Goal: Information Seeking & Learning: Learn about a topic

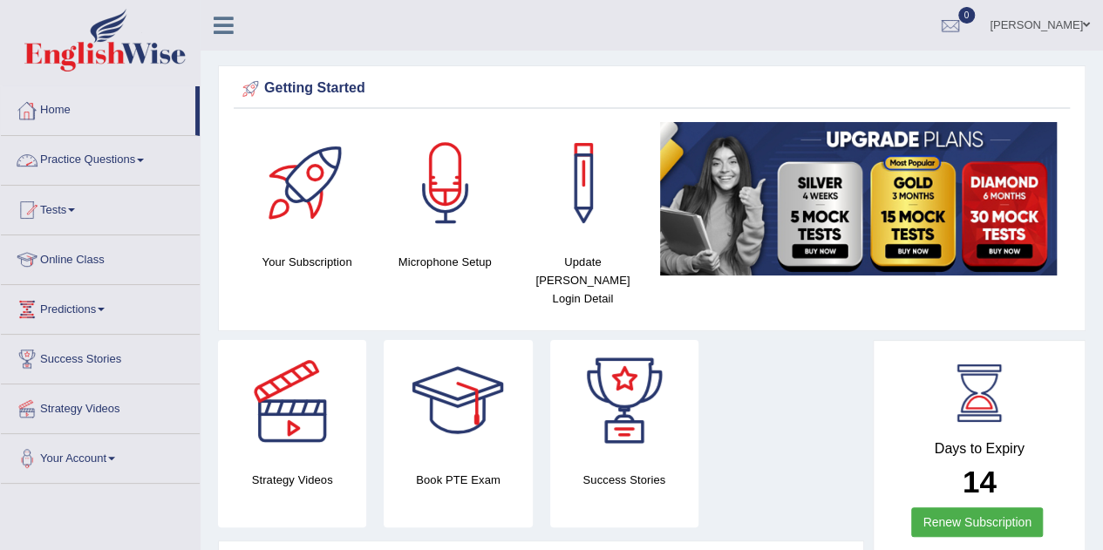
click at [87, 156] on link "Practice Questions" at bounding box center [100, 158] width 199 height 44
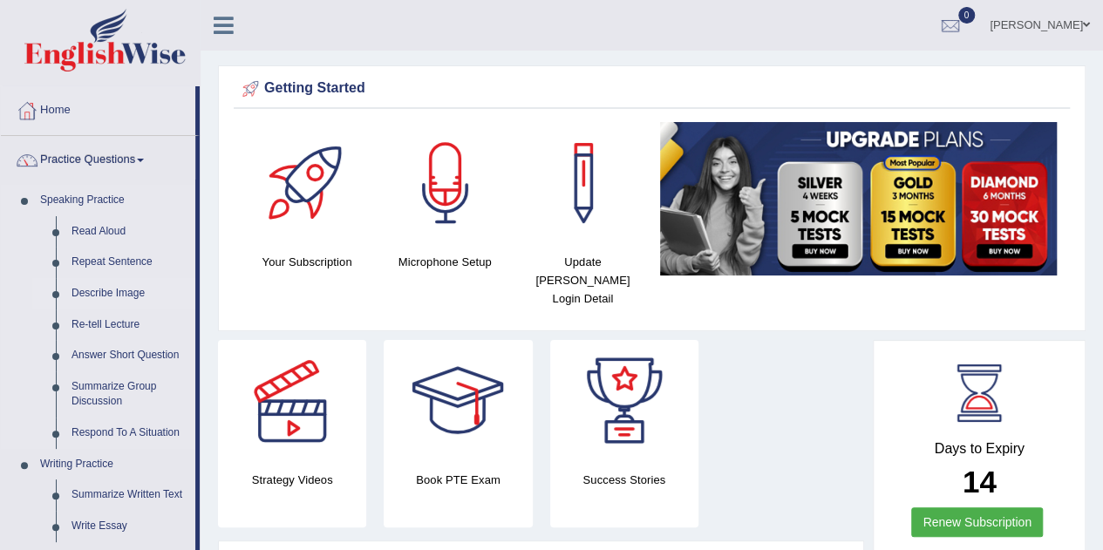
click at [96, 292] on link "Describe Image" at bounding box center [130, 293] width 132 height 31
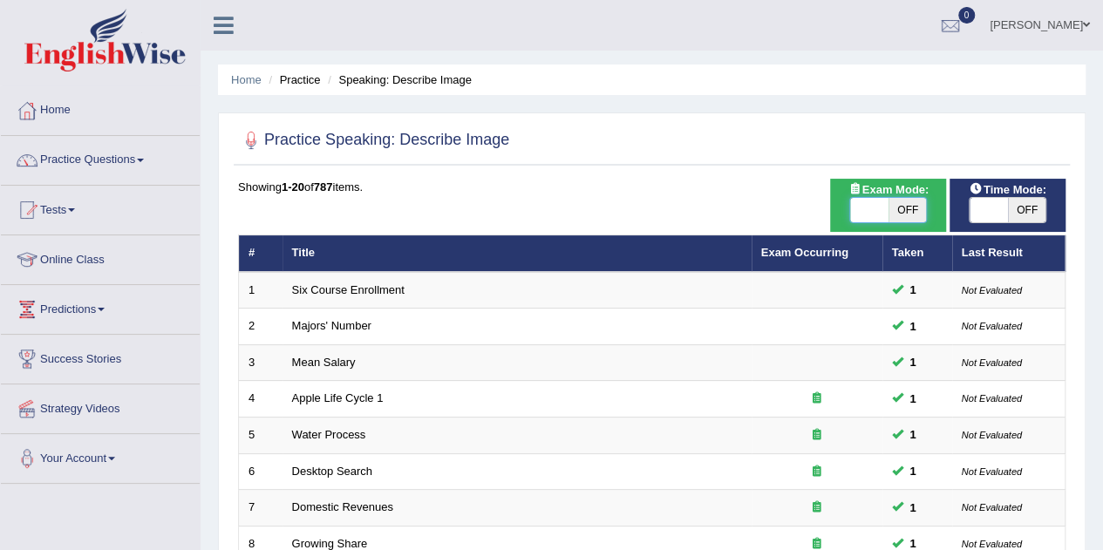
click at [856, 210] on span at bounding box center [869, 210] width 38 height 24
checkbox input "true"
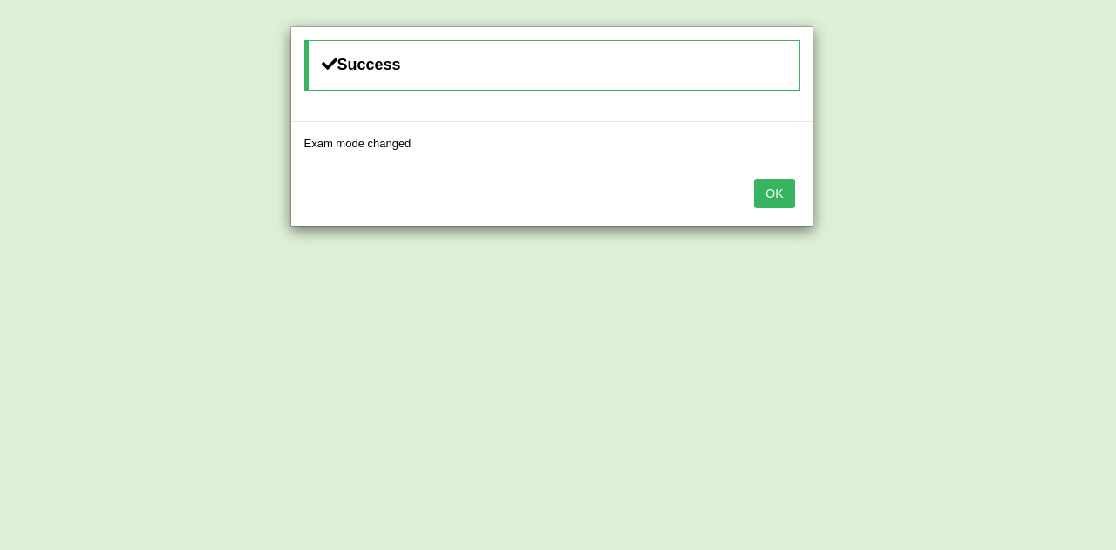
click at [776, 191] on button "OK" at bounding box center [774, 194] width 40 height 30
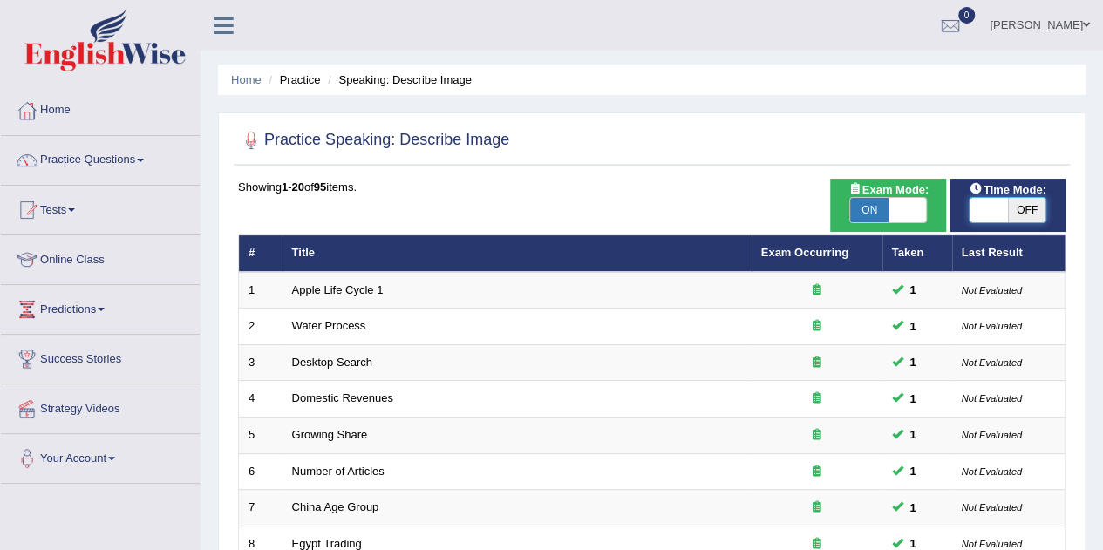
click at [971, 200] on span at bounding box center [988, 210] width 38 height 24
checkbox input "true"
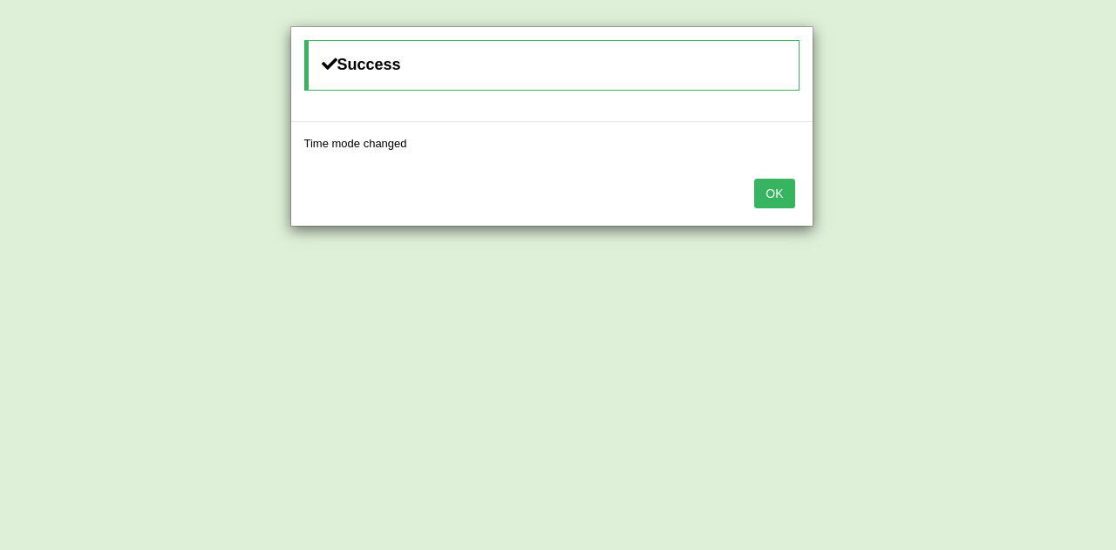
click at [769, 198] on button "OK" at bounding box center [774, 194] width 40 height 30
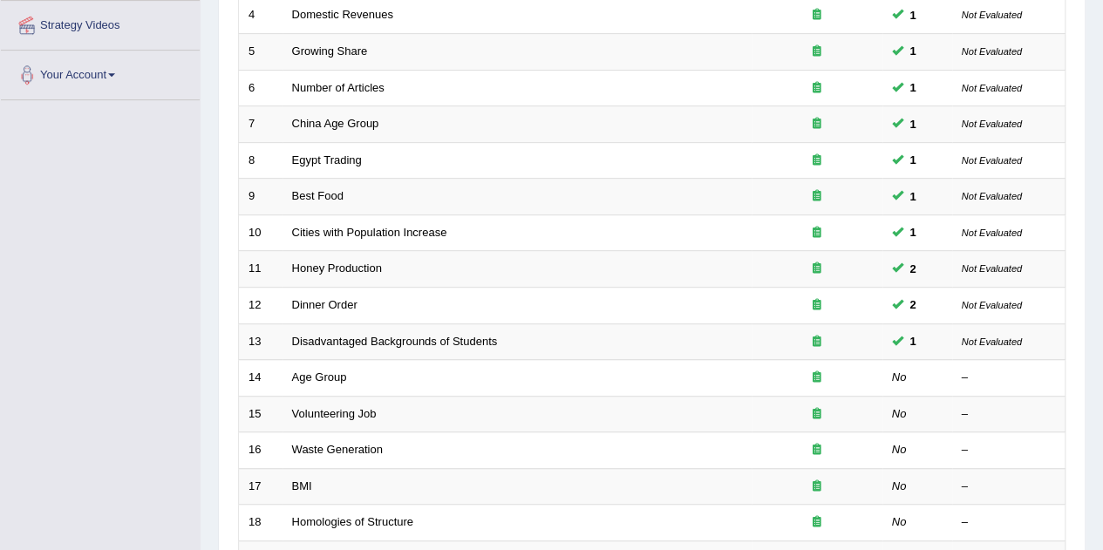
scroll to position [386, 0]
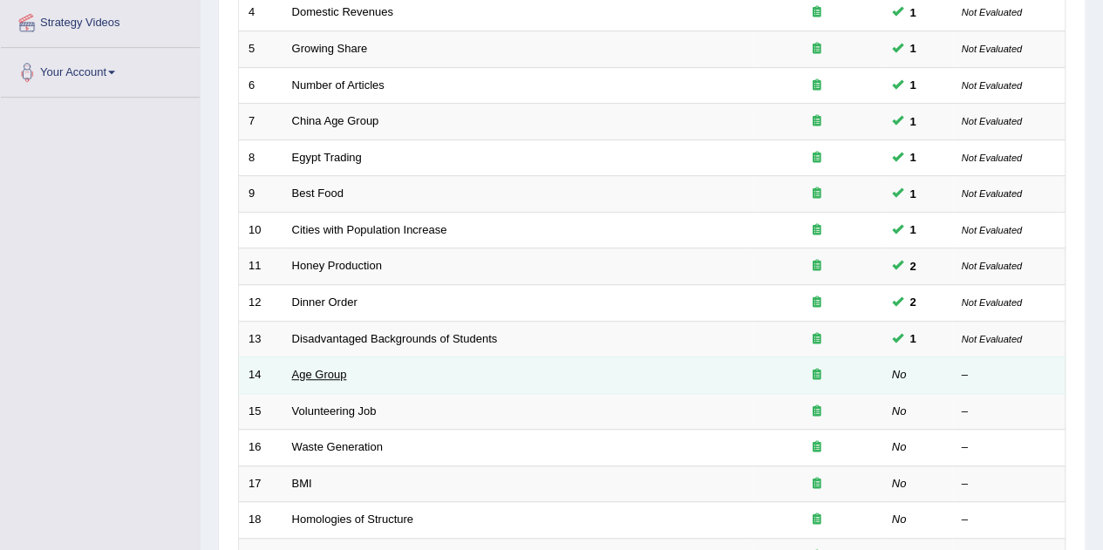
click at [323, 369] on link "Age Group" at bounding box center [319, 374] width 55 height 13
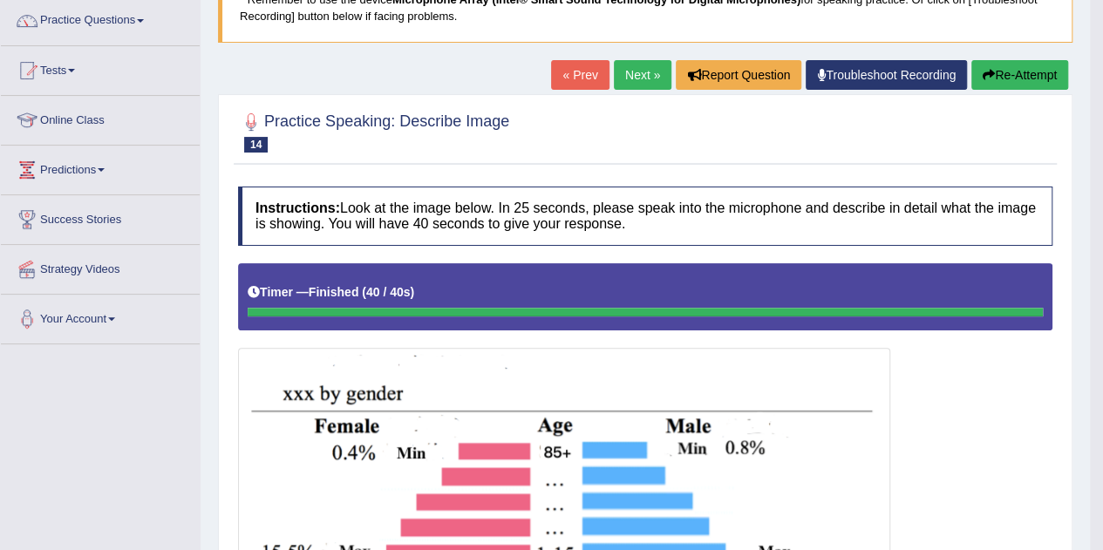
scroll to position [138, 0]
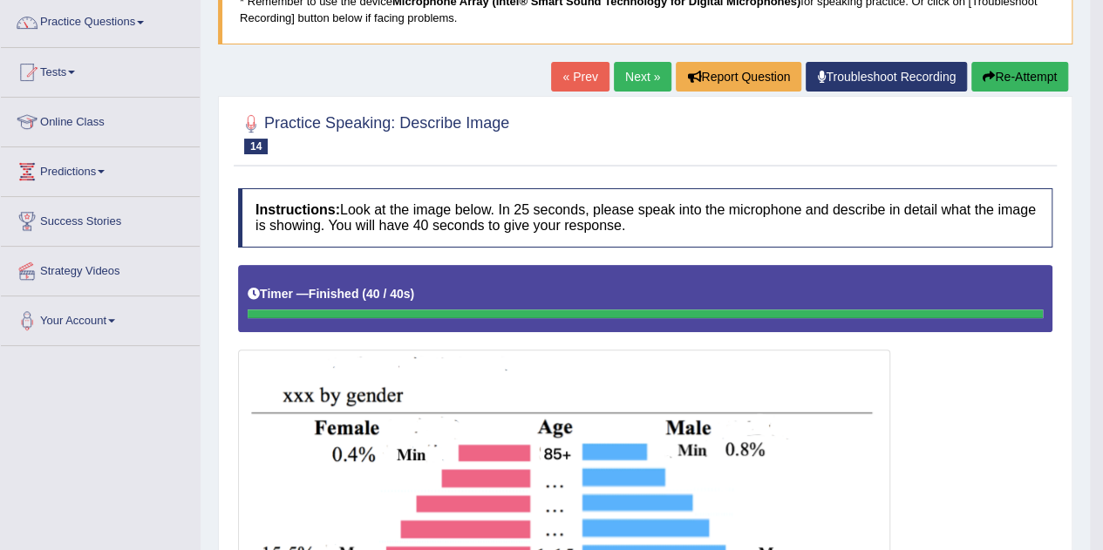
click at [640, 72] on link "Next »" at bounding box center [643, 77] width 58 height 30
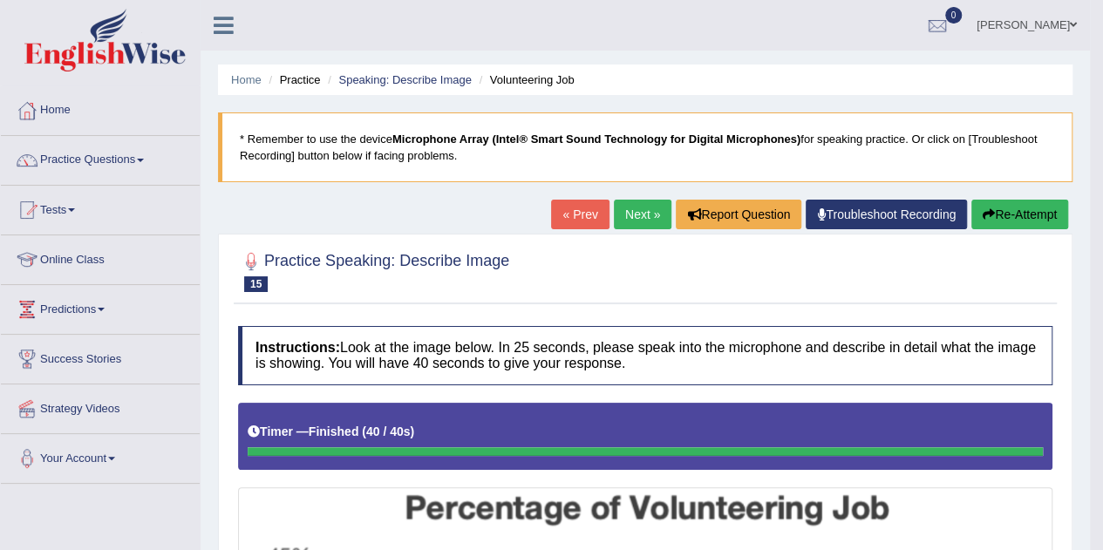
click at [639, 207] on link "Next »" at bounding box center [643, 215] width 58 height 30
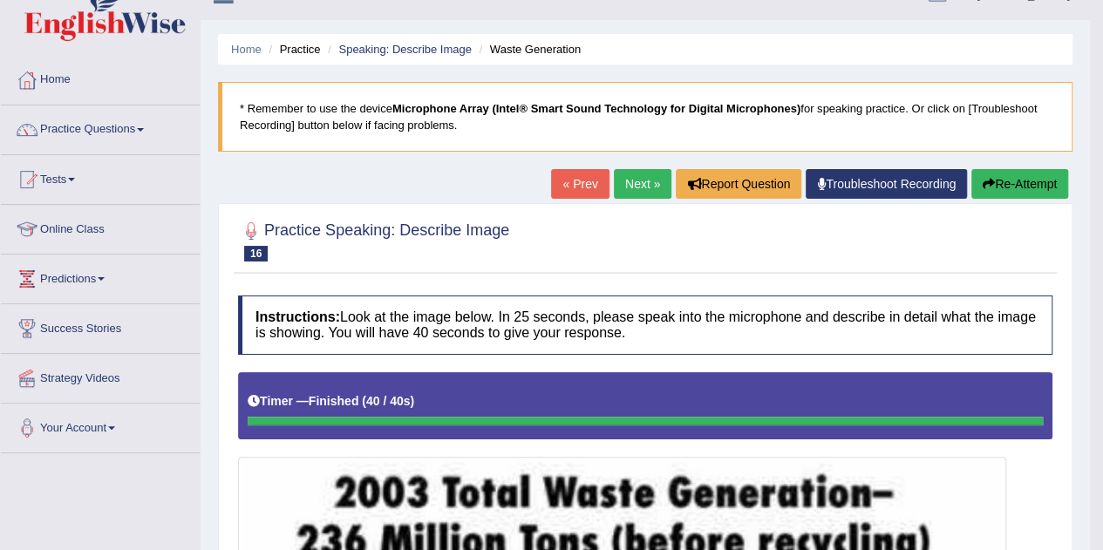
scroll to position [30, 0]
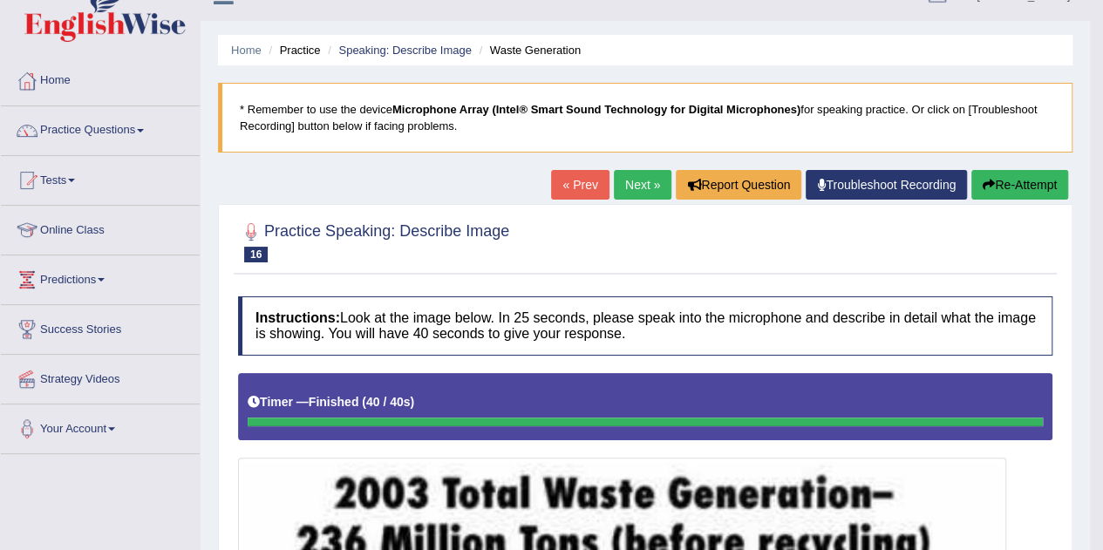
click at [628, 179] on link "Next »" at bounding box center [643, 185] width 58 height 30
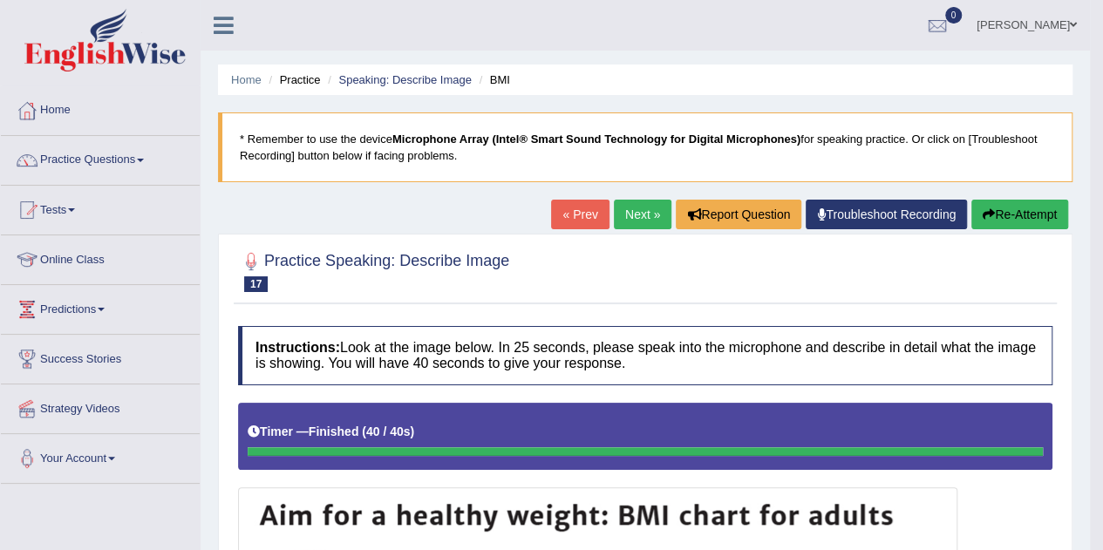
click at [638, 213] on link "Next »" at bounding box center [643, 215] width 58 height 30
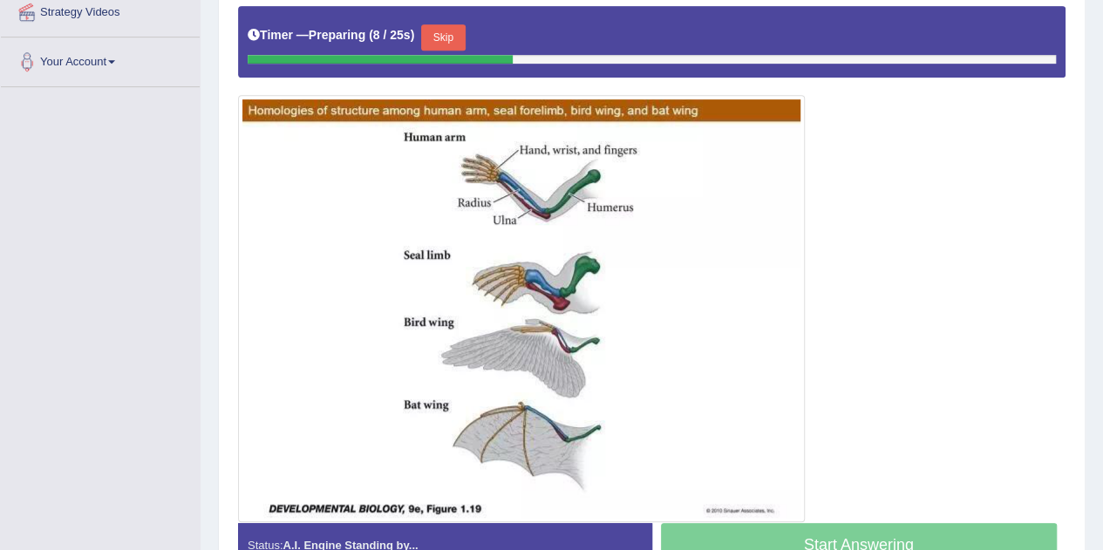
scroll to position [403, 0]
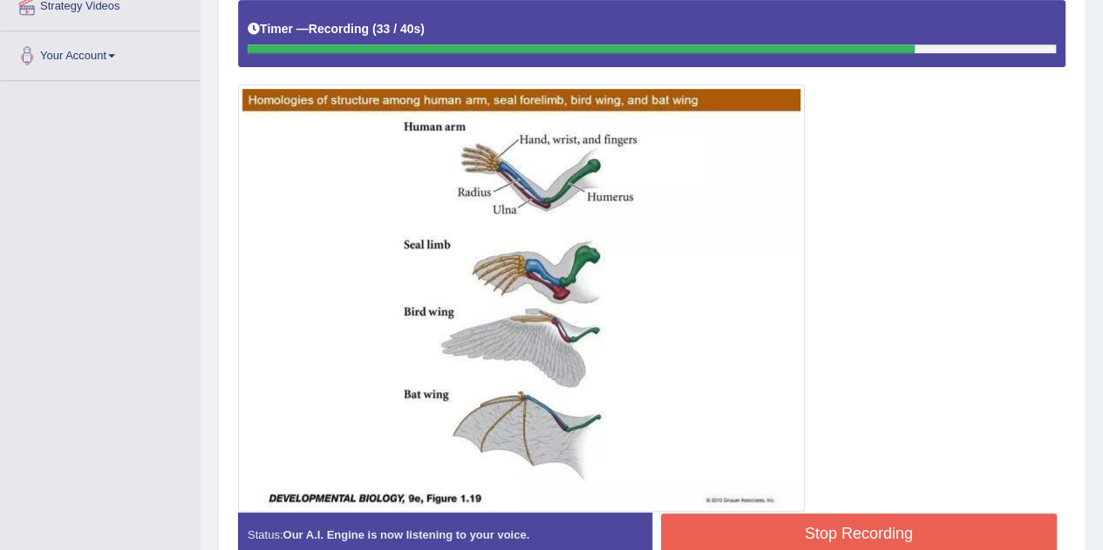
click at [417, 388] on img at bounding box center [521, 298] width 558 height 418
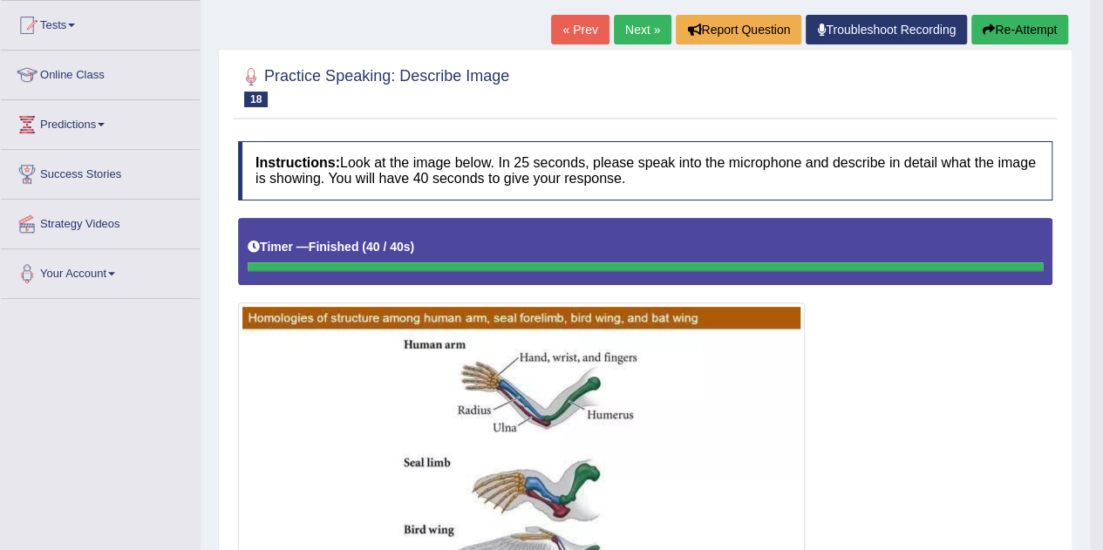
scroll to position [182, 0]
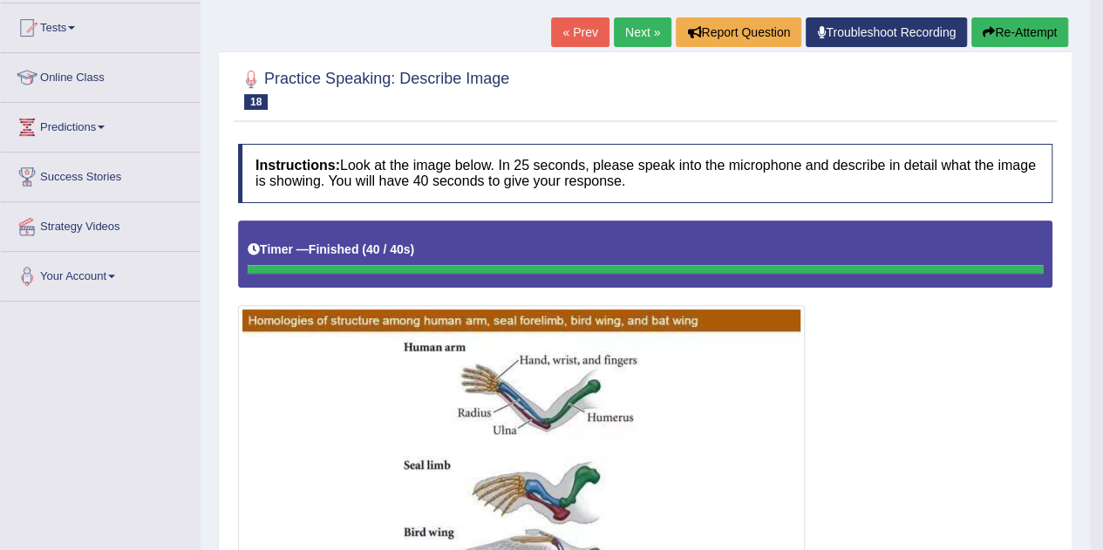
click at [1006, 32] on button "Re-Attempt" at bounding box center [1019, 32] width 97 height 30
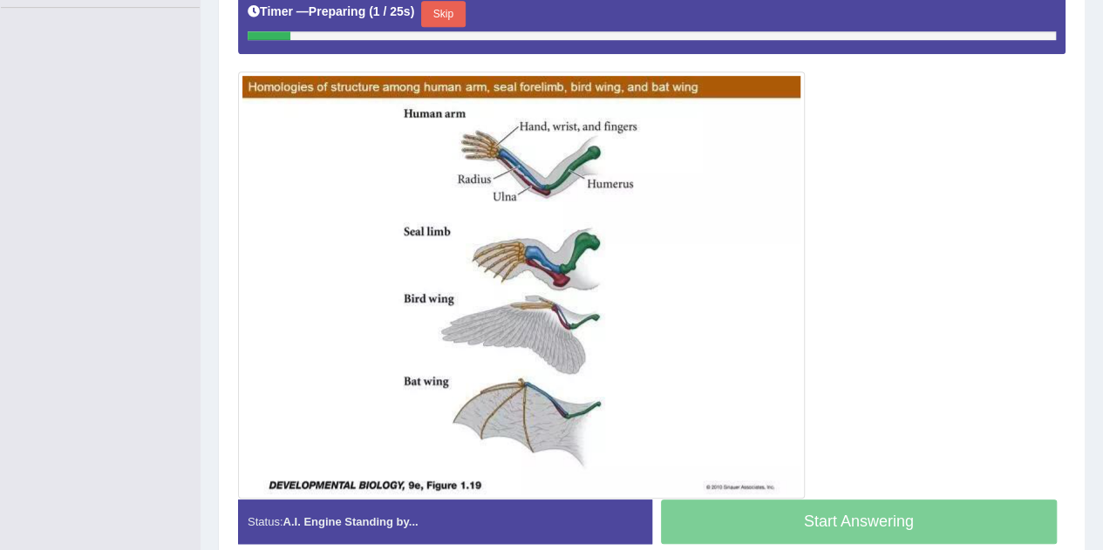
scroll to position [476, 0]
click at [451, 13] on button "Skip" at bounding box center [443, 14] width 44 height 26
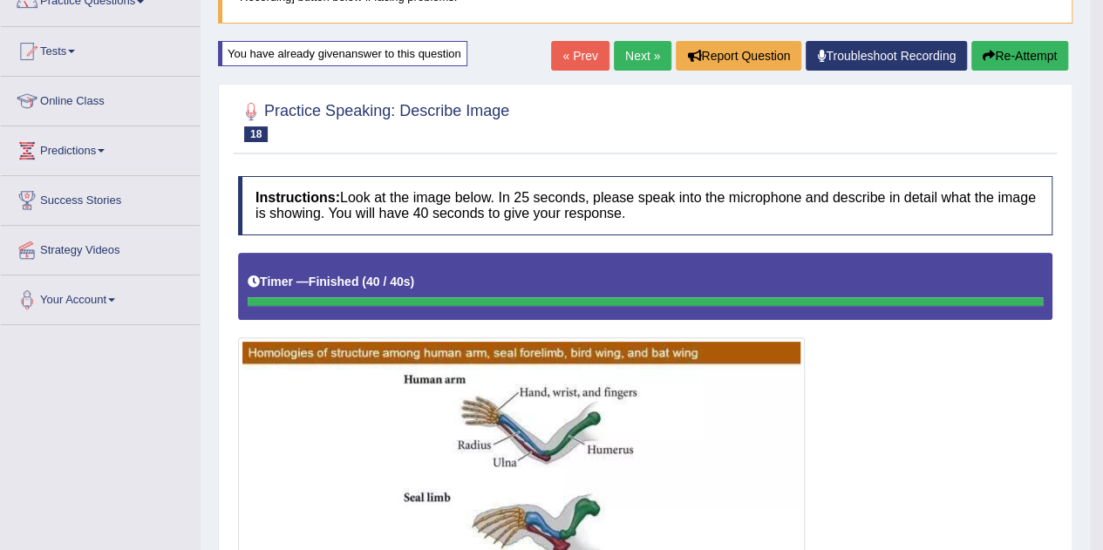
scroll to position [156, 0]
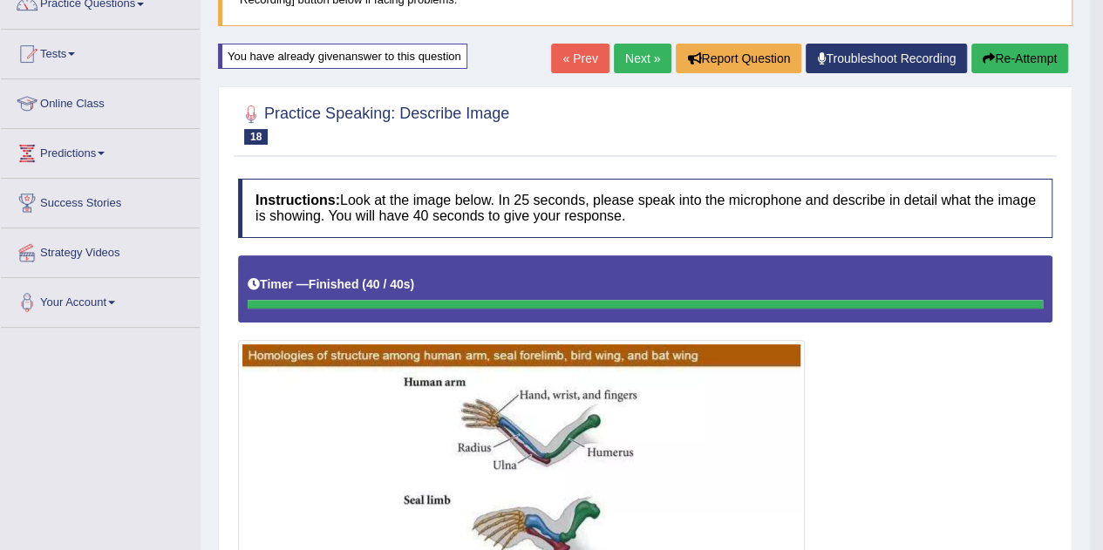
click at [633, 71] on link "Next »" at bounding box center [643, 59] width 58 height 30
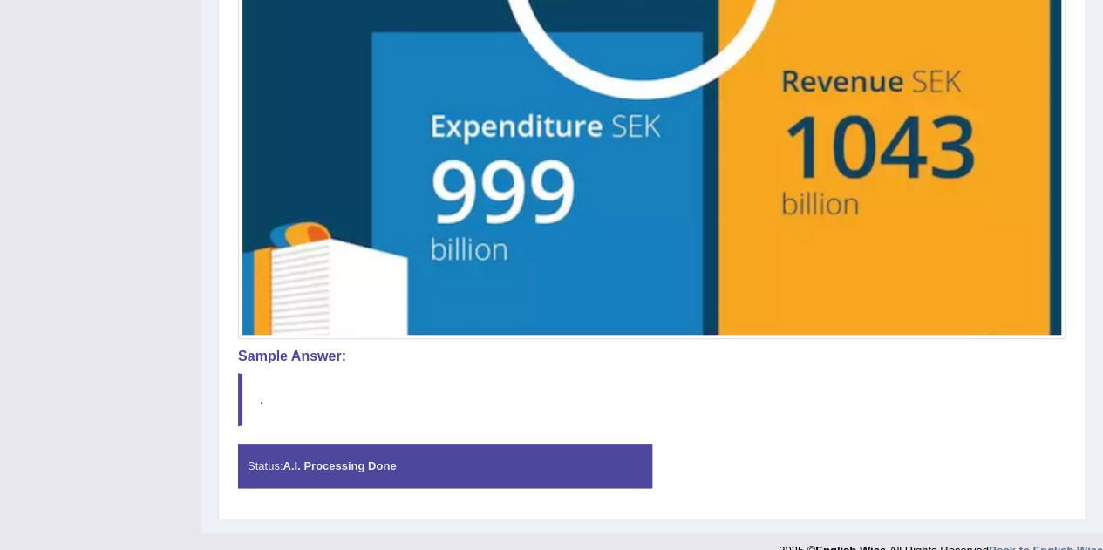
scroll to position [740, 0]
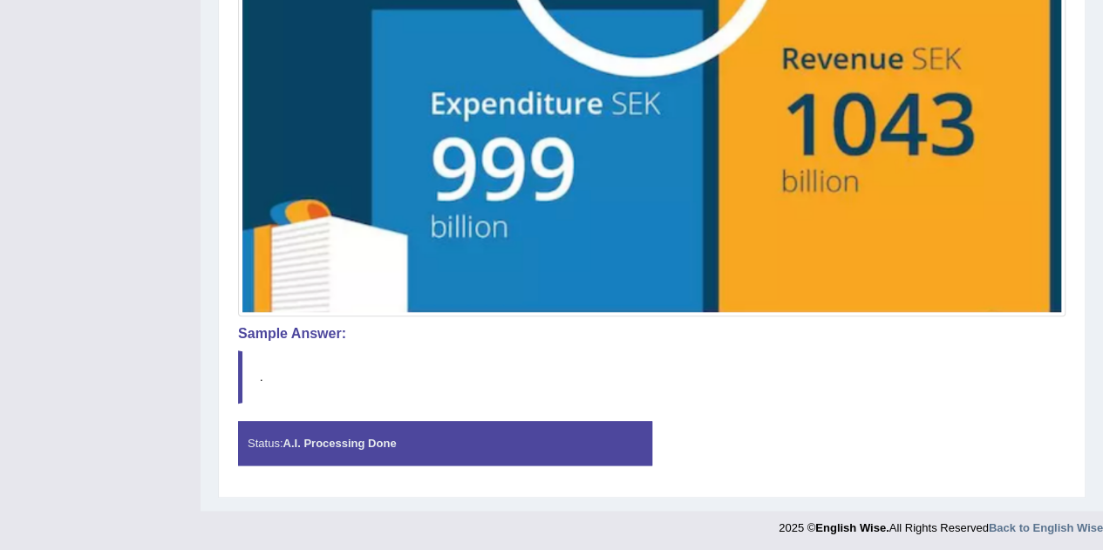
click at [467, 452] on div "Status: A.I. Processing Done" at bounding box center [445, 443] width 414 height 44
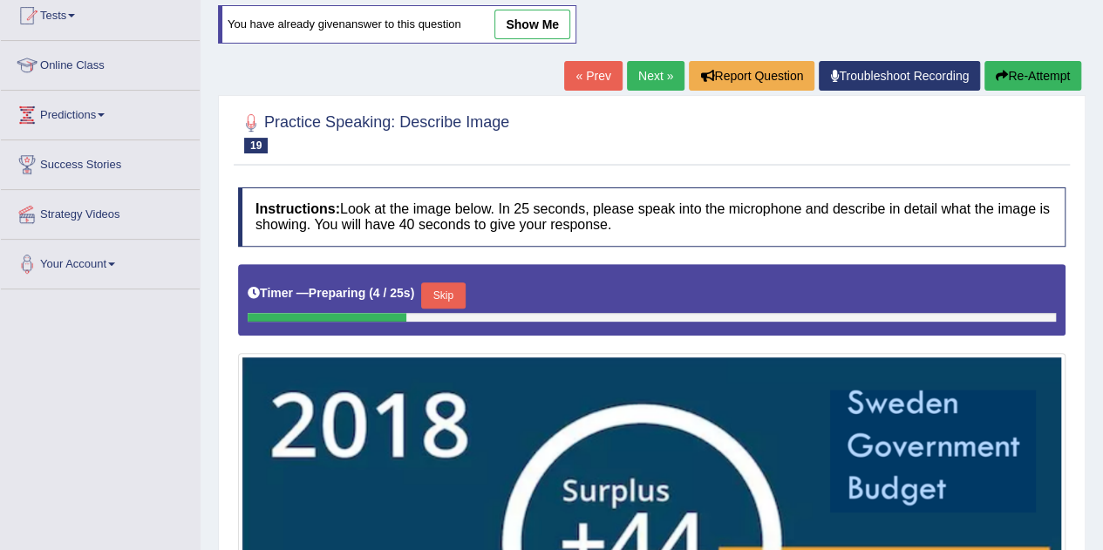
scroll to position [192, 0]
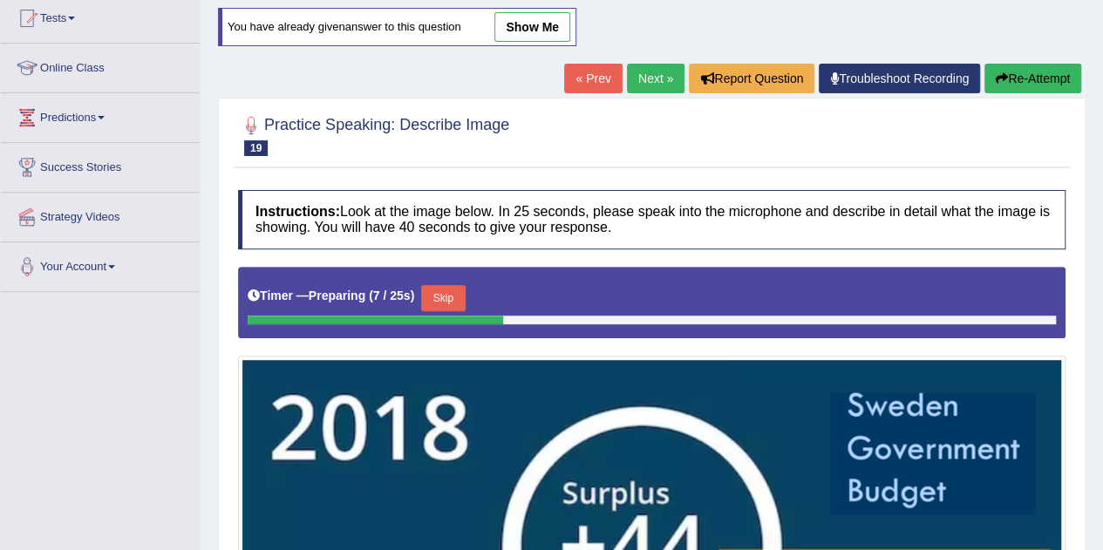
click at [535, 17] on link "show me" at bounding box center [532, 27] width 76 height 30
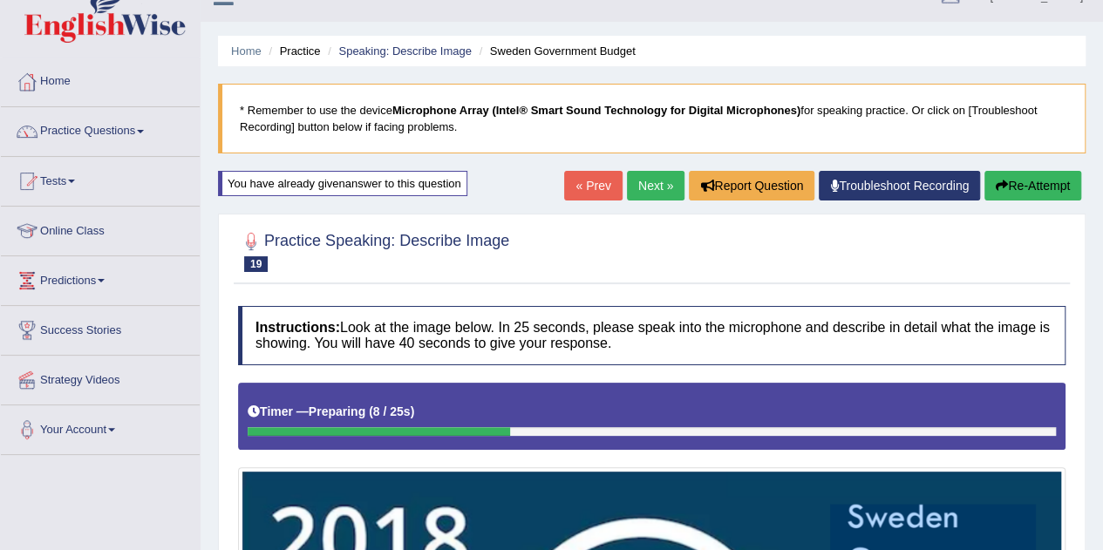
scroll to position [0, 0]
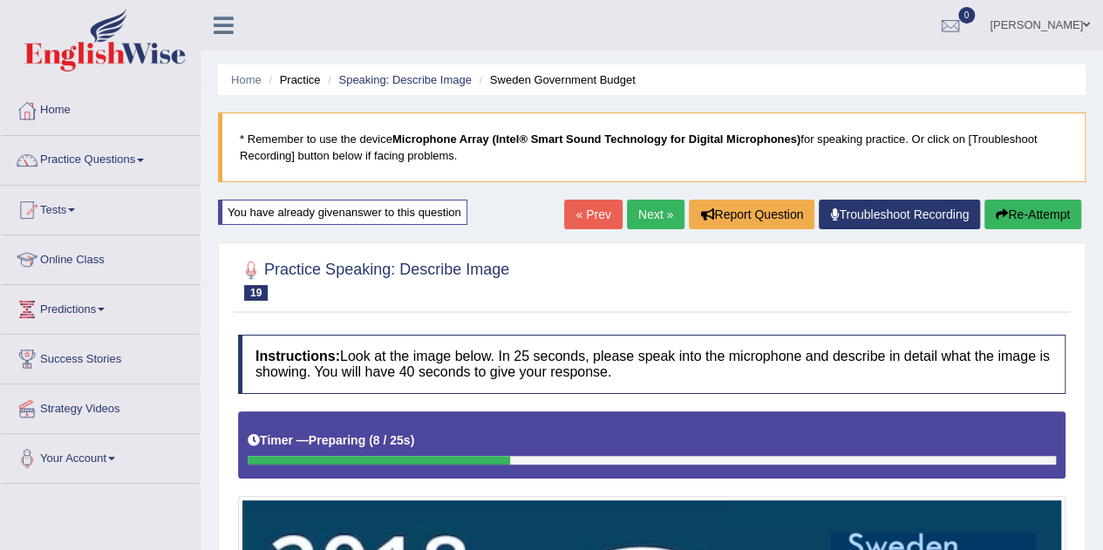
click at [995, 210] on icon "button" at bounding box center [1001, 214] width 12 height 12
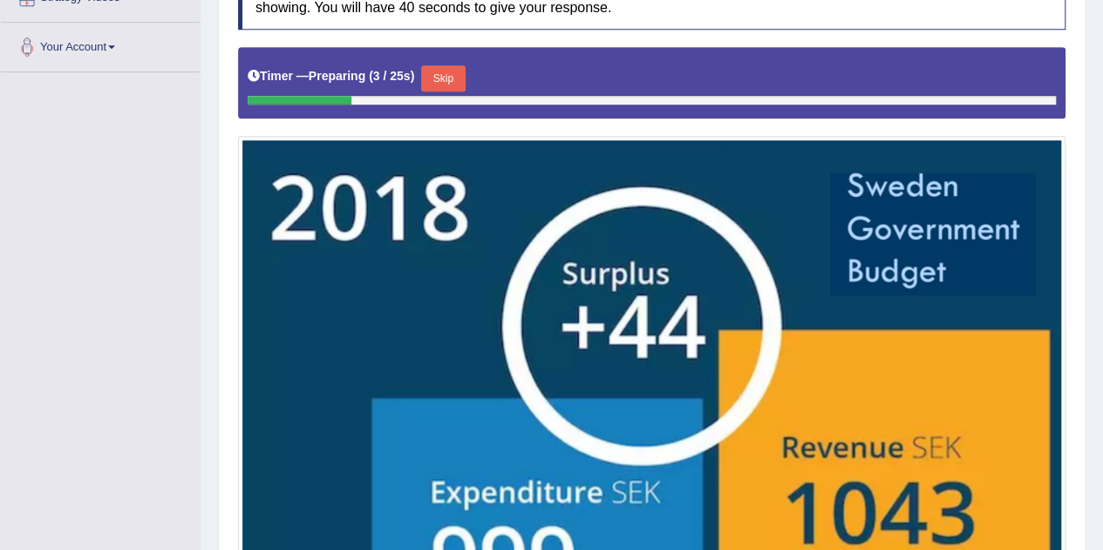
scroll to position [413, 0]
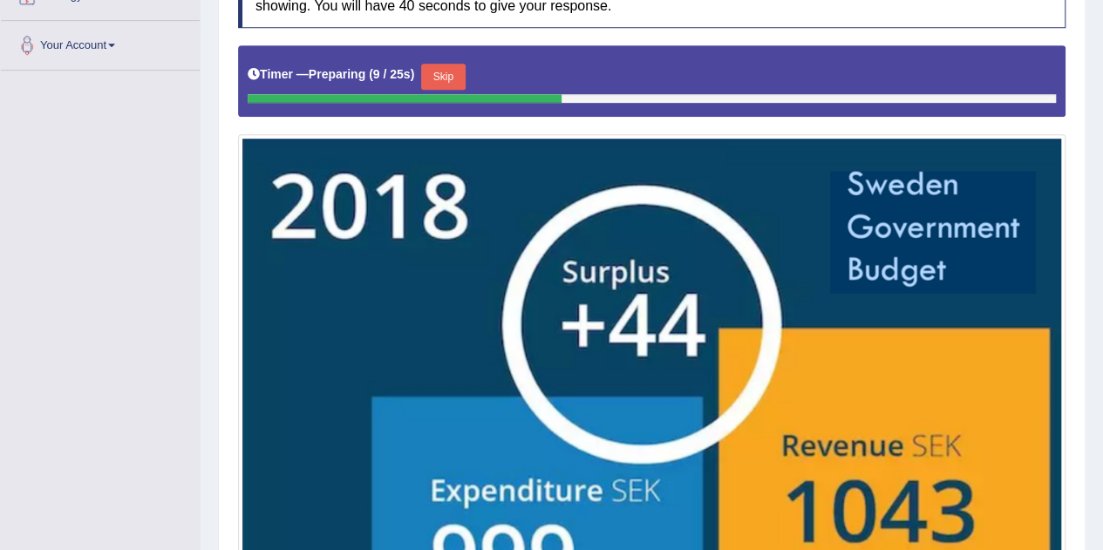
click at [444, 65] on button "Skip" at bounding box center [443, 77] width 44 height 26
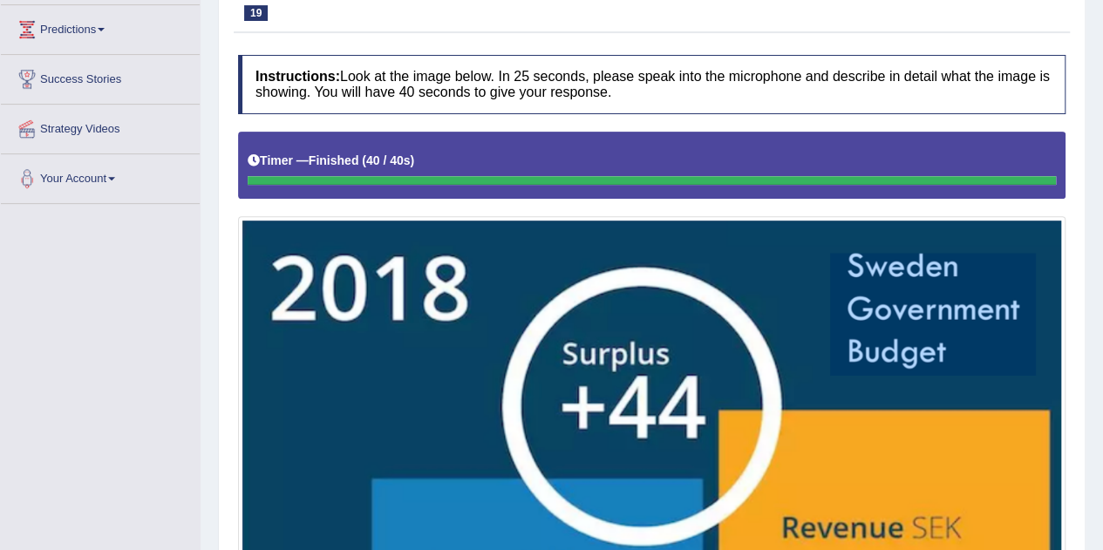
scroll to position [0, 0]
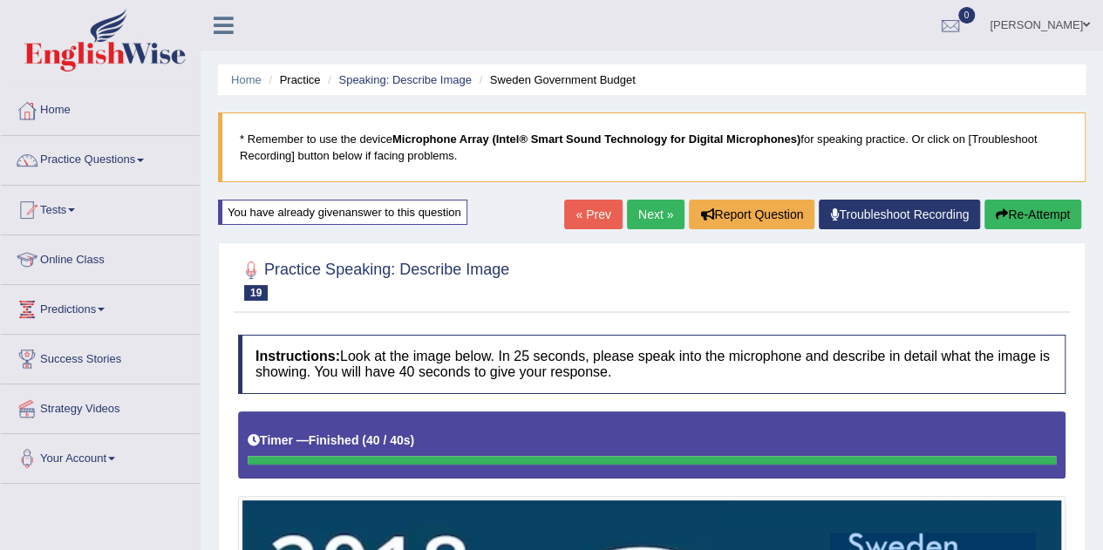
click at [643, 207] on link "Next »" at bounding box center [656, 215] width 58 height 30
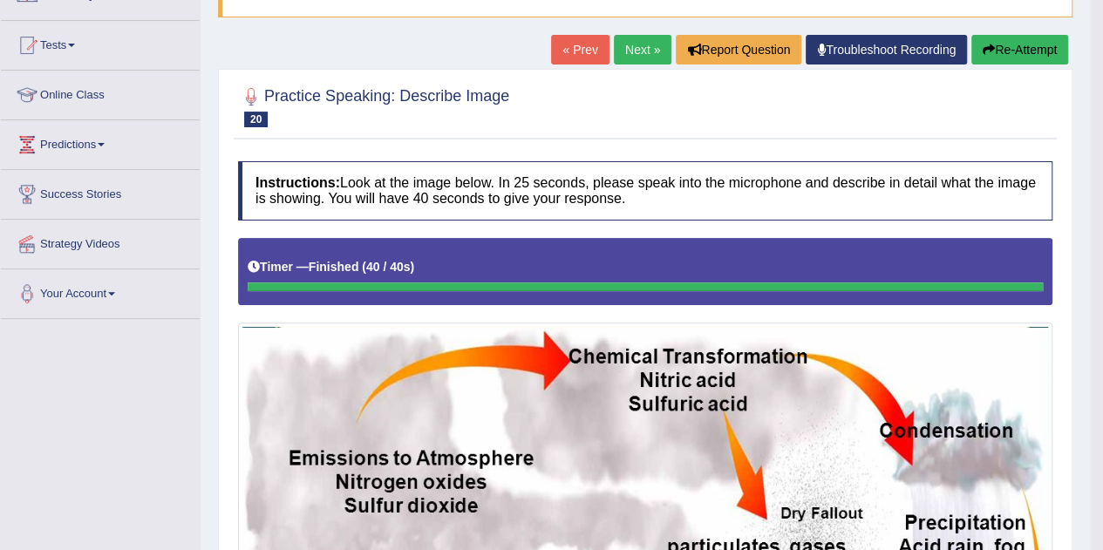
scroll to position [163, 0]
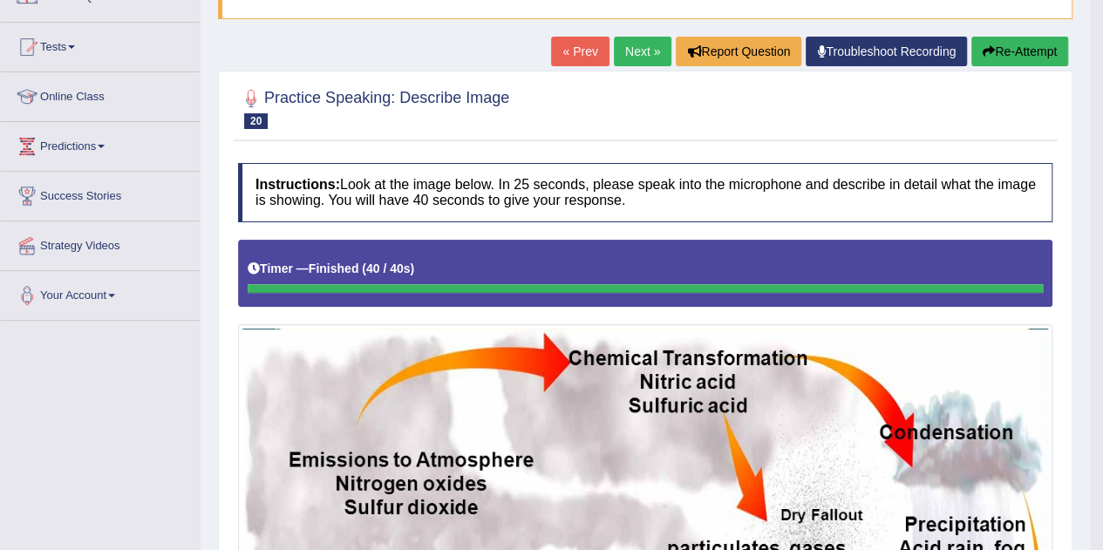
click at [634, 57] on link "Next »" at bounding box center [643, 52] width 58 height 30
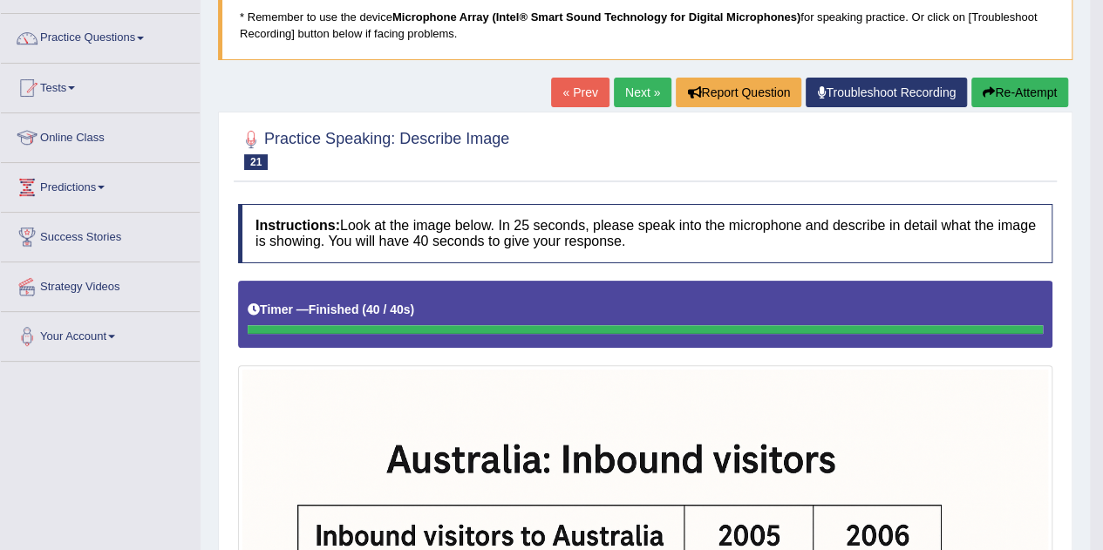
scroll to position [103, 0]
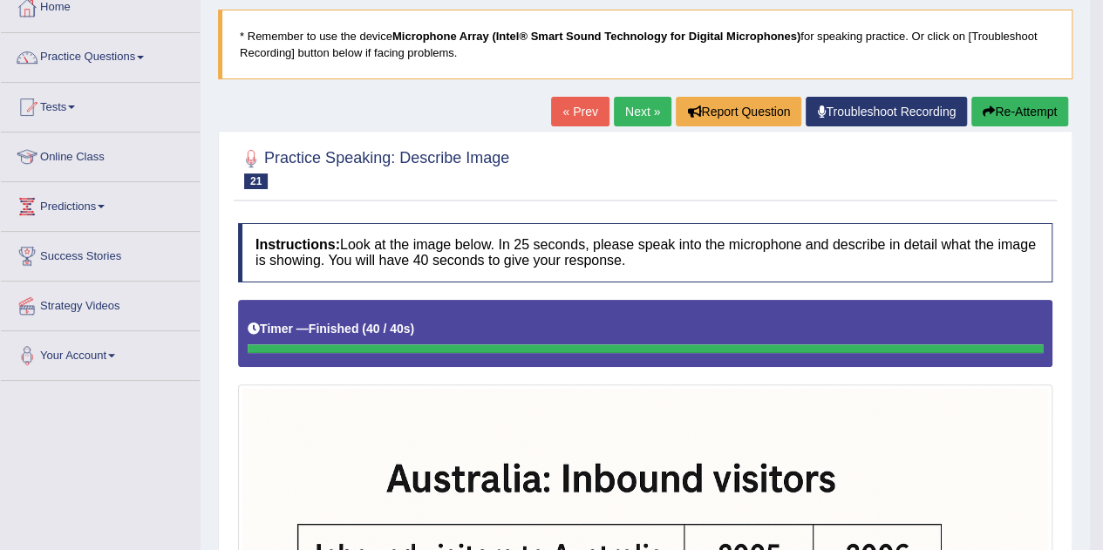
click at [634, 114] on link "Next »" at bounding box center [643, 112] width 58 height 30
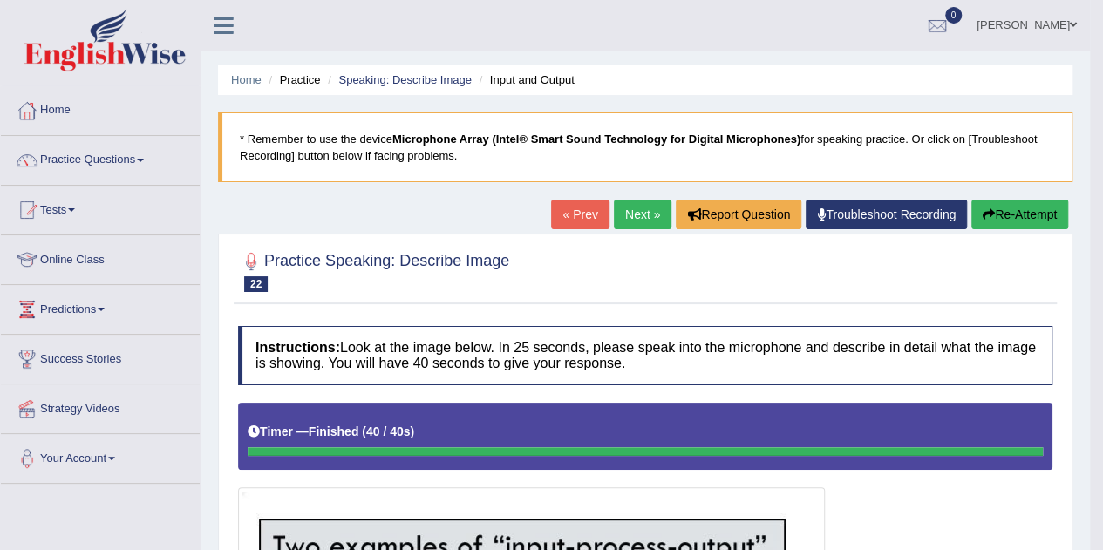
click at [634, 214] on link "Next »" at bounding box center [643, 215] width 58 height 30
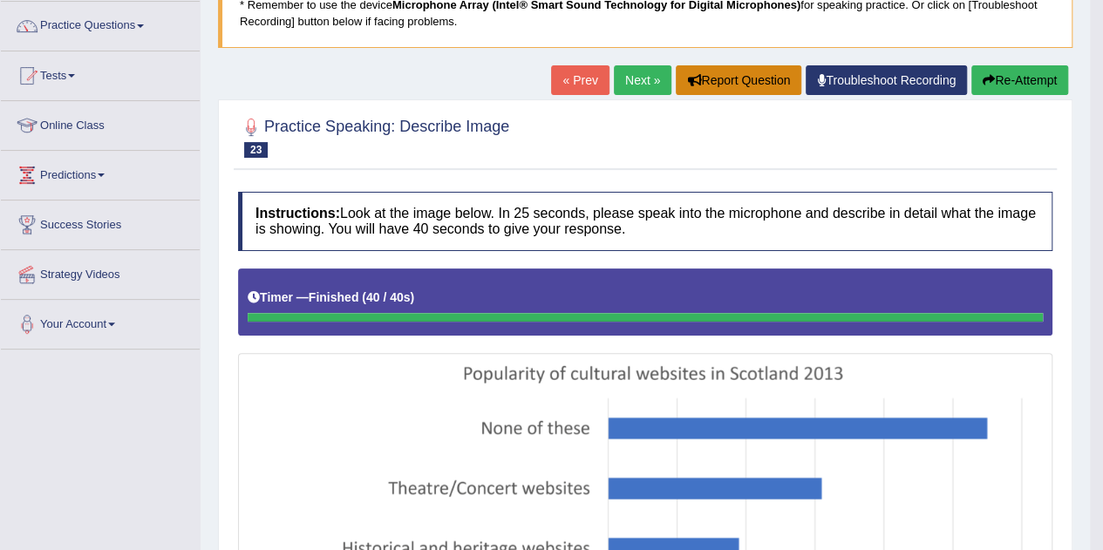
scroll to position [132, 0]
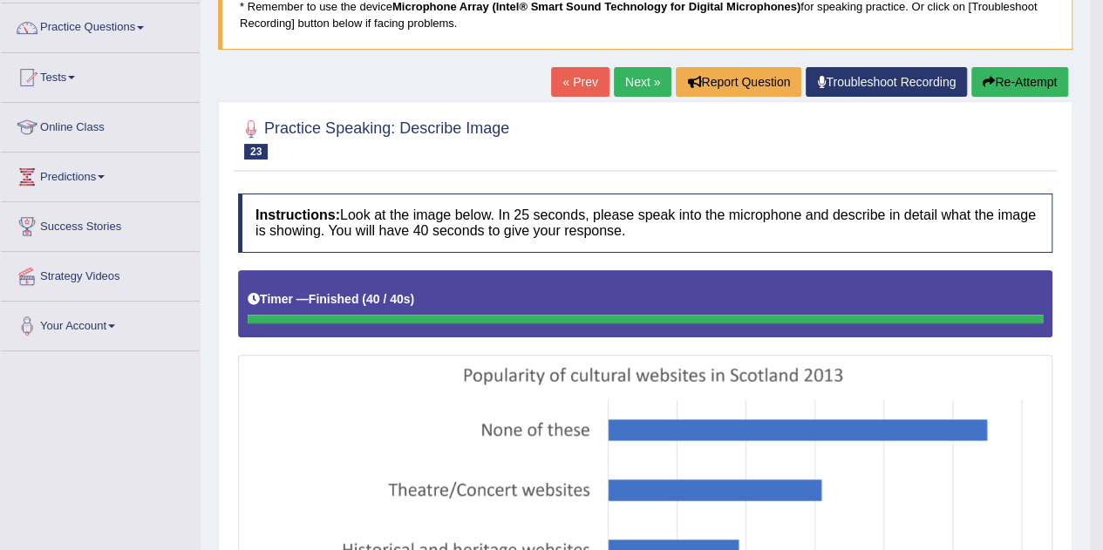
click at [626, 82] on link "Next »" at bounding box center [643, 82] width 58 height 30
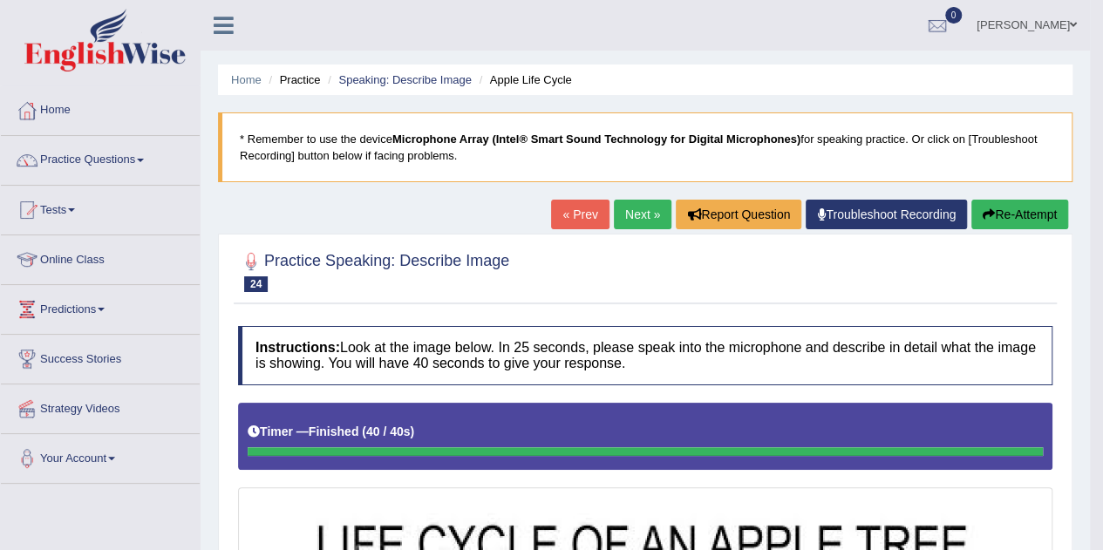
click at [625, 214] on link "Next »" at bounding box center [643, 215] width 58 height 30
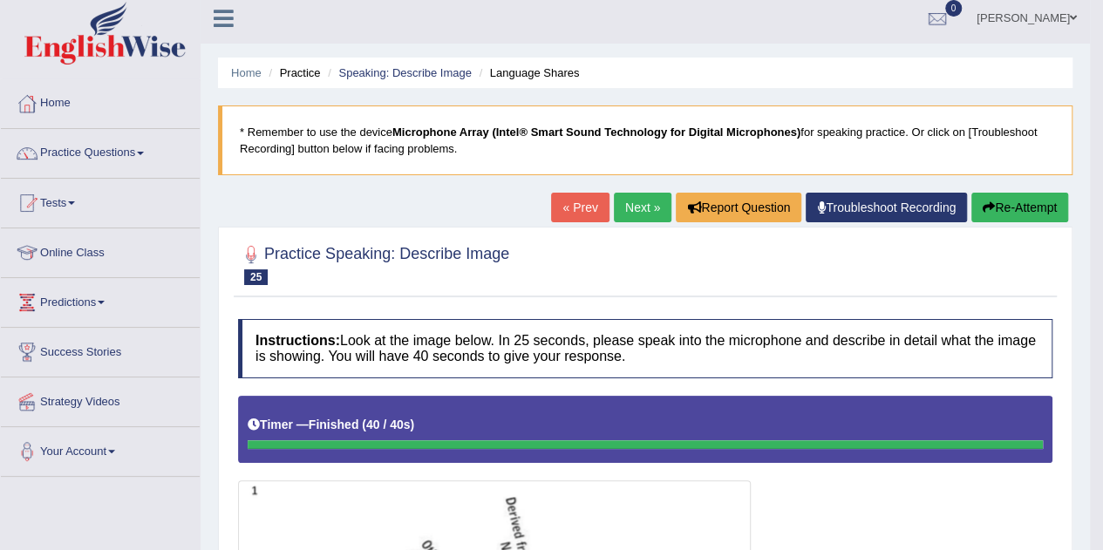
scroll to position [2, 0]
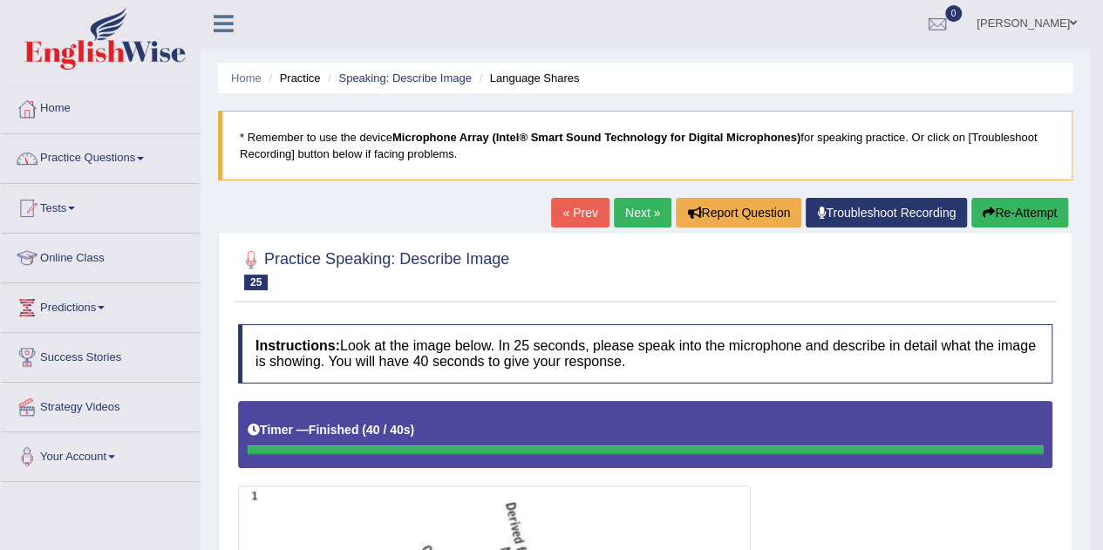
click at [108, 157] on link "Practice Questions" at bounding box center [100, 156] width 199 height 44
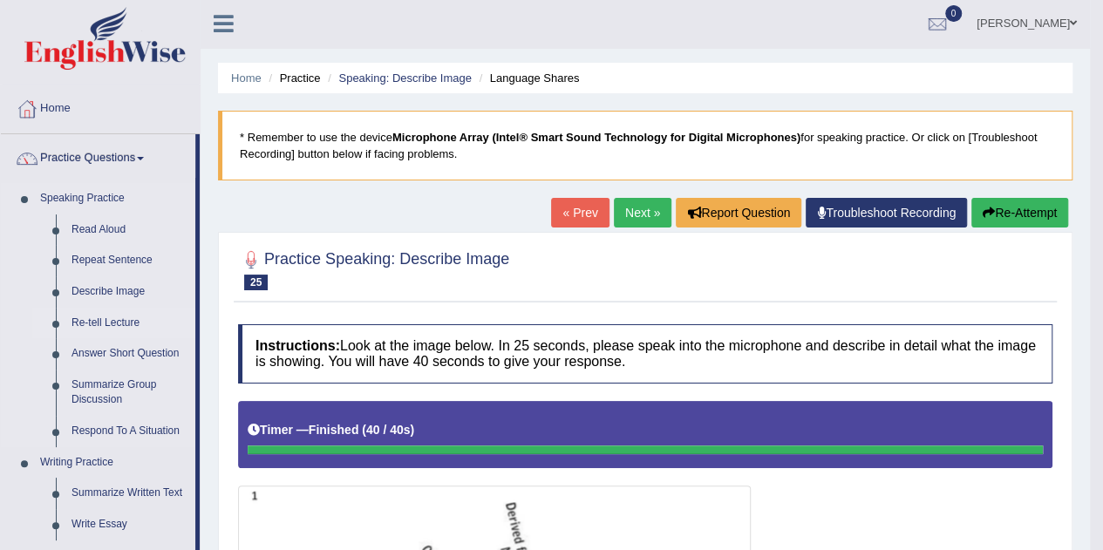
click at [99, 322] on link "Re-tell Lecture" at bounding box center [130, 323] width 132 height 31
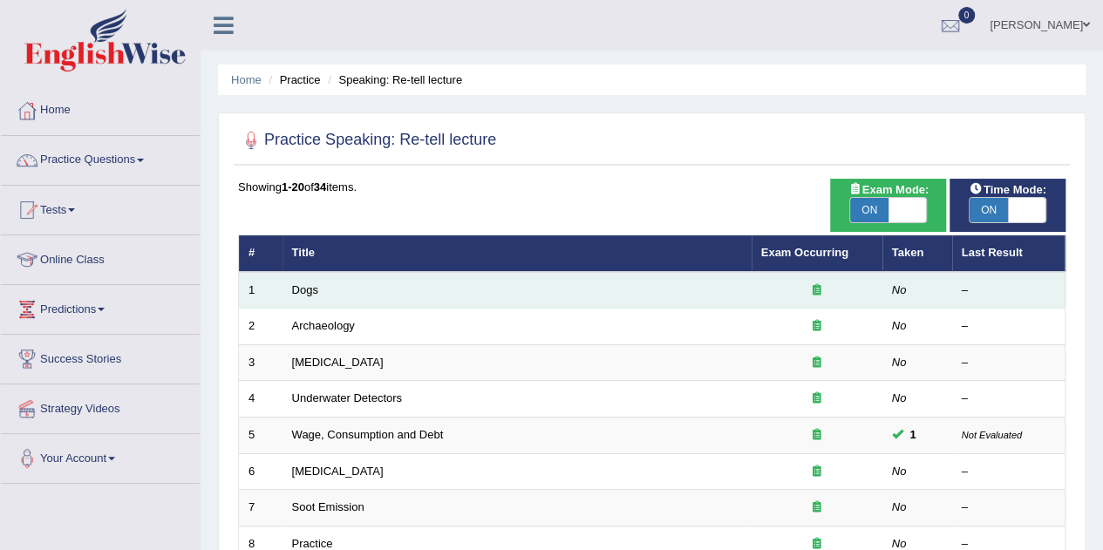
click at [321, 293] on td "Dogs" at bounding box center [516, 290] width 469 height 37
click at [670, 282] on td "Dogs" at bounding box center [516, 290] width 469 height 37
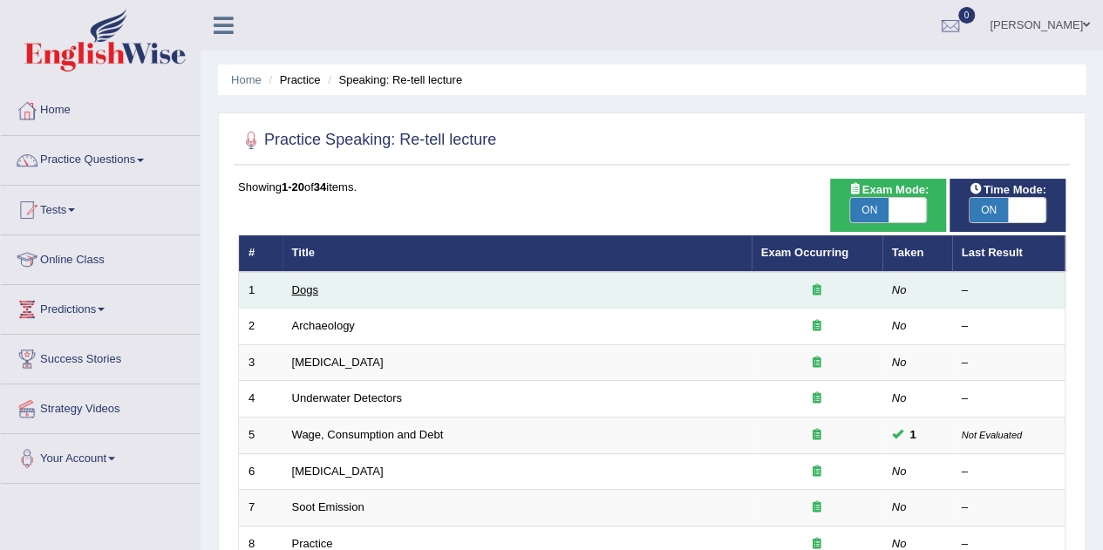
click at [305, 291] on link "Dogs" at bounding box center [305, 289] width 26 height 13
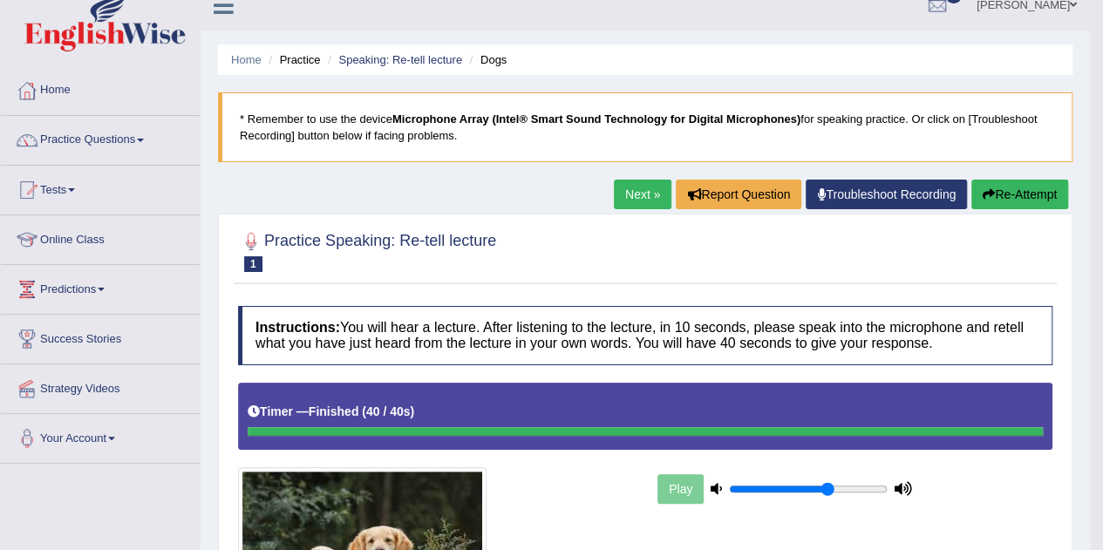
scroll to position [19, 0]
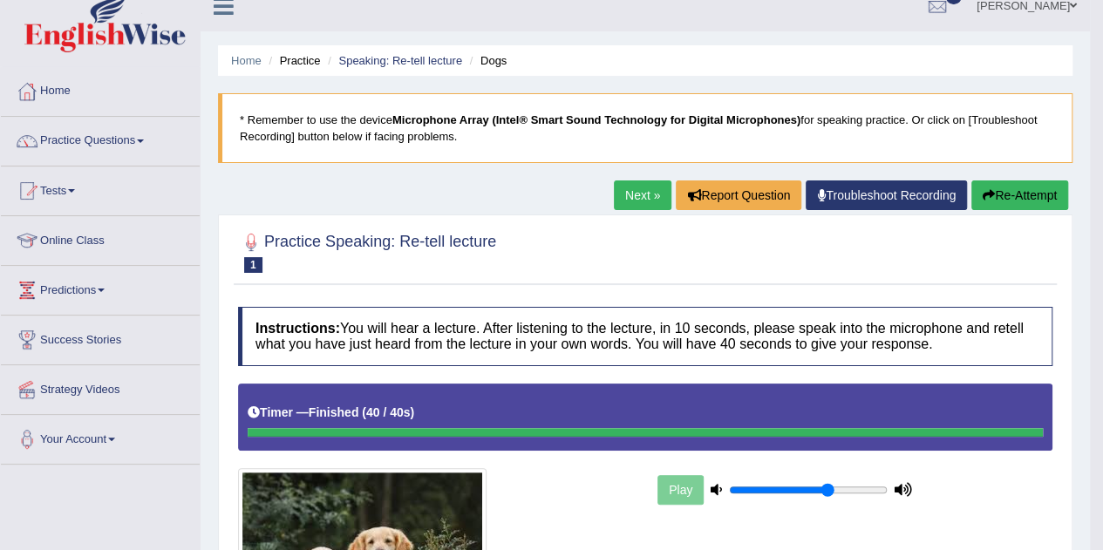
click at [634, 194] on link "Next »" at bounding box center [643, 195] width 58 height 30
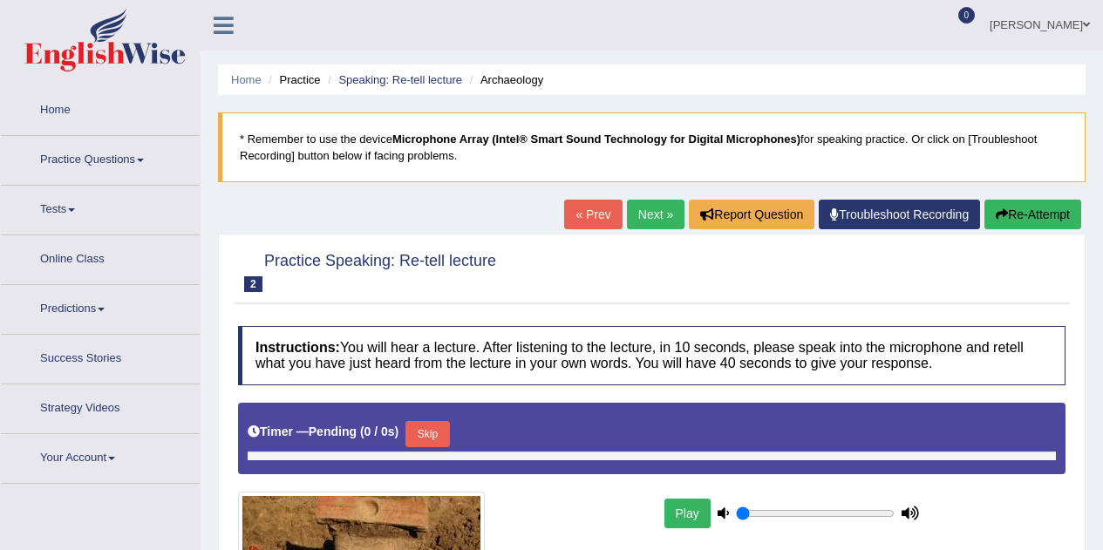
type input "0.65"
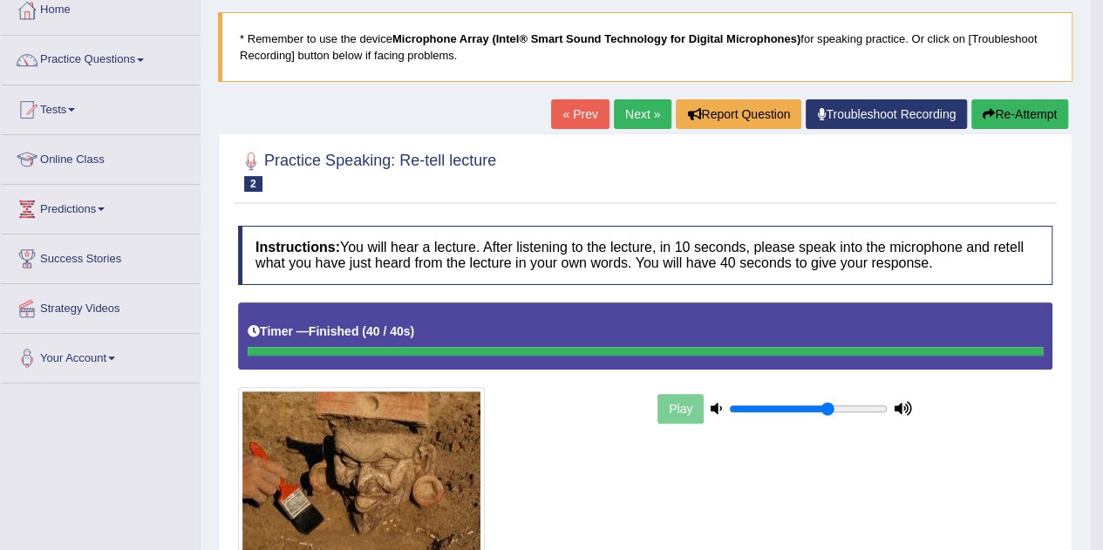
scroll to position [102, 0]
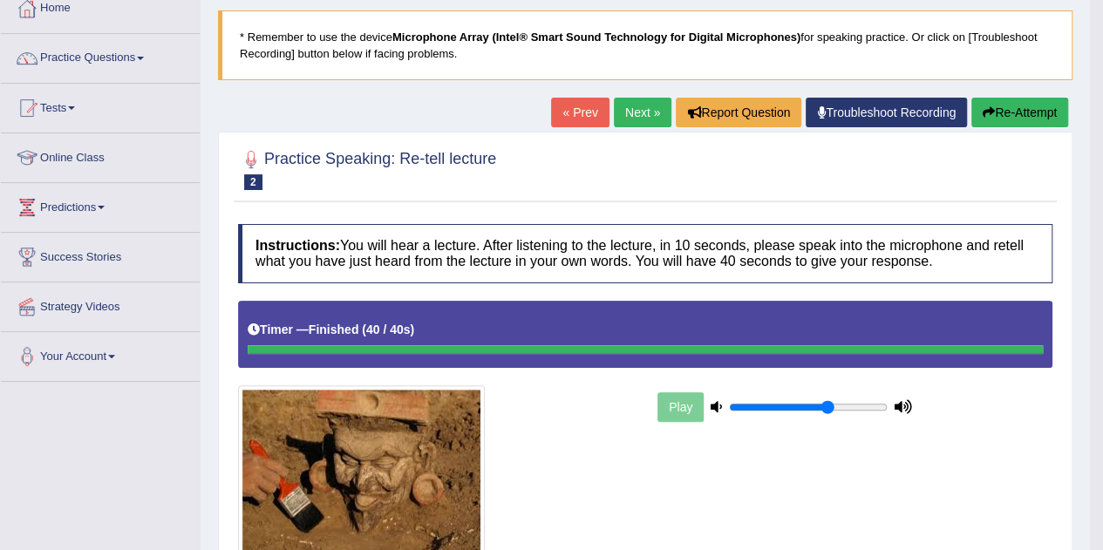
click at [630, 112] on link "Next »" at bounding box center [643, 113] width 58 height 30
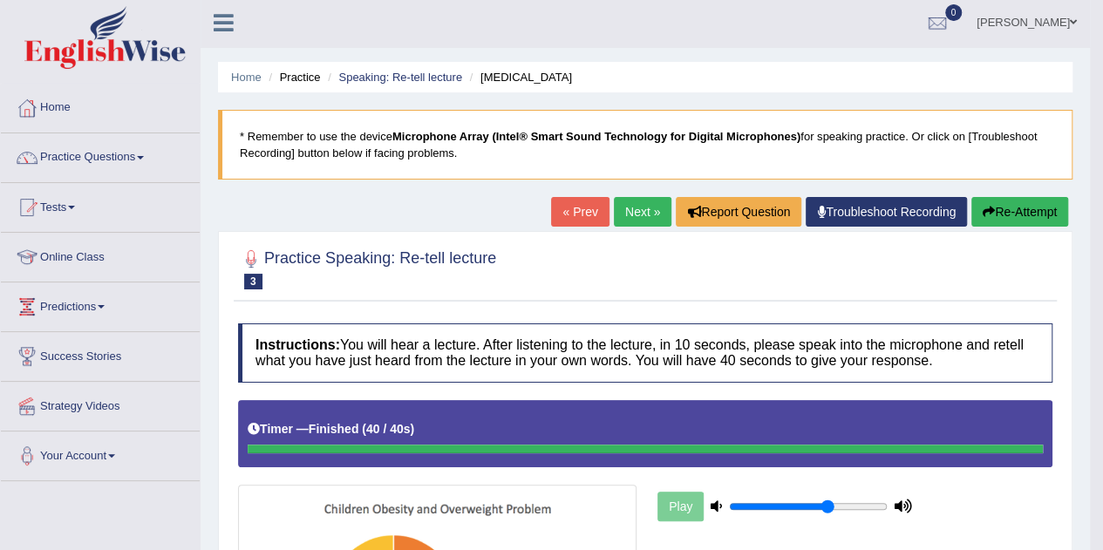
scroll to position [2, 0]
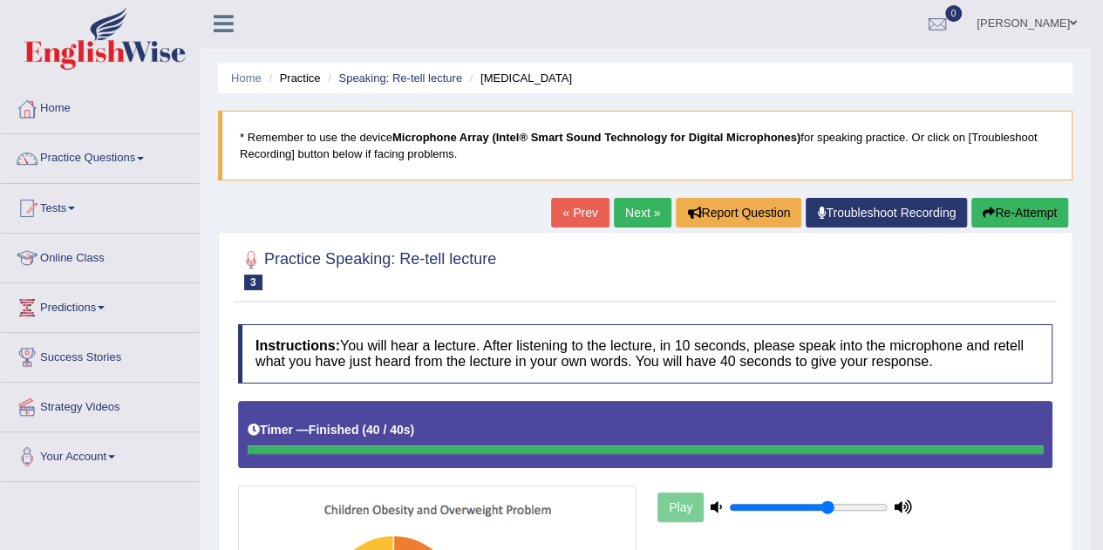
click at [1029, 208] on button "Re-Attempt" at bounding box center [1019, 213] width 97 height 30
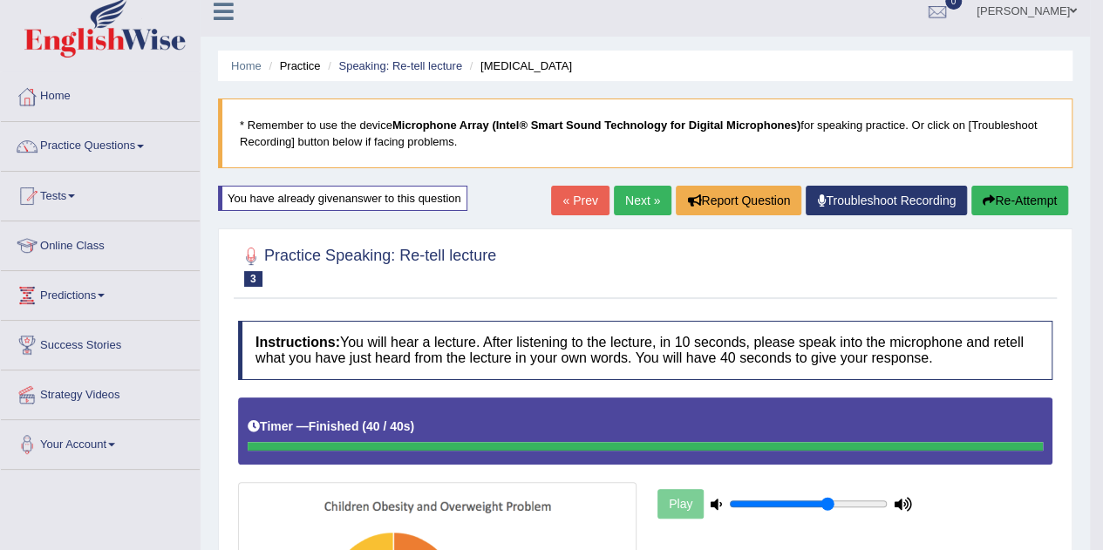
scroll to position [7, 0]
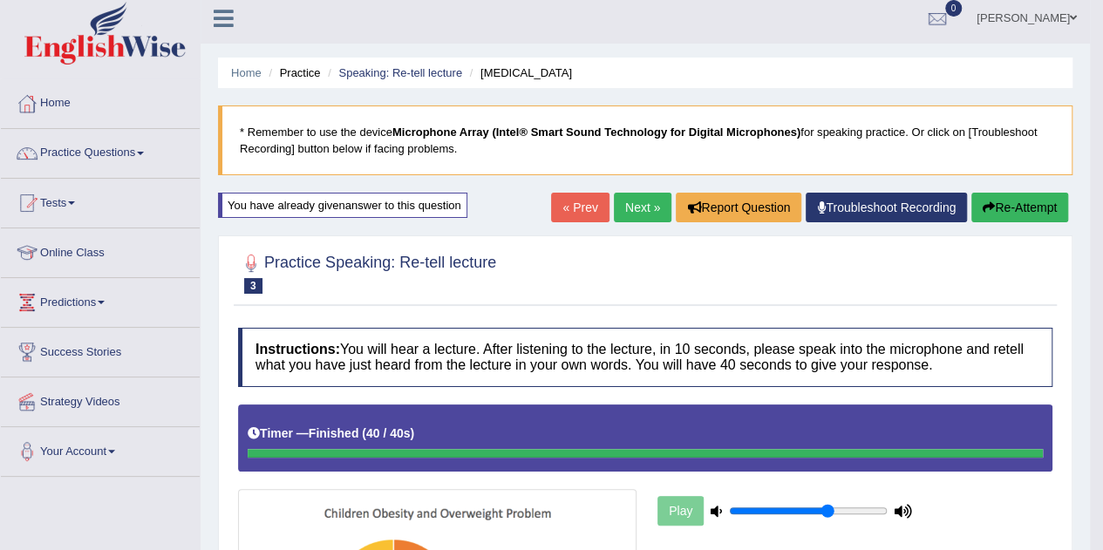
click at [634, 203] on link "Next »" at bounding box center [643, 208] width 58 height 30
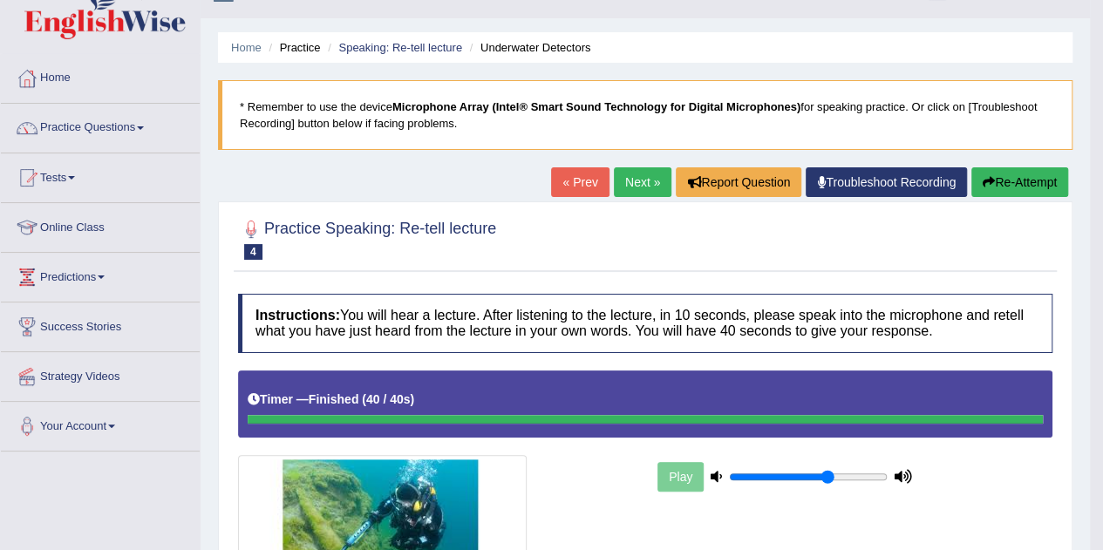
scroll to position [31, 0]
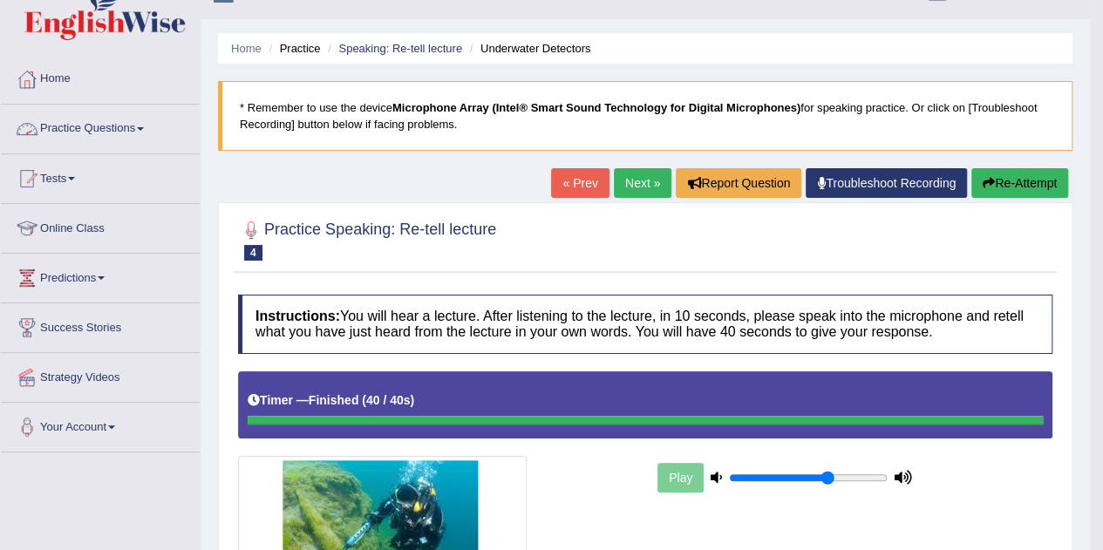
click at [106, 130] on link "Practice Questions" at bounding box center [100, 127] width 199 height 44
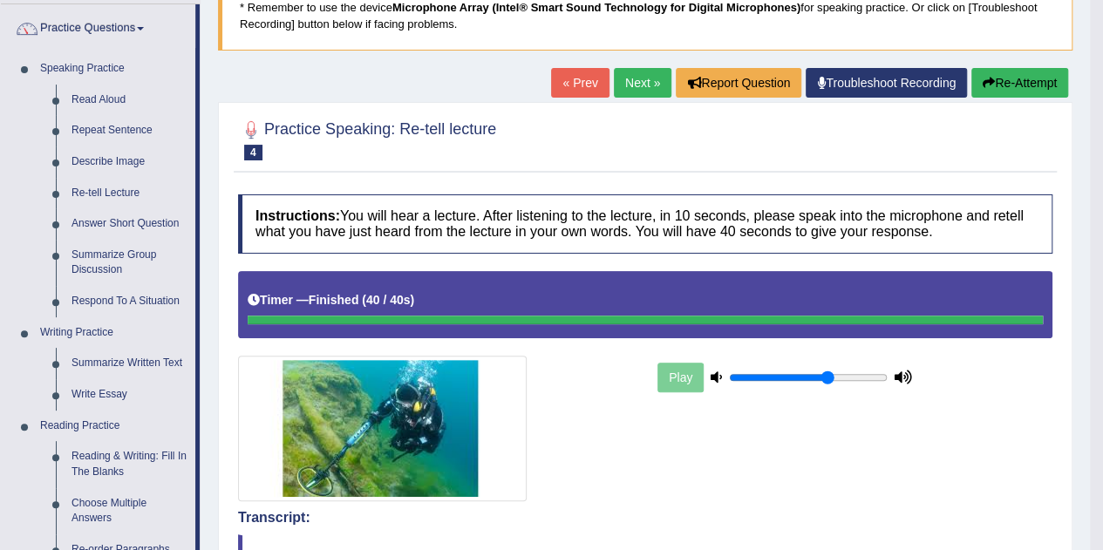
scroll to position [131, 0]
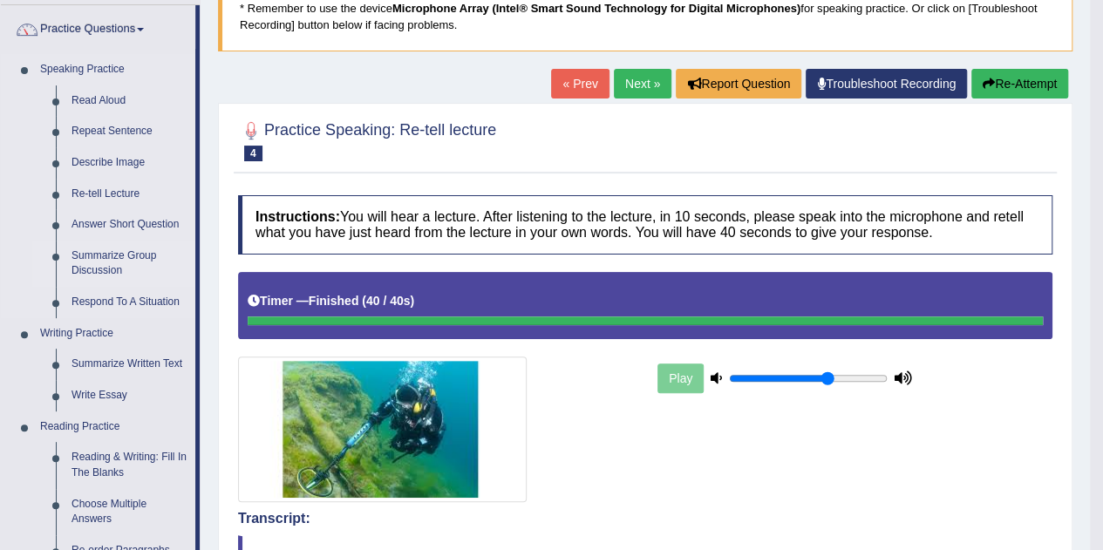
click at [106, 266] on link "Summarize Group Discussion" at bounding box center [130, 264] width 132 height 46
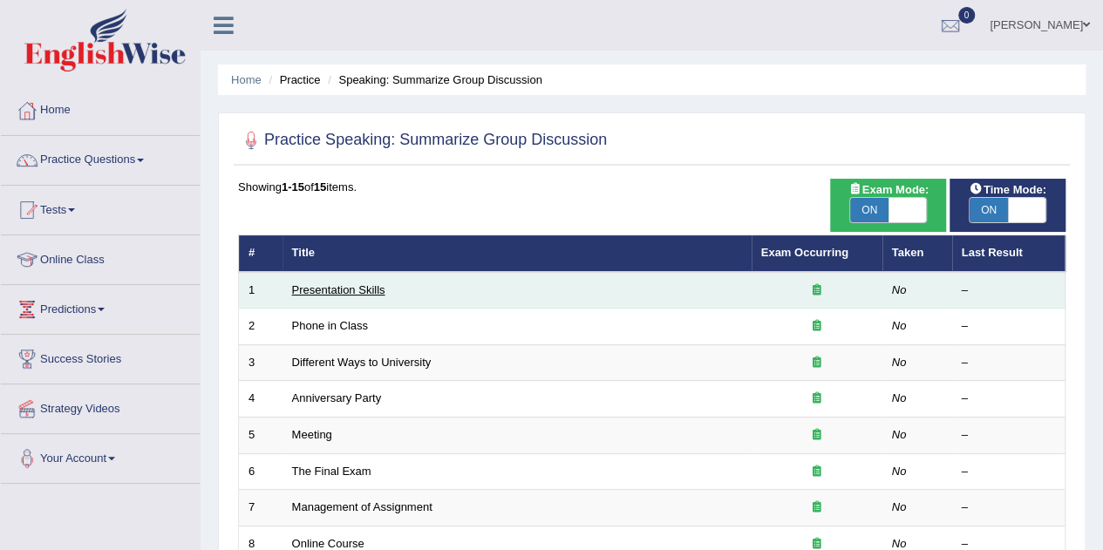
click at [340, 290] on link "Presentation Skills" at bounding box center [338, 289] width 93 height 13
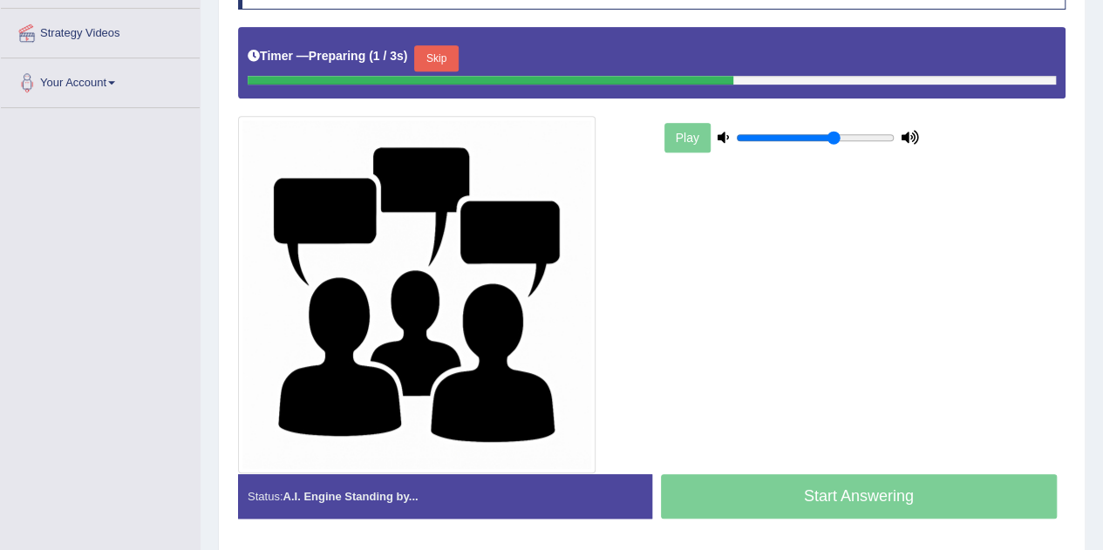
scroll to position [377, 0]
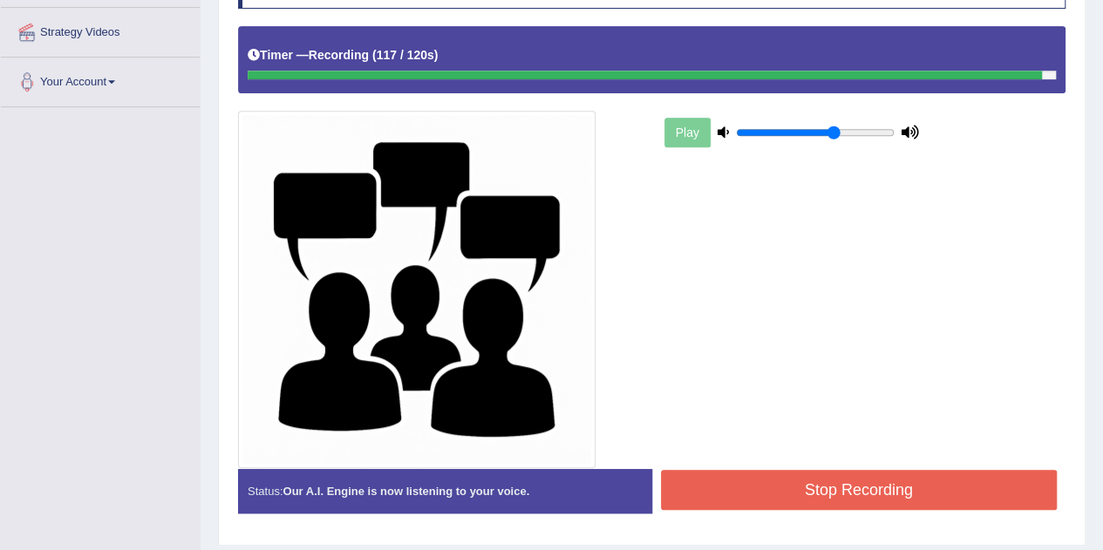
click at [851, 487] on button "Stop Recording" at bounding box center [859, 490] width 397 height 40
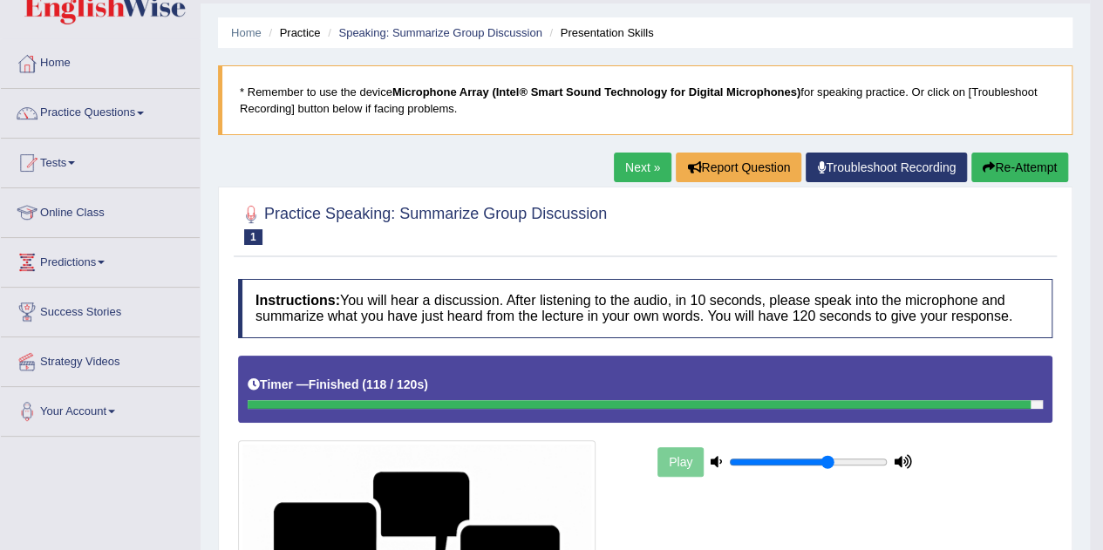
scroll to position [45, 0]
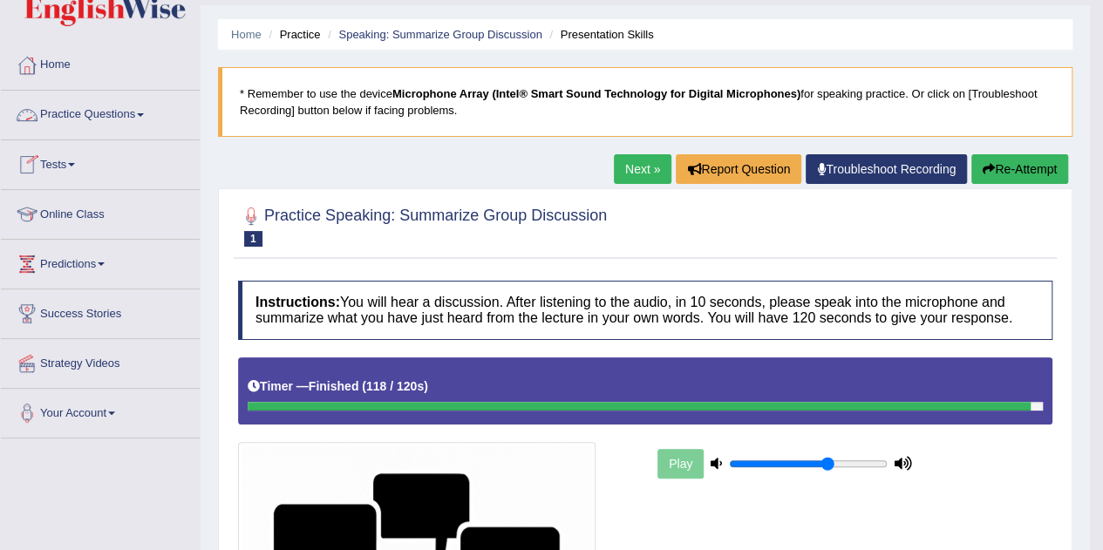
click at [123, 111] on link "Practice Questions" at bounding box center [100, 113] width 199 height 44
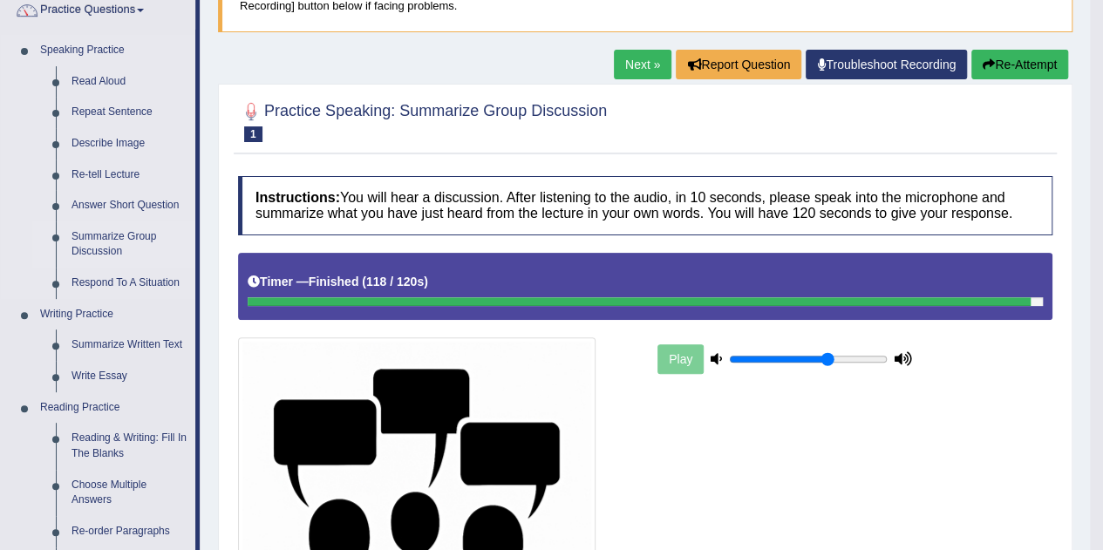
scroll to position [176, 0]
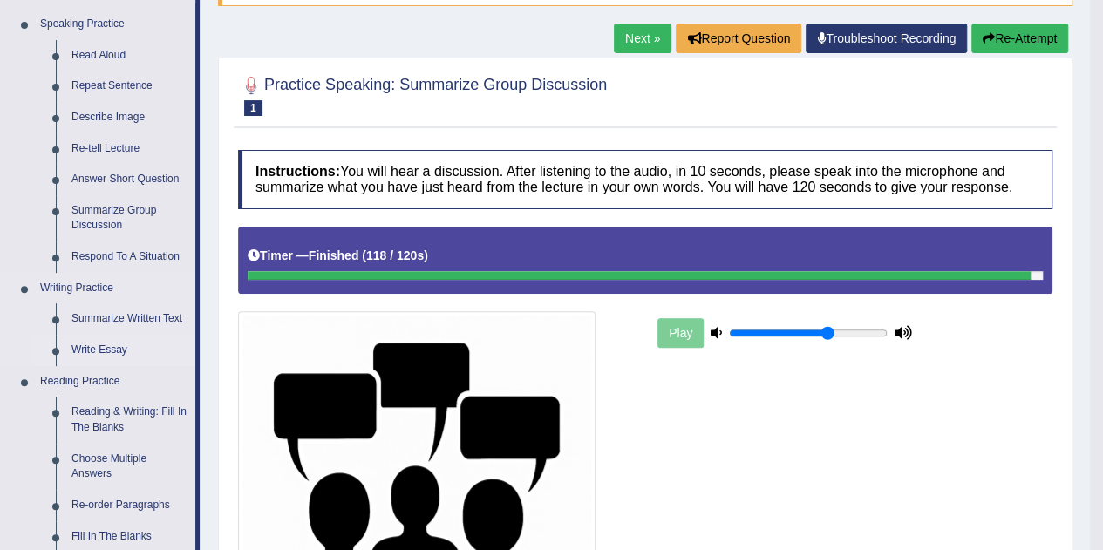
click at [95, 349] on link "Write Essay" at bounding box center [130, 350] width 132 height 31
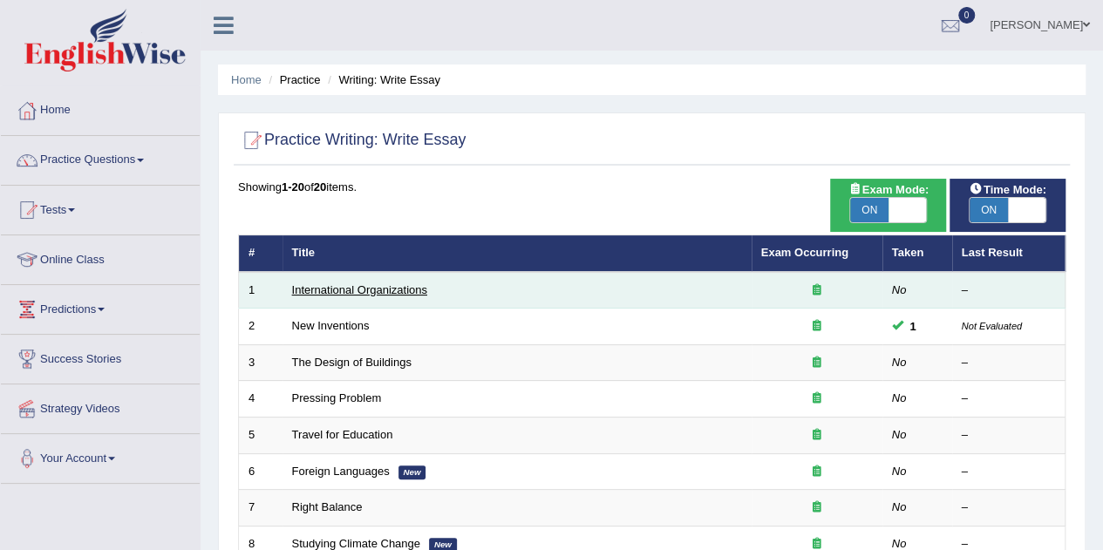
click at [378, 288] on link "International Organizations" at bounding box center [359, 289] width 135 height 13
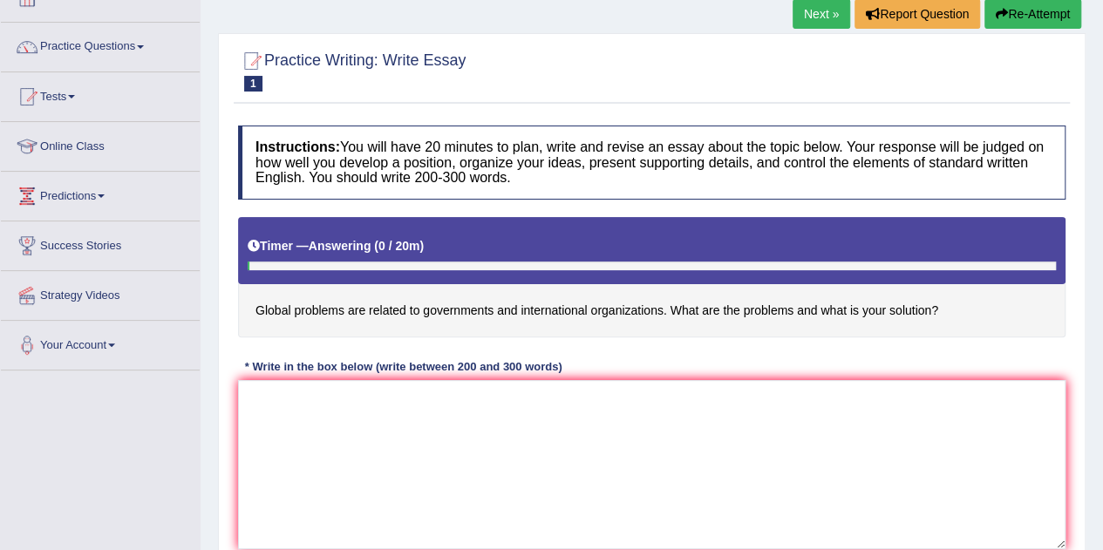
scroll to position [159, 0]
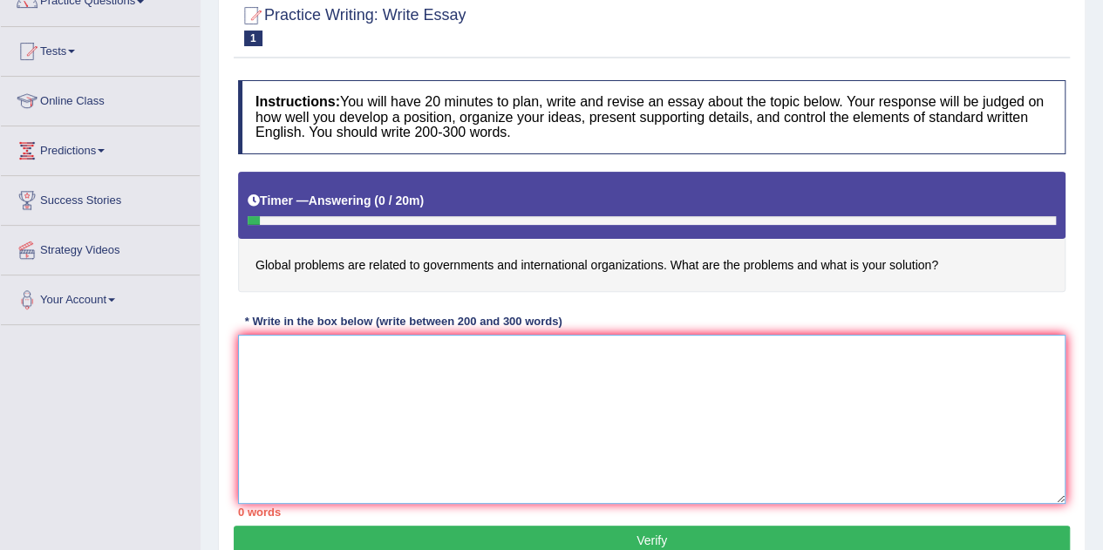
click at [312, 356] on textarea at bounding box center [651, 419] width 827 height 169
paste textarea "The increasing influence of topic on our lives has ignited numerous discussions…"
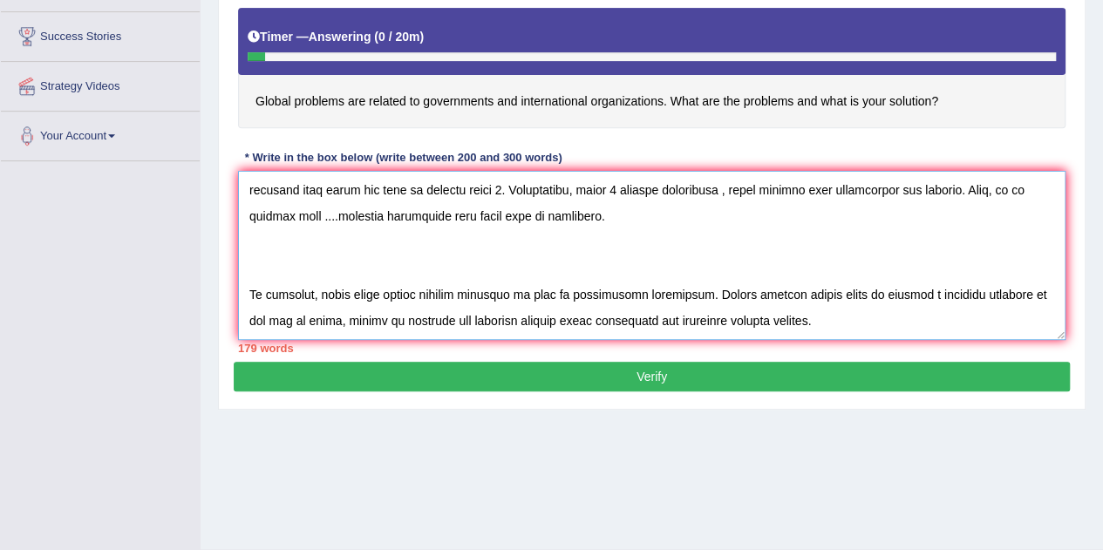
scroll to position [364, 0]
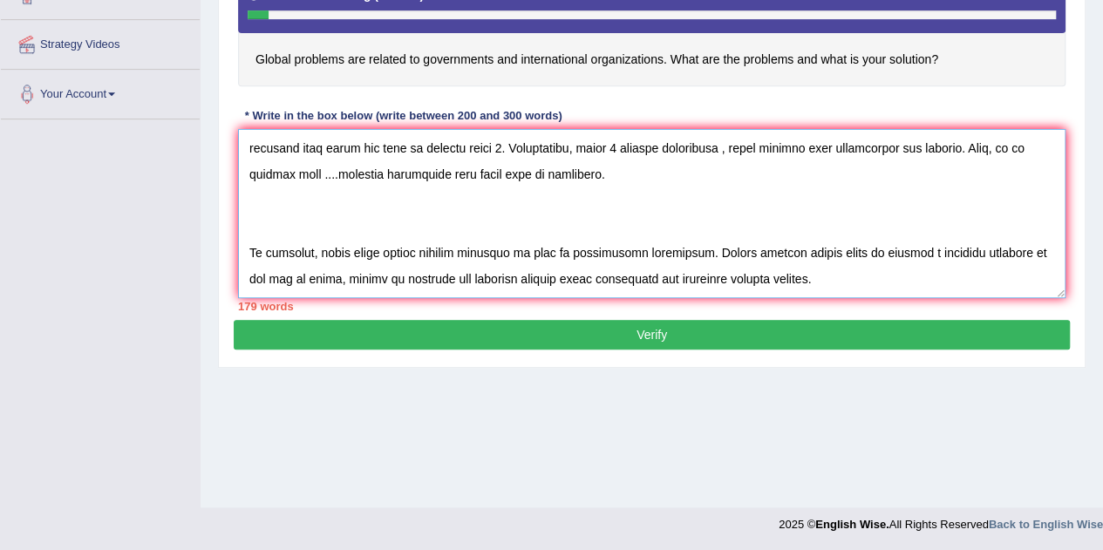
drag, startPoint x: 1042, startPoint y: 293, endPoint x: 1037, endPoint y: 384, distance: 91.6
click at [1037, 384] on div "Home Practice Writing: Write Essay International Organizations Next » Report Qu…" at bounding box center [651, 72] width 902 height 872
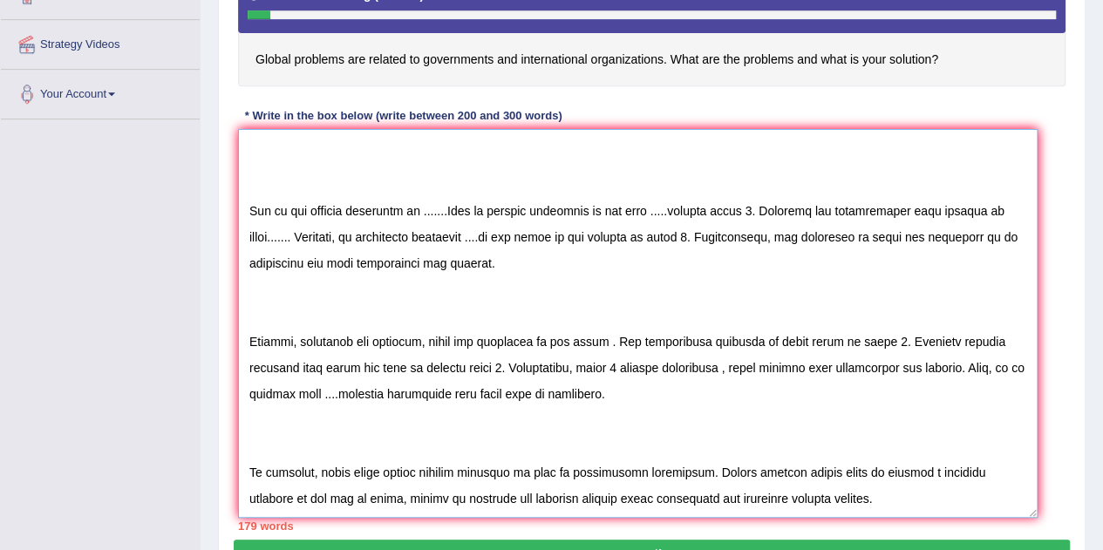
scroll to position [36, 0]
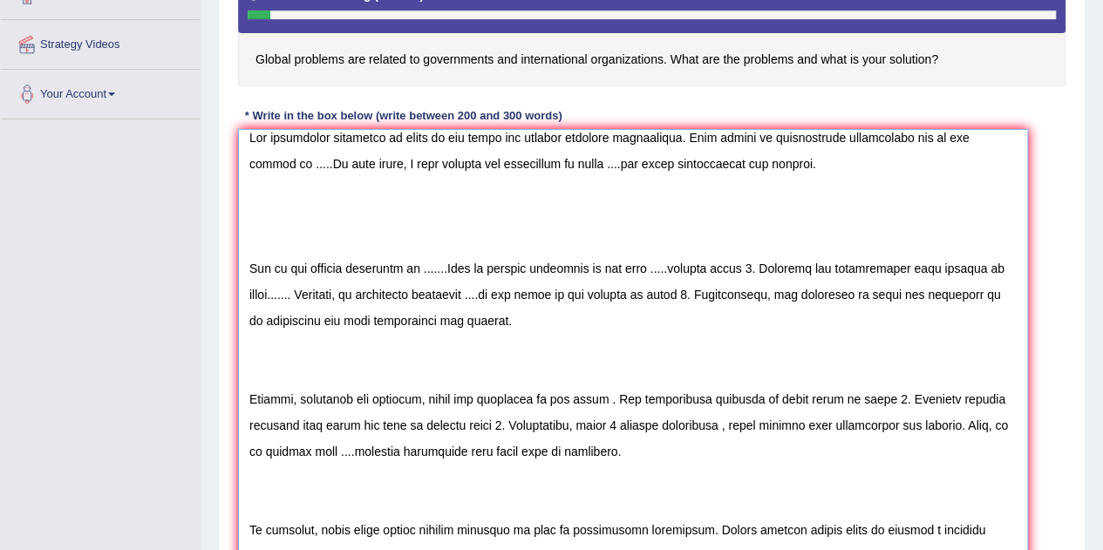
drag, startPoint x: 1058, startPoint y: 294, endPoint x: 1020, endPoint y: 571, distance: 279.8
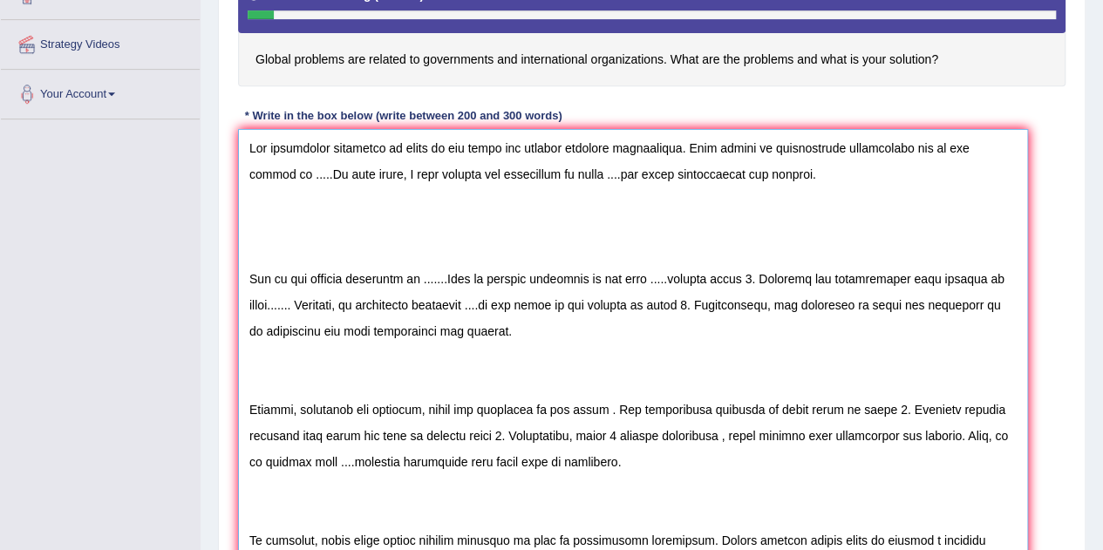
click at [422, 147] on textarea at bounding box center [633, 352] width 790 height 446
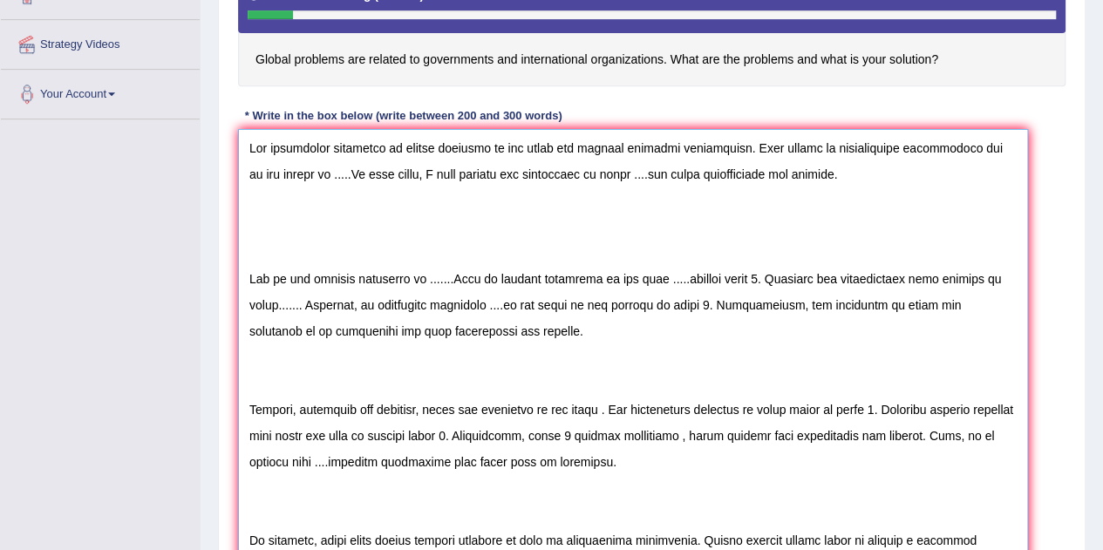
click at [315, 173] on textarea at bounding box center [633, 352] width 790 height 446
click at [372, 173] on textarea at bounding box center [633, 352] width 790 height 446
drag, startPoint x: 539, startPoint y: 173, endPoint x: 604, endPoint y: 179, distance: 64.8
click at [604, 179] on textarea at bounding box center [633, 352] width 790 height 446
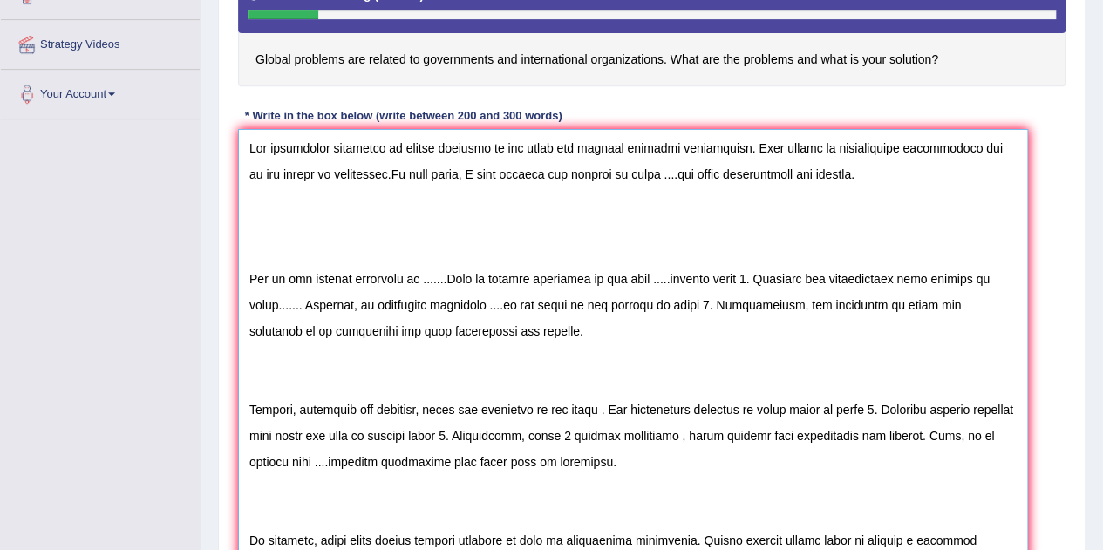
click at [586, 175] on textarea at bounding box center [633, 352] width 790 height 446
click at [727, 173] on textarea at bounding box center [633, 352] width 790 height 446
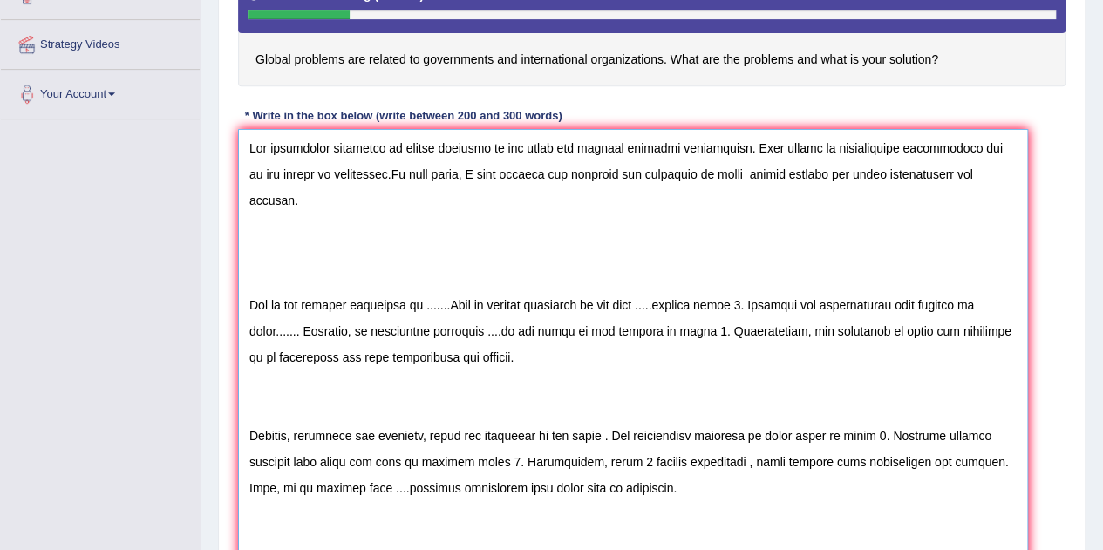
click at [246, 281] on textarea at bounding box center [633, 352] width 790 height 446
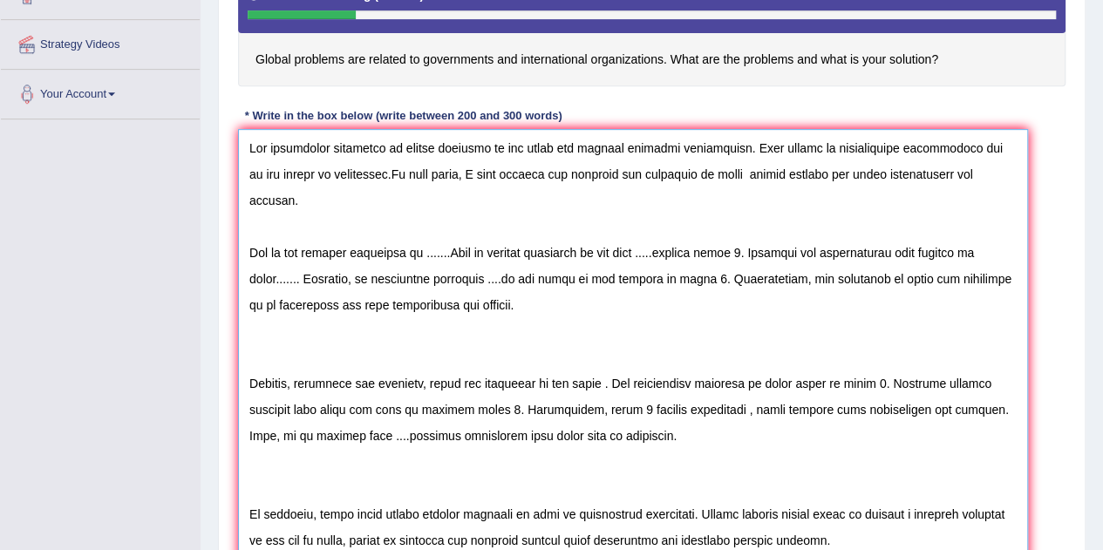
click at [370, 172] on textarea at bounding box center [633, 352] width 790 height 446
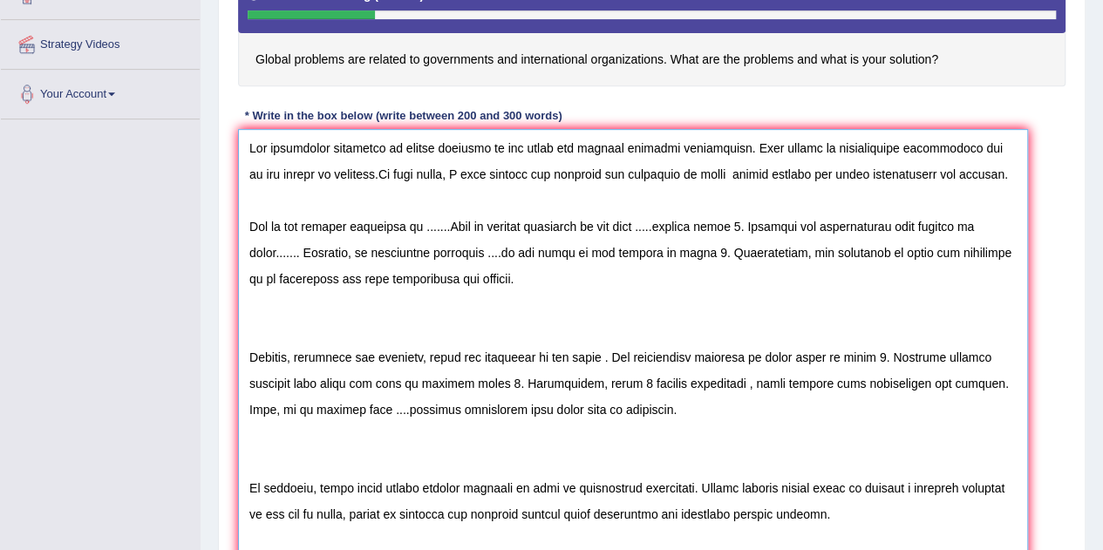
click at [420, 224] on textarea at bounding box center [633, 352] width 790 height 446
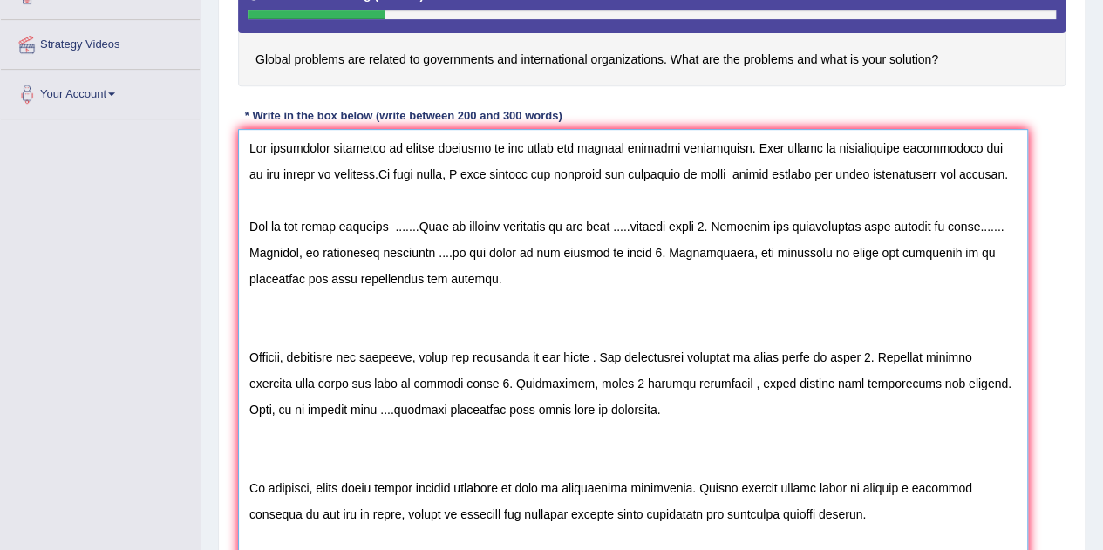
click at [420, 224] on textarea at bounding box center [633, 352] width 790 height 446
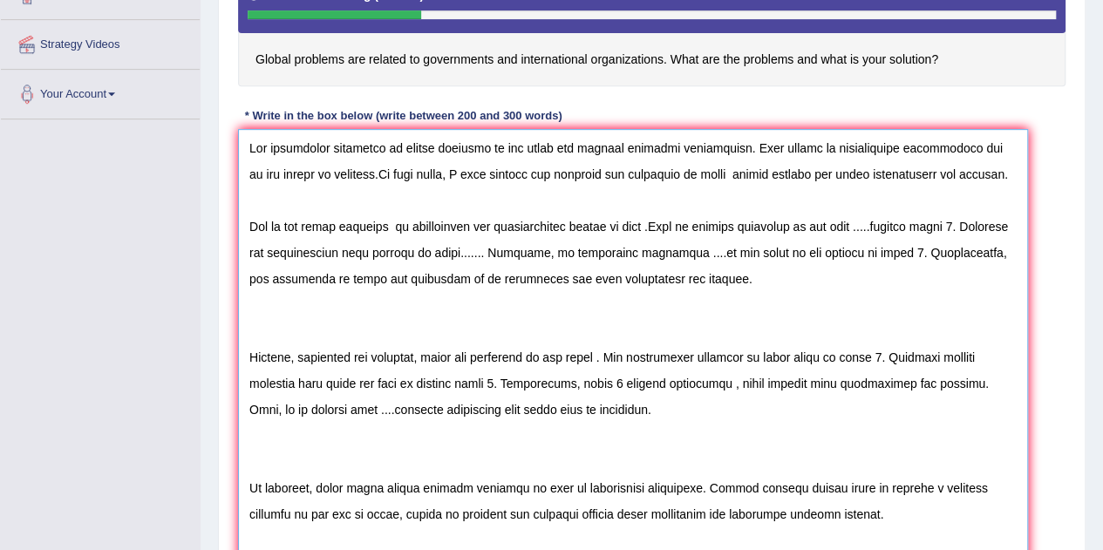
click at [453, 228] on textarea at bounding box center [633, 352] width 790 height 446
click at [648, 222] on textarea at bounding box center [633, 352] width 790 height 446
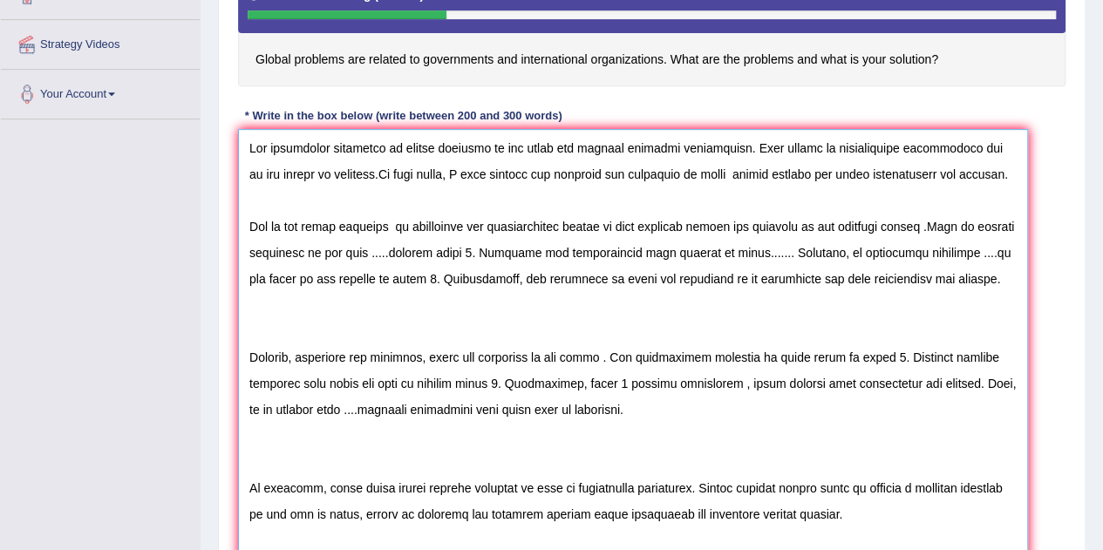
click at [421, 252] on textarea at bounding box center [633, 352] width 790 height 446
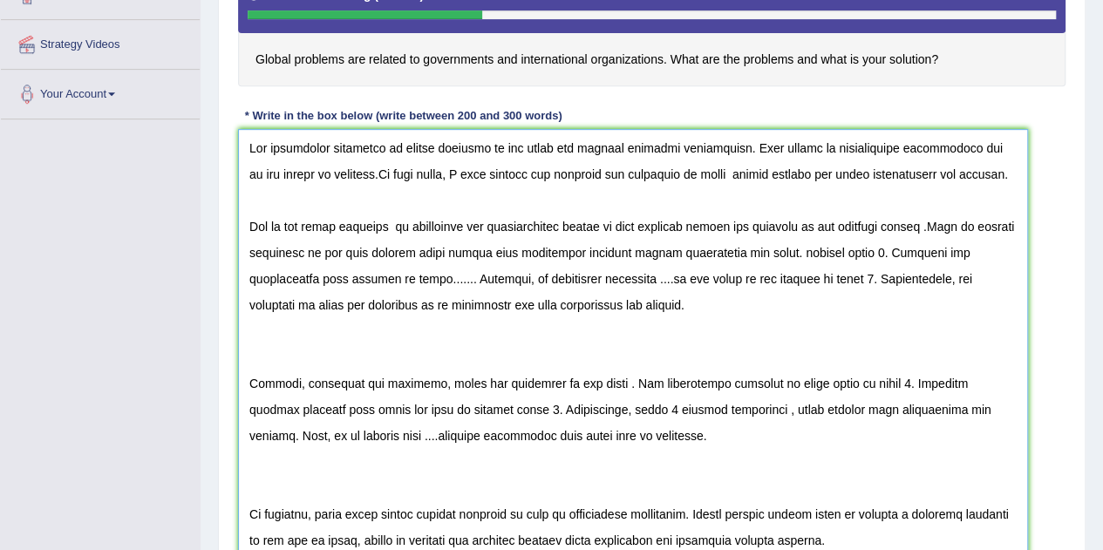
drag, startPoint x: 903, startPoint y: 250, endPoint x: 818, endPoint y: 252, distance: 84.6
click at [818, 252] on textarea at bounding box center [633, 352] width 790 height 446
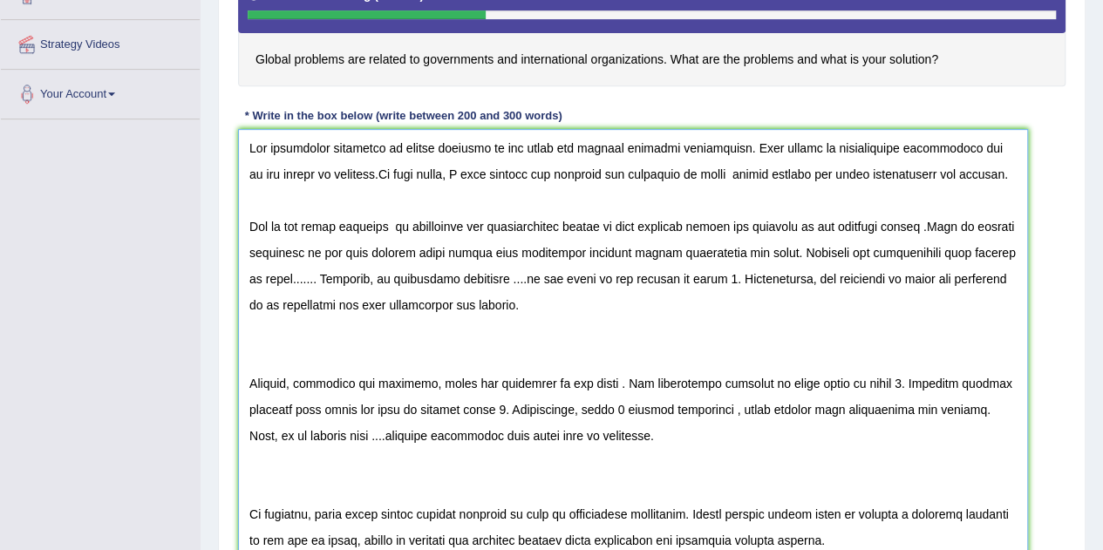
click at [349, 280] on textarea at bounding box center [633, 352] width 790 height 446
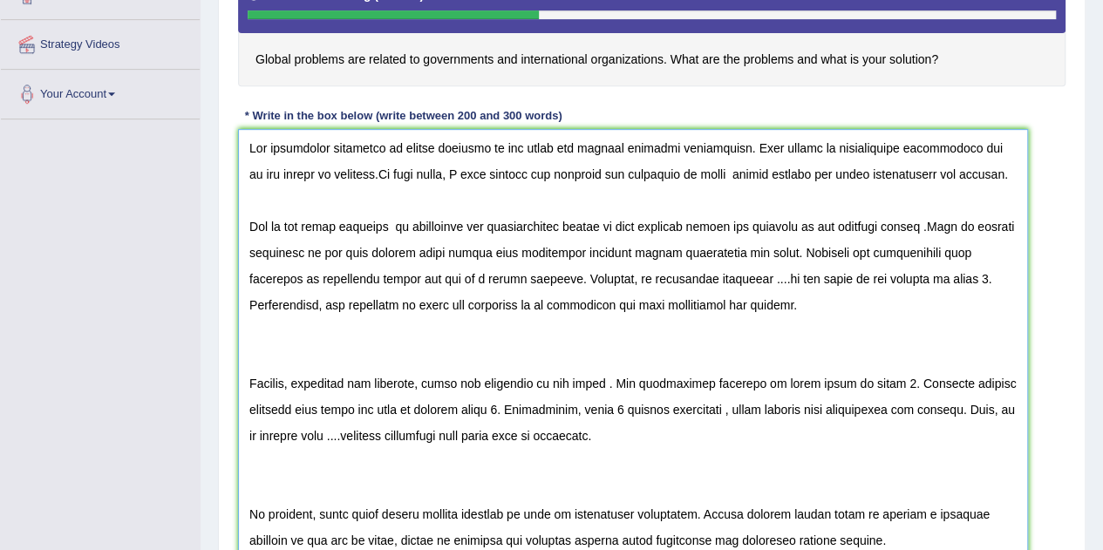
drag, startPoint x: 661, startPoint y: 277, endPoint x: 851, endPoint y: 276, distance: 190.0
click at [851, 276] on textarea at bounding box center [633, 352] width 790 height 446
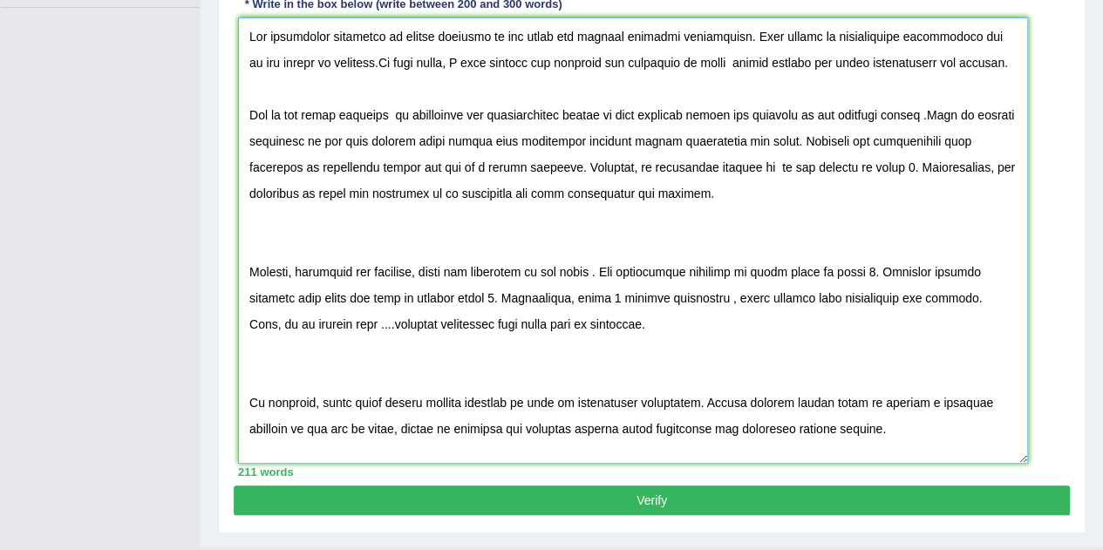
scroll to position [478, 0]
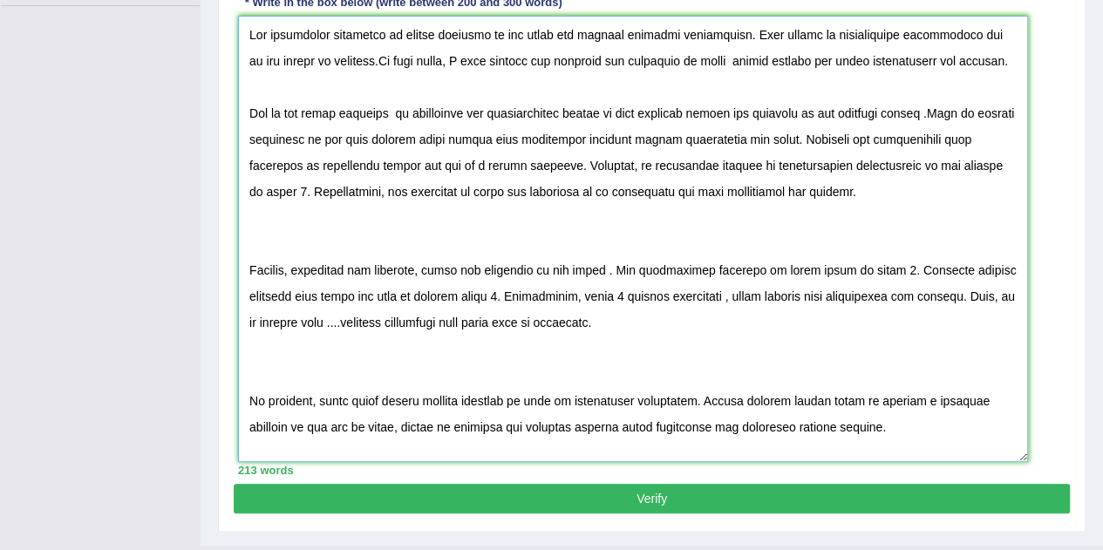
drag, startPoint x: 286, startPoint y: 190, endPoint x: 235, endPoint y: 193, distance: 50.6
click at [235, 193] on div "Instructions: You will have 20 minutes to plan, write and revise an essay about…" at bounding box center [652, 117] width 836 height 731
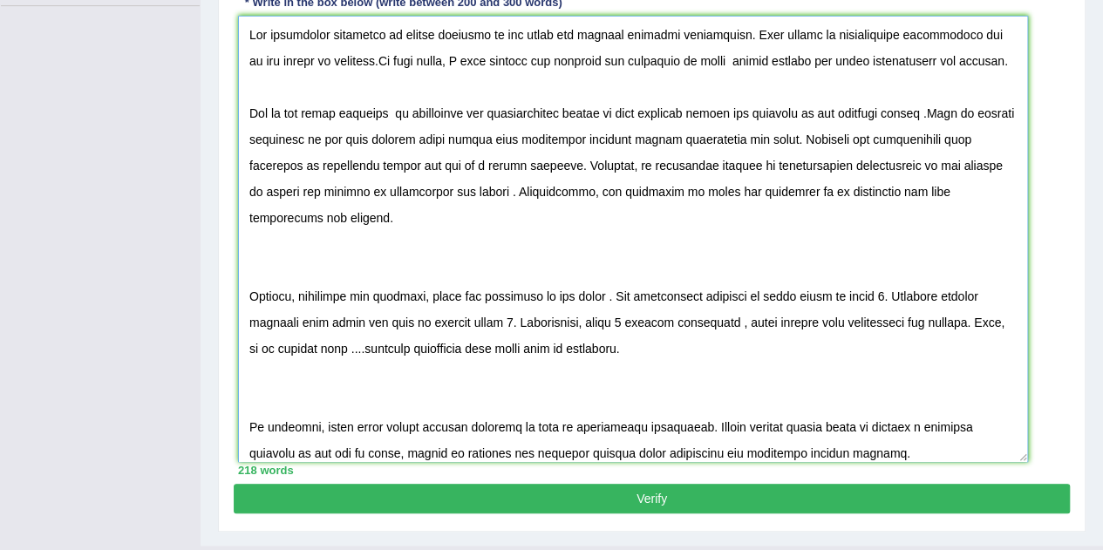
drag, startPoint x: 615, startPoint y: 195, endPoint x: 709, endPoint y: 201, distance: 94.3
click at [709, 201] on textarea at bounding box center [633, 239] width 790 height 446
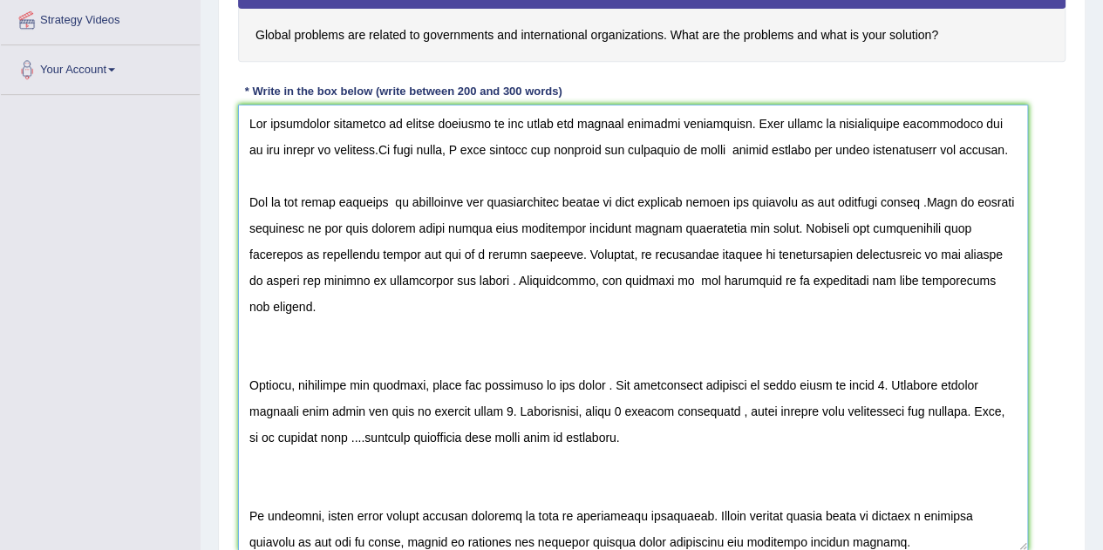
scroll to position [392, 0]
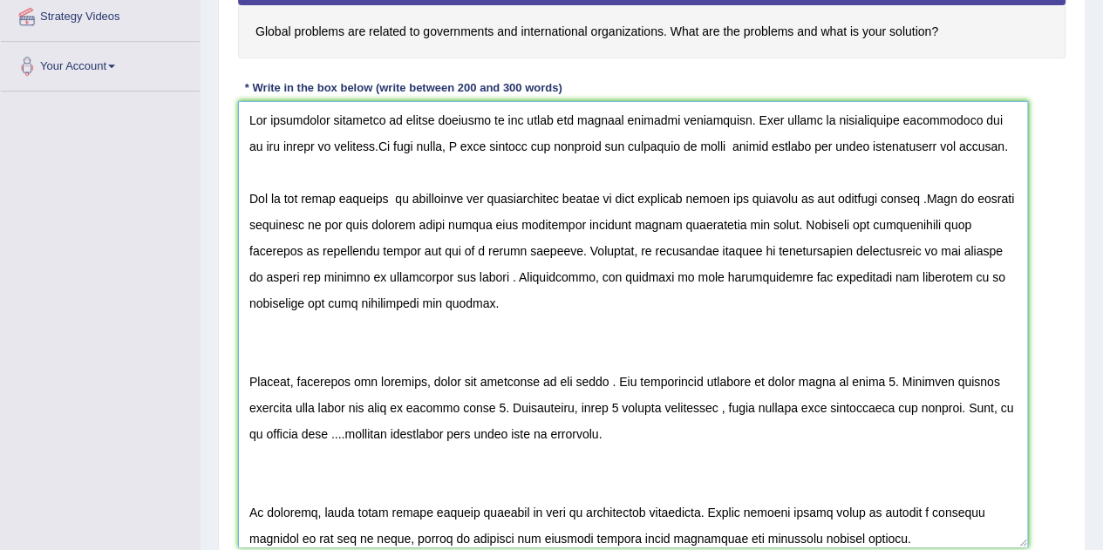
click at [746, 277] on textarea at bounding box center [633, 324] width 790 height 446
click at [726, 277] on textarea at bounding box center [633, 324] width 790 height 446
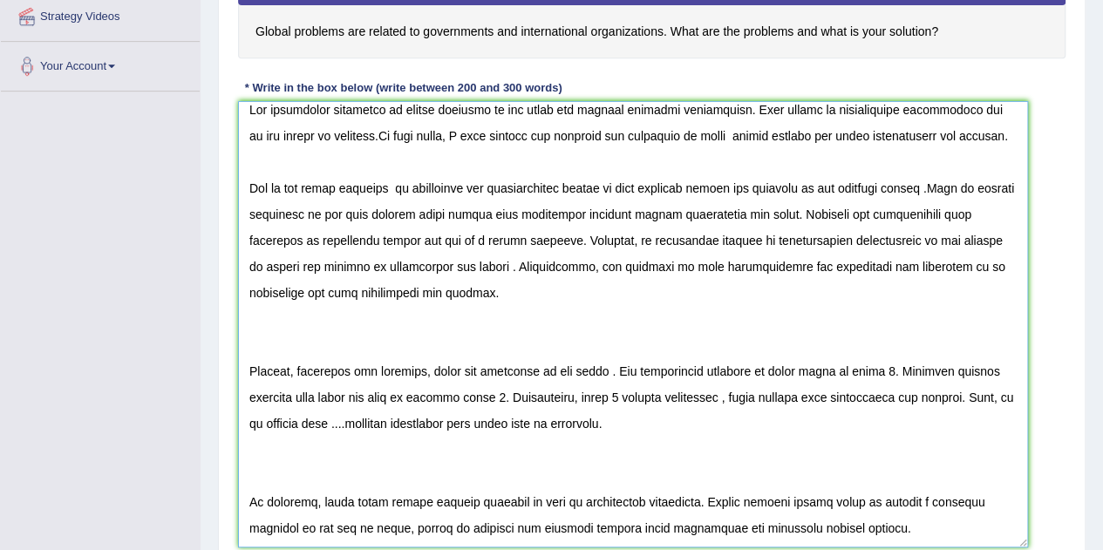
click at [245, 341] on textarea at bounding box center [633, 324] width 790 height 446
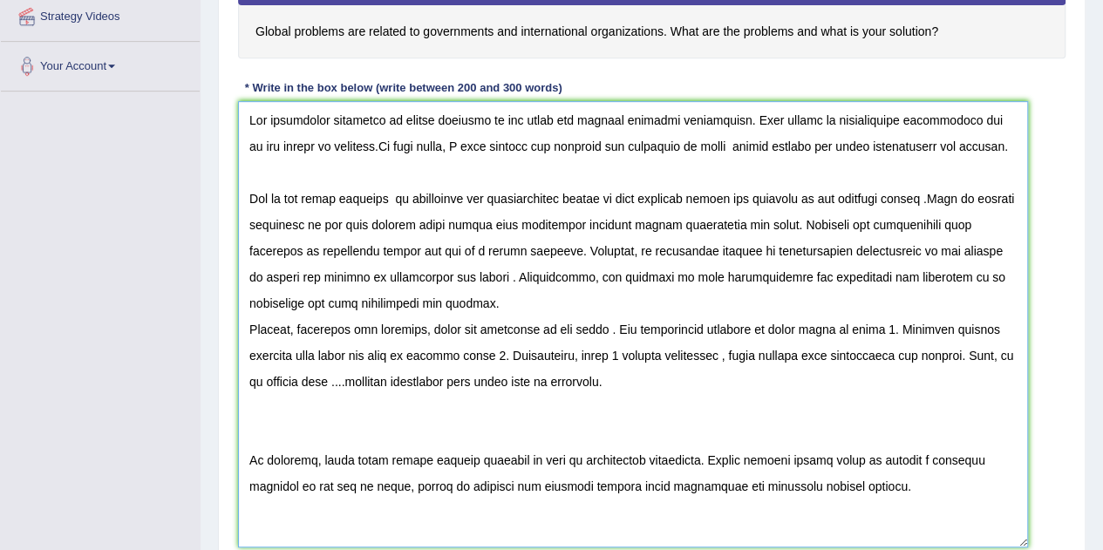
scroll to position [0, 0]
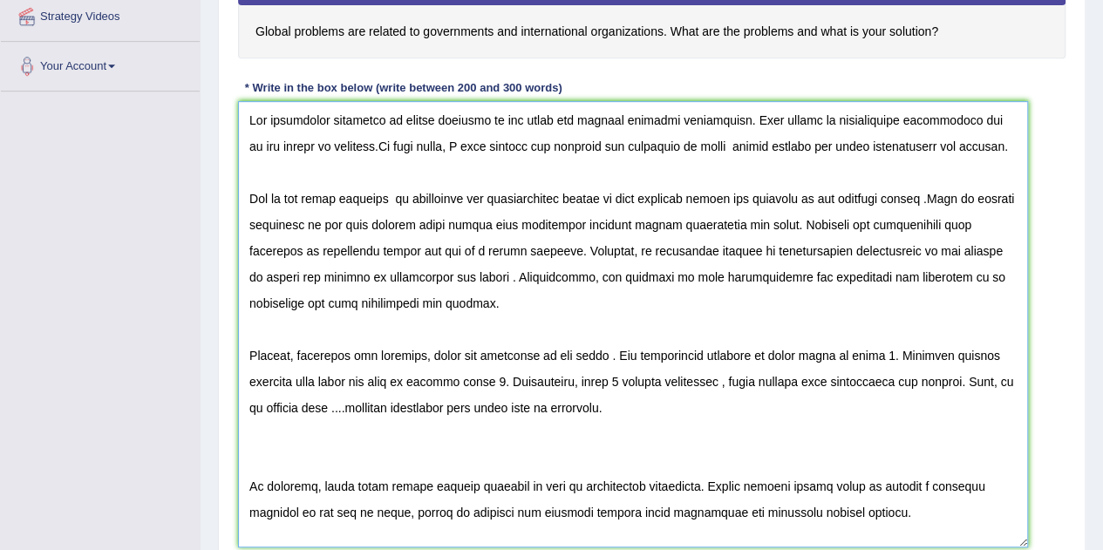
drag, startPoint x: 376, startPoint y: 356, endPoint x: 420, endPoint y: 356, distance: 44.4
click at [420, 356] on textarea at bounding box center [633, 324] width 790 height 446
drag, startPoint x: 497, startPoint y: 355, endPoint x: 554, endPoint y: 353, distance: 57.5
click at [554, 353] on textarea at bounding box center [633, 324] width 790 height 446
click at [434, 360] on textarea at bounding box center [633, 324] width 790 height 446
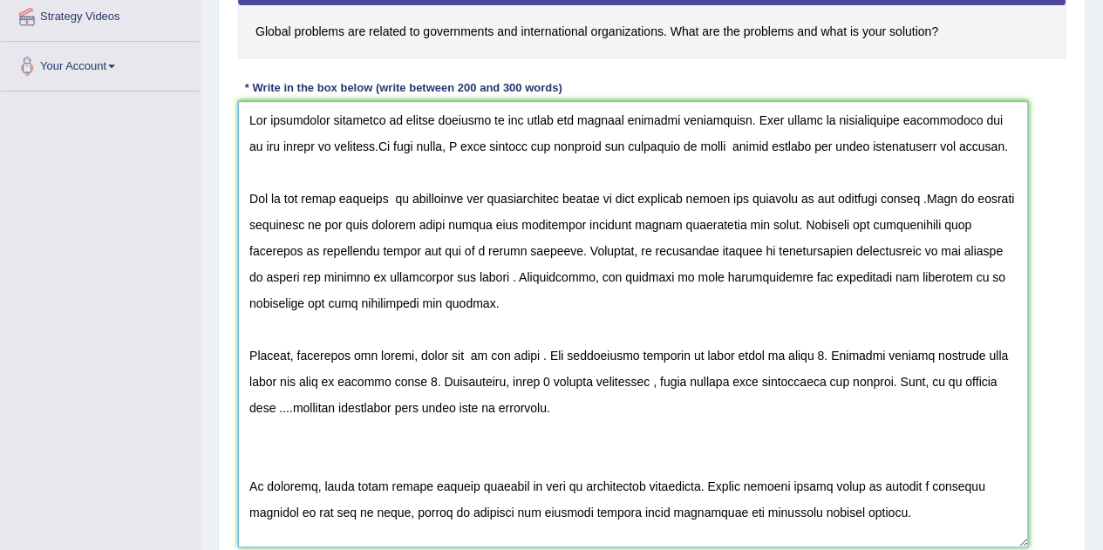
click at [477, 355] on textarea at bounding box center [633, 324] width 790 height 446
click at [546, 356] on textarea at bounding box center [633, 324] width 790 height 446
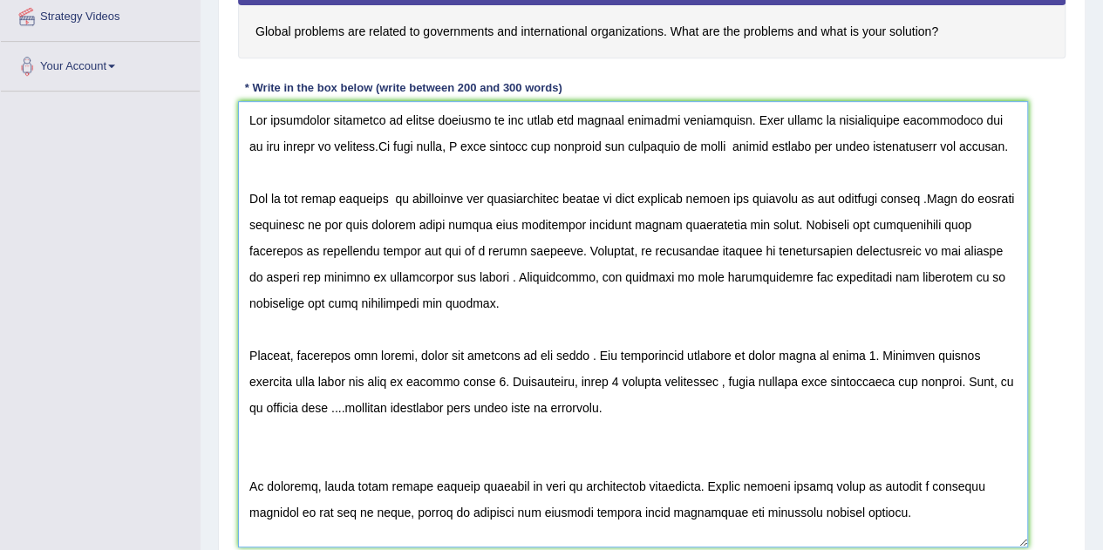
click at [582, 355] on textarea at bounding box center [633, 324] width 790 height 446
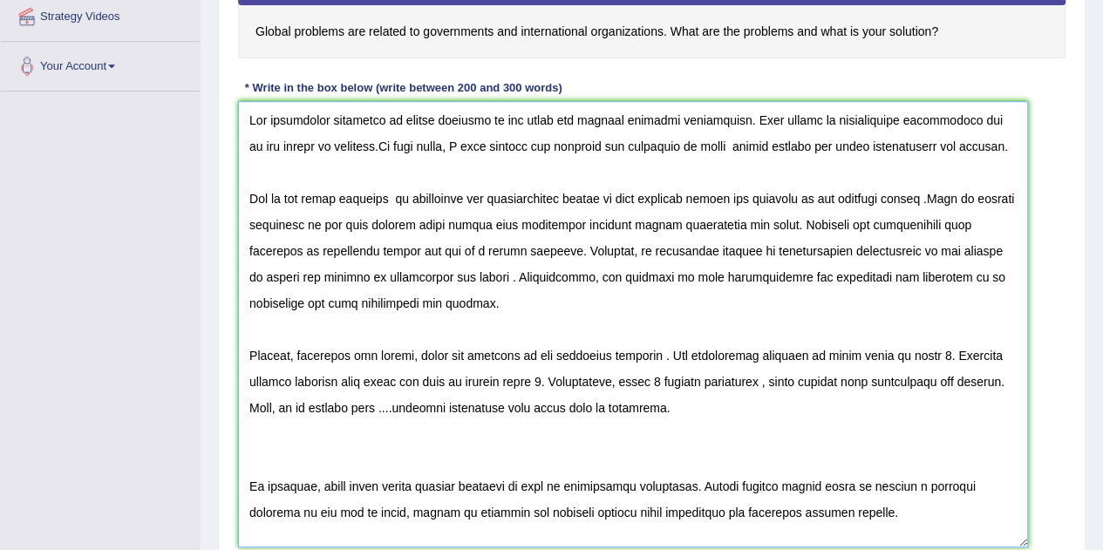
drag, startPoint x: 751, startPoint y: 352, endPoint x: 805, endPoint y: 356, distance: 54.2
click at [805, 356] on textarea at bounding box center [633, 324] width 790 height 446
drag, startPoint x: 869, startPoint y: 355, endPoint x: 811, endPoint y: 362, distance: 58.8
click at [811, 362] on textarea at bounding box center [633, 324] width 790 height 446
click at [817, 358] on textarea at bounding box center [633, 324] width 790 height 446
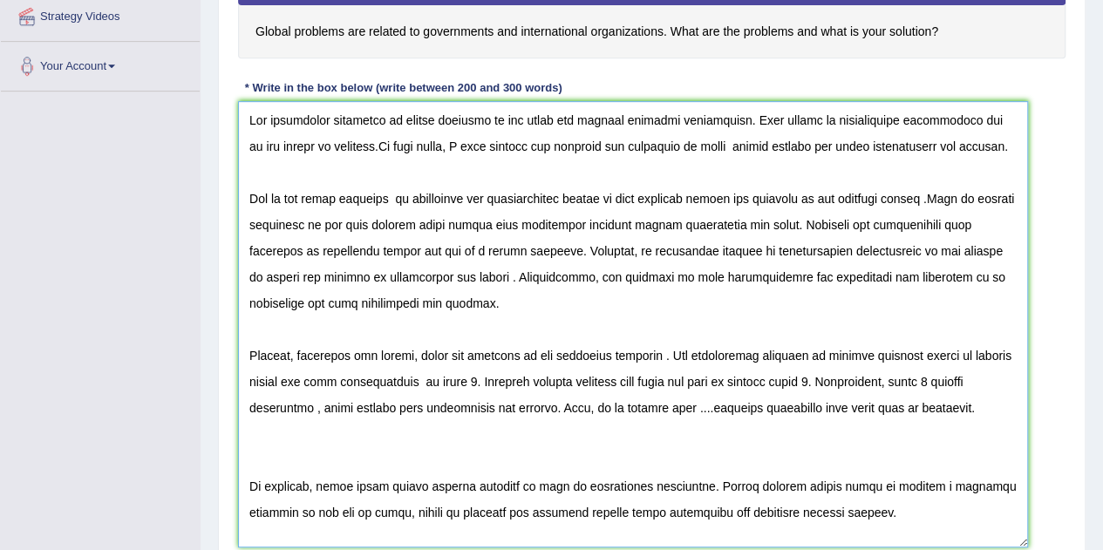
drag, startPoint x: 464, startPoint y: 379, endPoint x: 472, endPoint y: 381, distance: 8.9
click at [472, 381] on textarea at bounding box center [633, 324] width 790 height 446
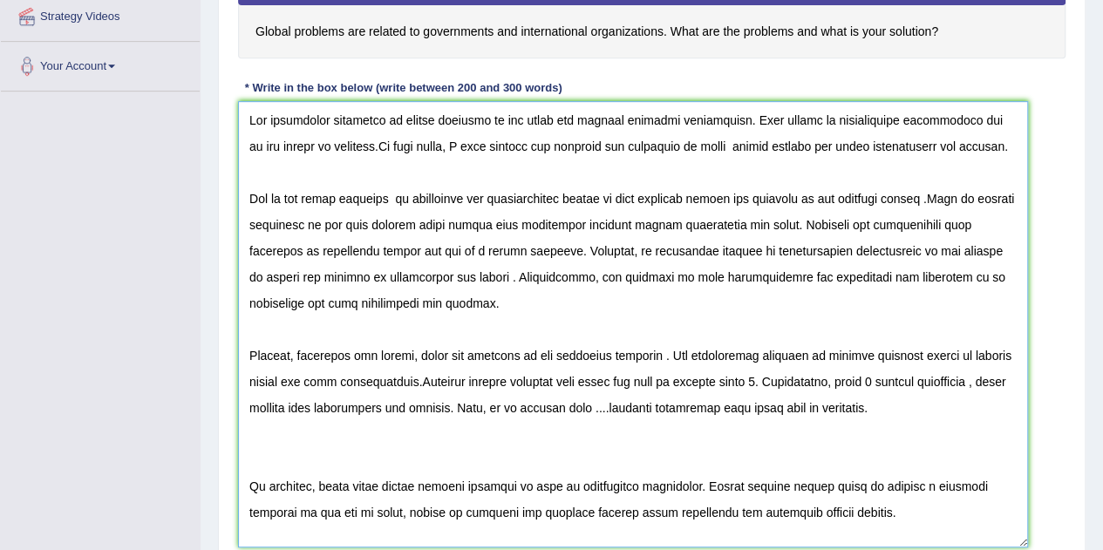
drag, startPoint x: 587, startPoint y: 382, endPoint x: 610, endPoint y: 379, distance: 23.7
click at [610, 379] on textarea at bounding box center [633, 324] width 790 height 446
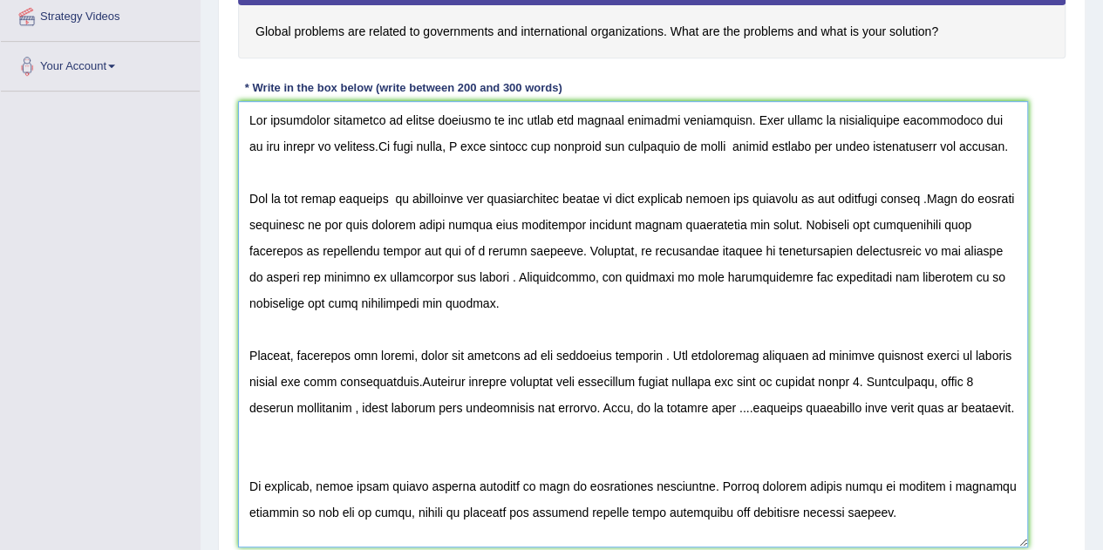
drag, startPoint x: 797, startPoint y: 382, endPoint x: 879, endPoint y: 372, distance: 82.5
click at [879, 372] on textarea at bounding box center [633, 324] width 790 height 446
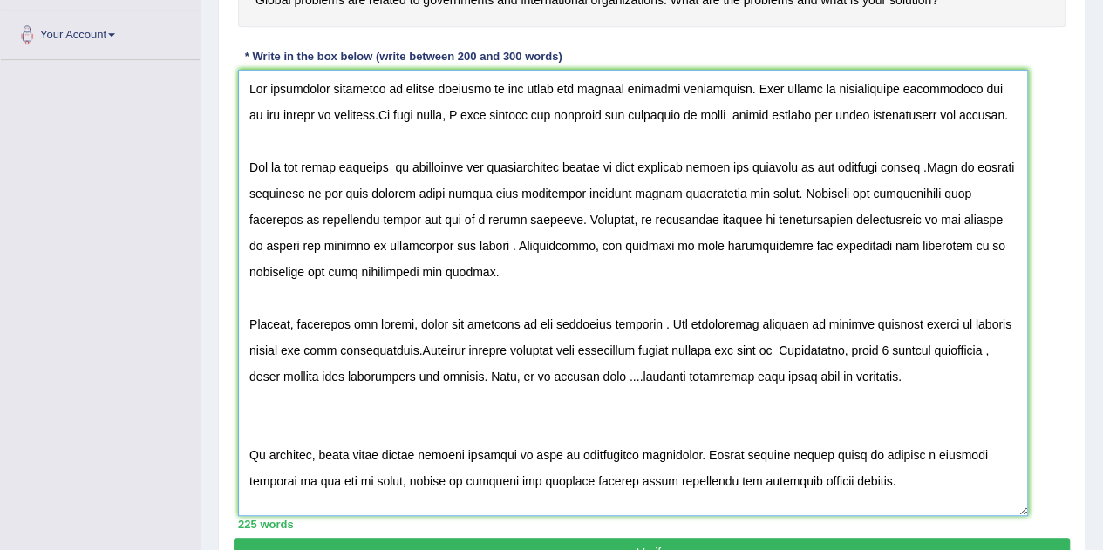
scroll to position [425, 0]
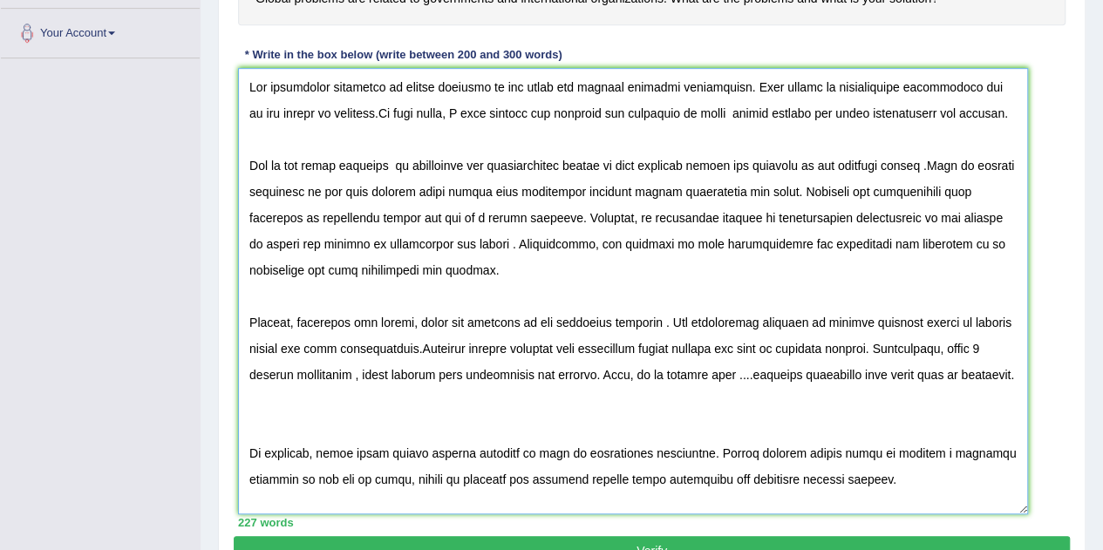
drag, startPoint x: 972, startPoint y: 348, endPoint x: 258, endPoint y: 372, distance: 714.2
click at [258, 372] on textarea at bounding box center [633, 291] width 790 height 446
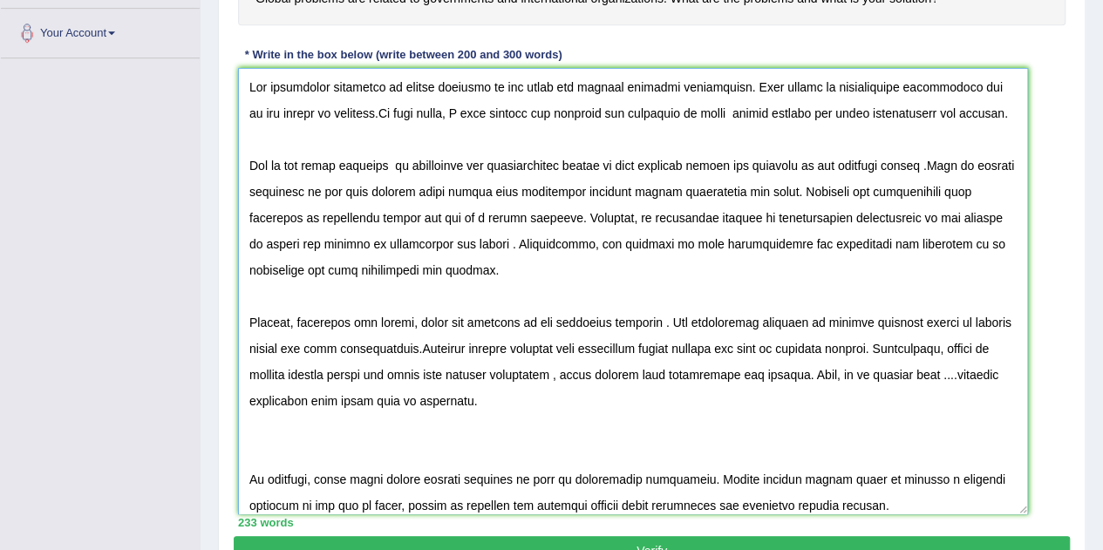
drag, startPoint x: 309, startPoint y: 401, endPoint x: 251, endPoint y: 408, distance: 58.8
click at [251, 408] on textarea at bounding box center [633, 291] width 790 height 446
drag, startPoint x: 417, startPoint y: 403, endPoint x: 384, endPoint y: 404, distance: 32.3
click at [384, 404] on textarea at bounding box center [633, 291] width 790 height 446
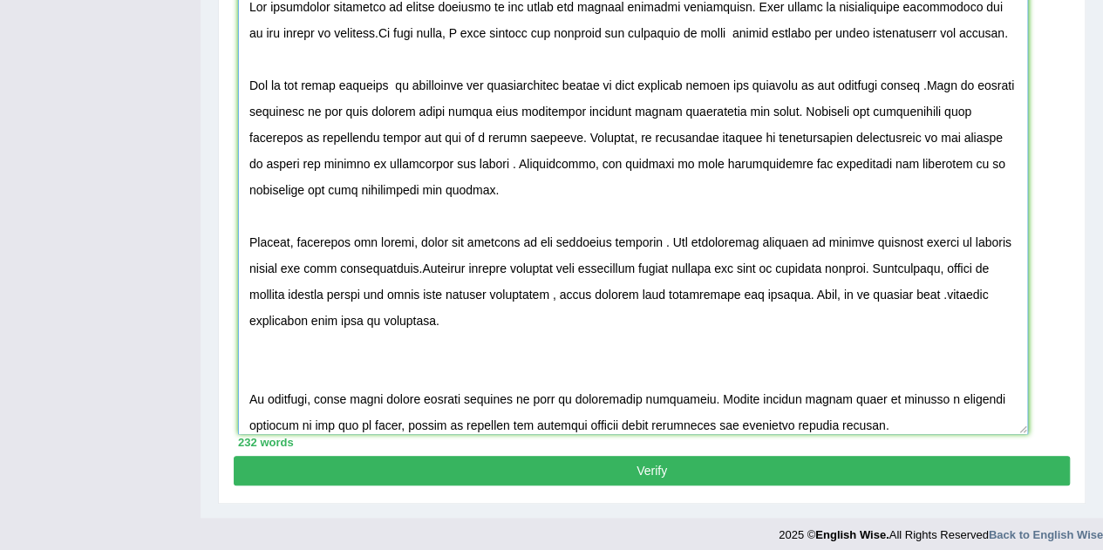
scroll to position [504, 0]
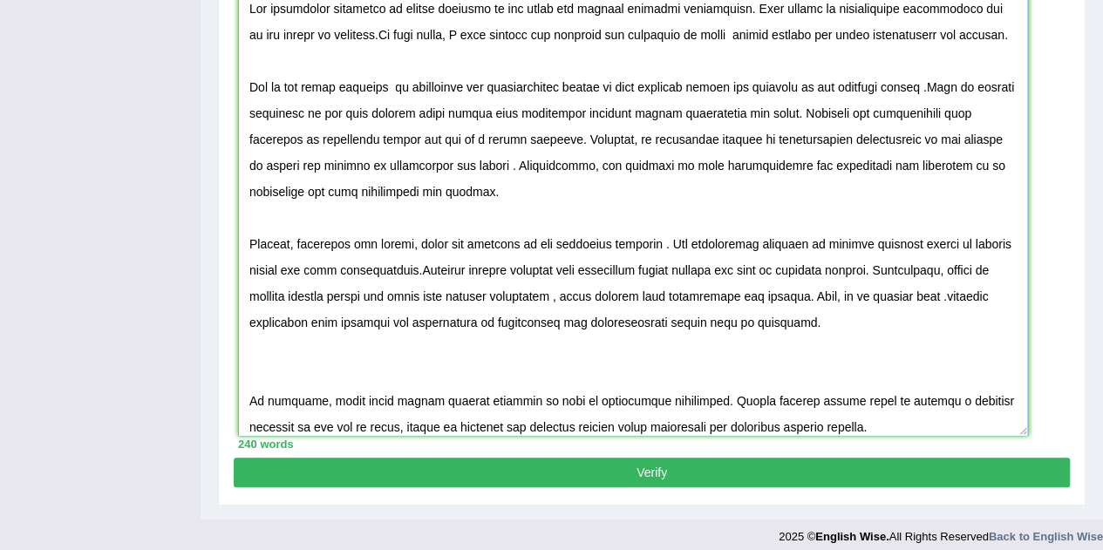
click at [688, 321] on textarea at bounding box center [633, 213] width 790 height 446
click at [709, 322] on textarea at bounding box center [633, 213] width 790 height 446
click at [581, 325] on textarea at bounding box center [633, 213] width 790 height 446
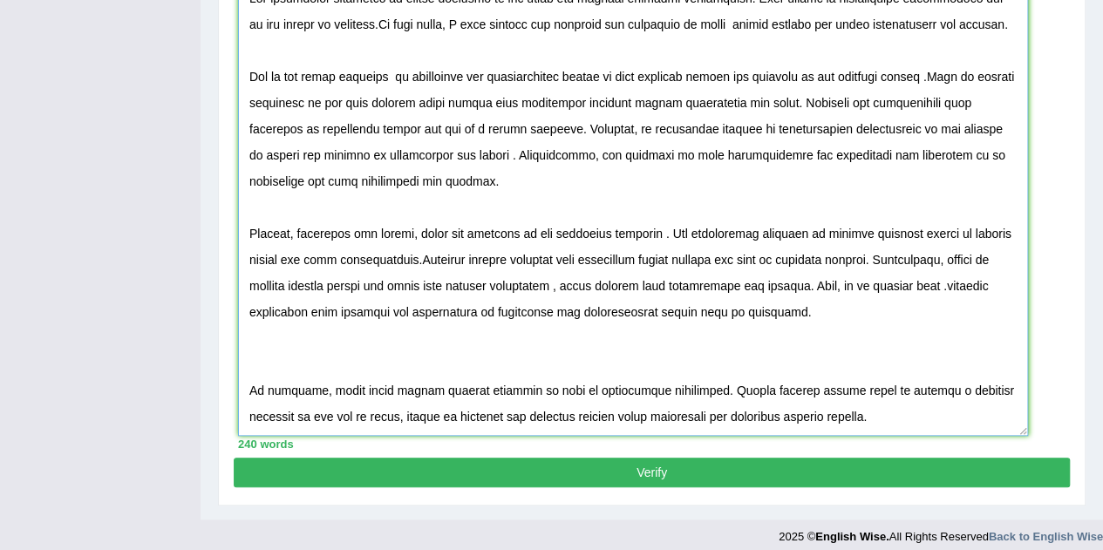
click at [249, 365] on textarea at bounding box center [633, 213] width 790 height 446
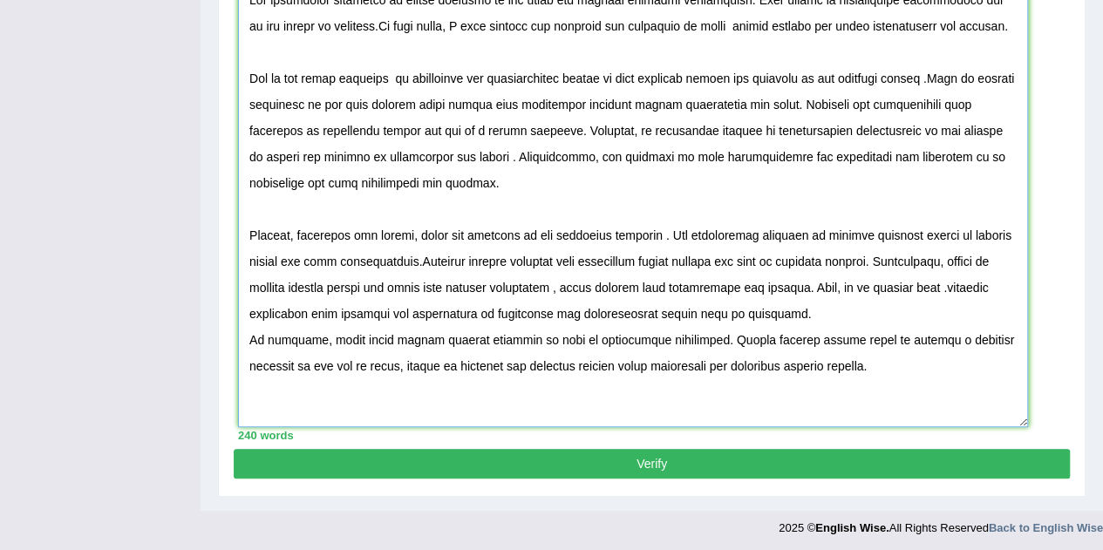
scroll to position [0, 0]
click at [248, 232] on textarea at bounding box center [633, 204] width 790 height 446
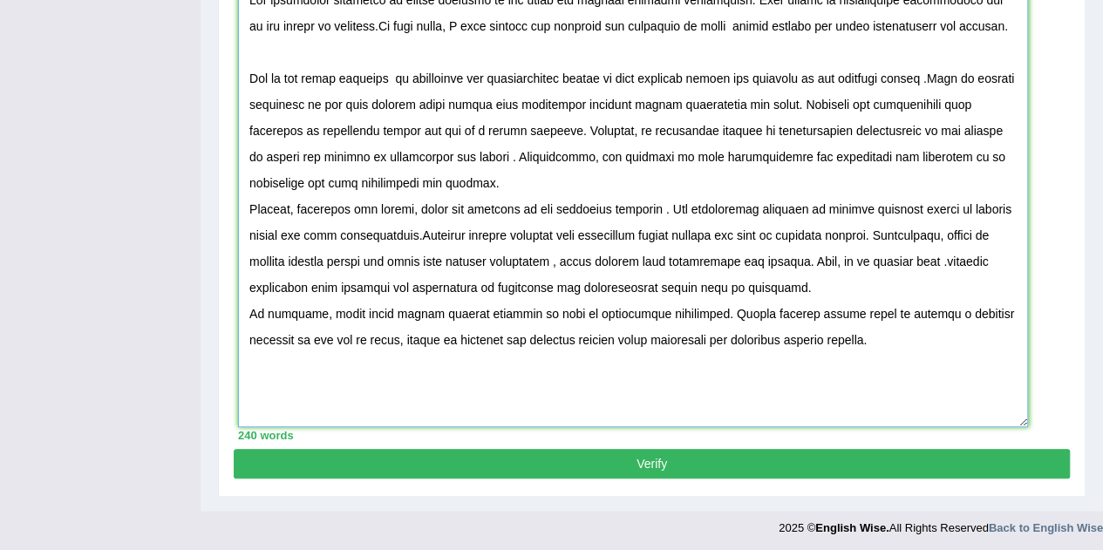
click at [801, 286] on textarea at bounding box center [633, 204] width 790 height 446
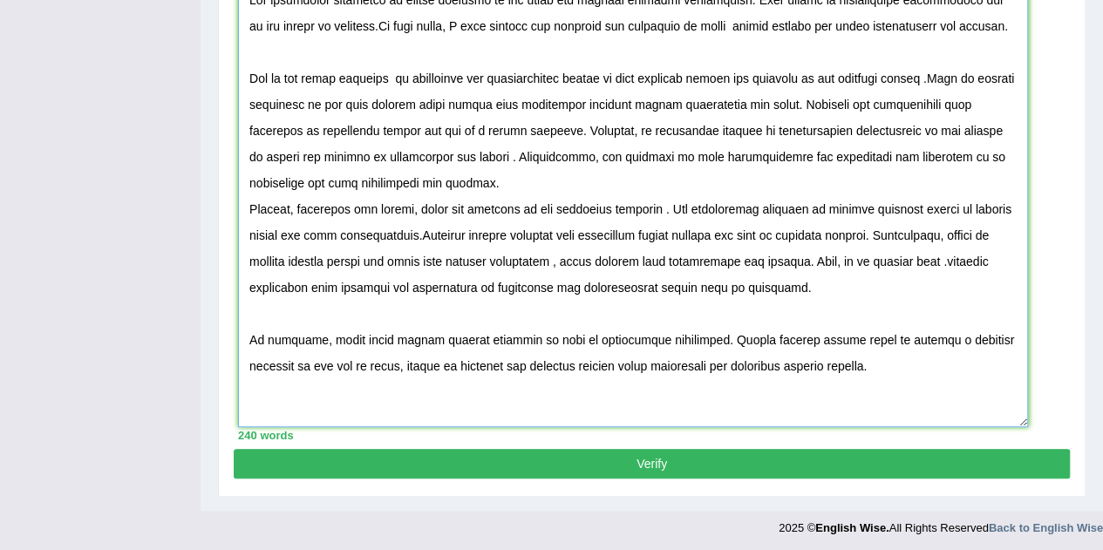
click at [380, 341] on textarea at bounding box center [633, 204] width 790 height 446
click at [345, 368] on textarea at bounding box center [633, 204] width 790 height 446
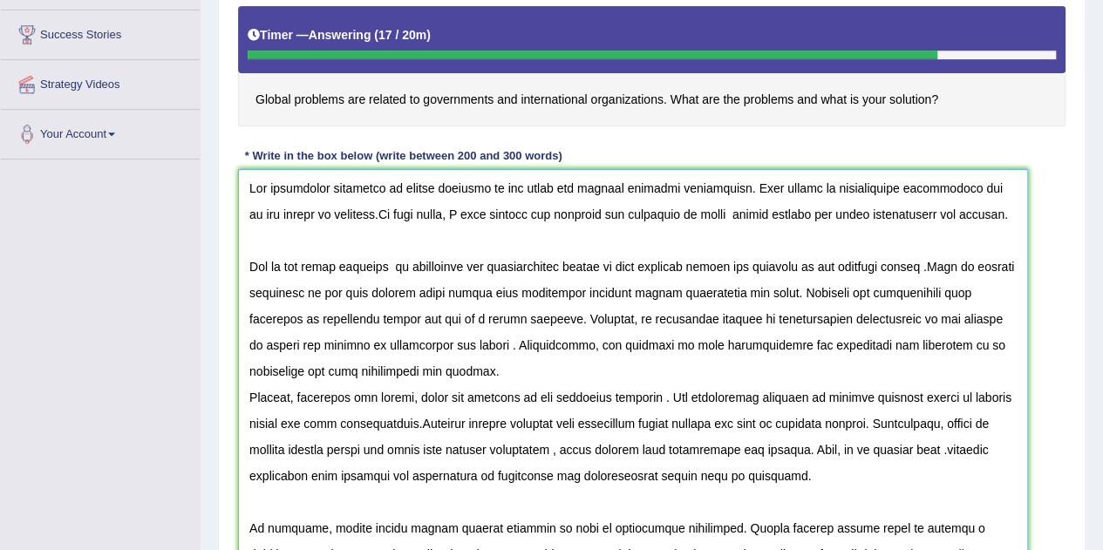
scroll to position [512, 0]
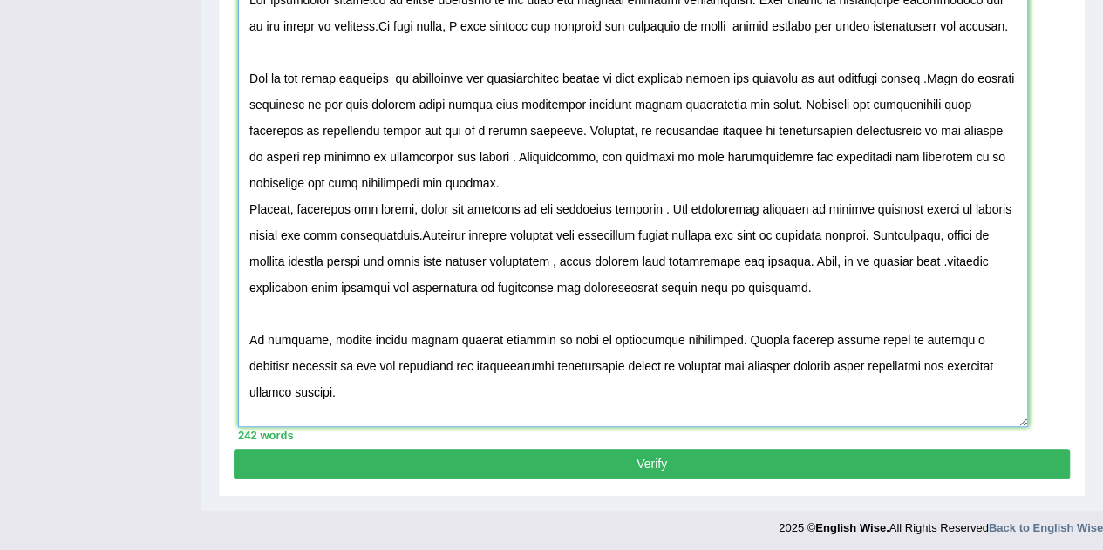
type textarea "The increasing influence of global problems on our lives has ignited numerous d…"
click at [640, 455] on button "Verify" at bounding box center [652, 464] width 836 height 30
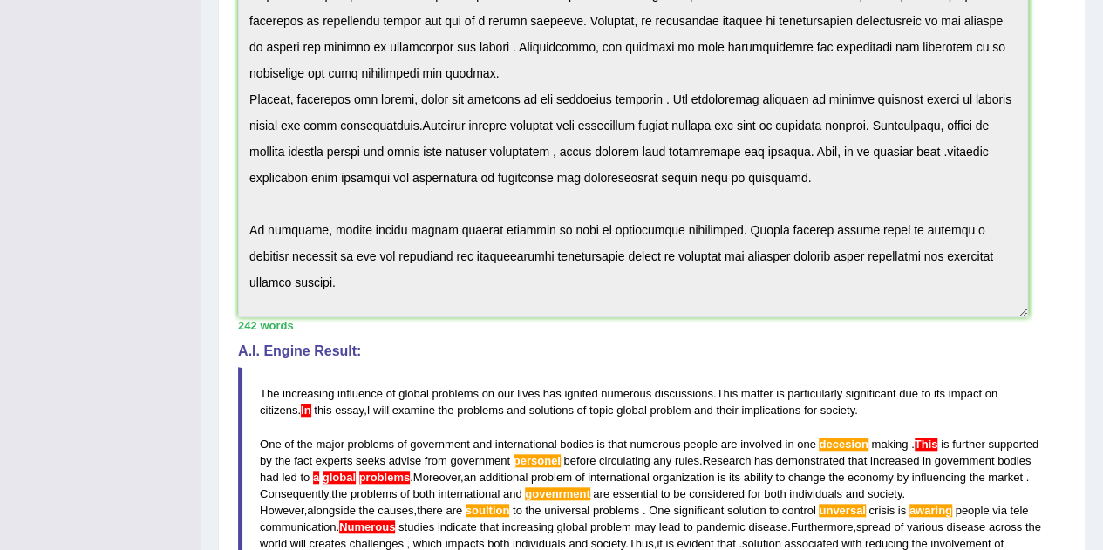
scroll to position [528, 0]
click at [1068, 164] on div "Instructions: You will have 20 minutes to plan, write and revise an essay about…" at bounding box center [652, 253] width 836 height 1103
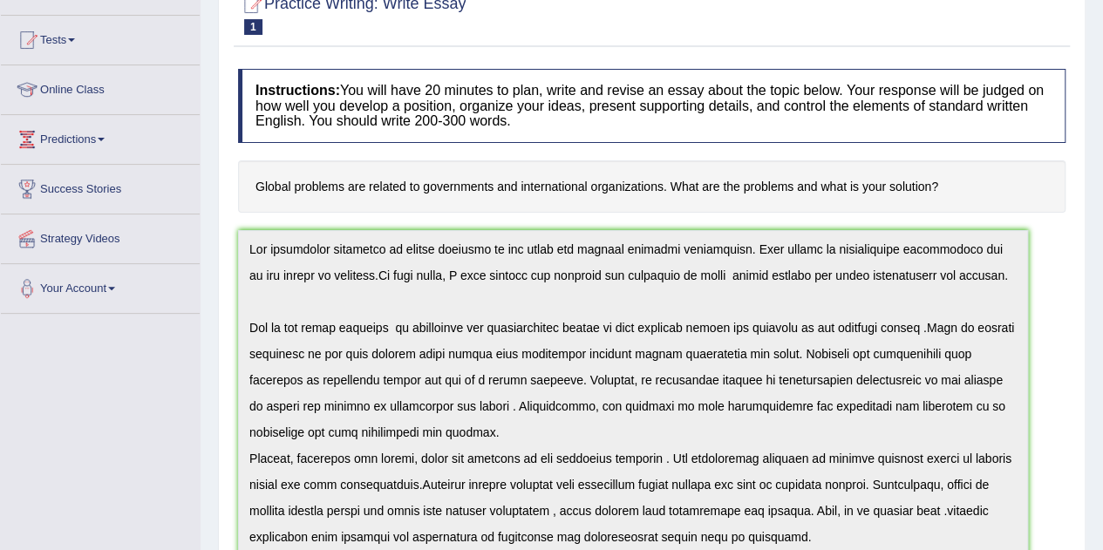
scroll to position [168, 0]
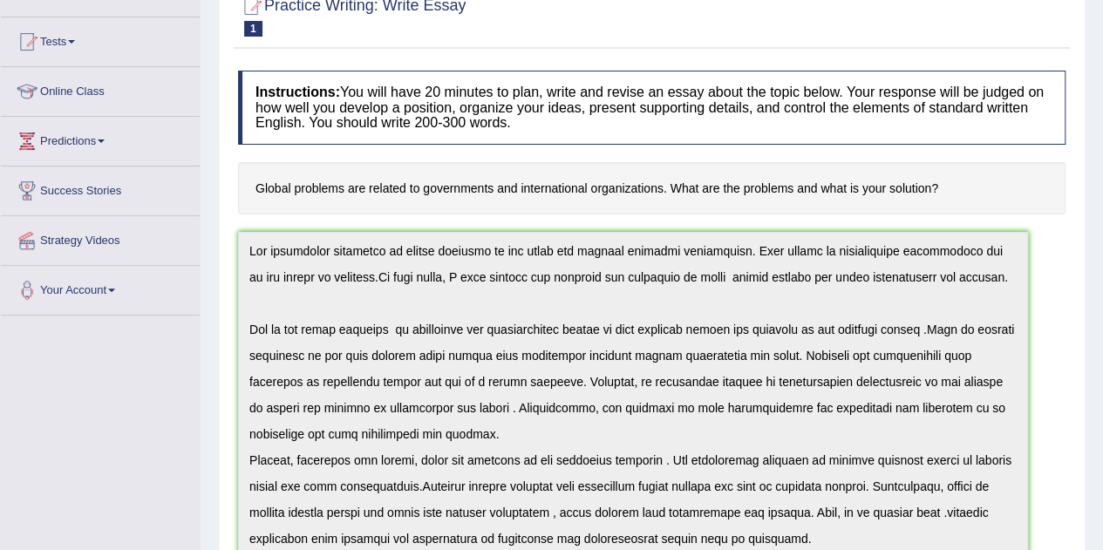
drag, startPoint x: 936, startPoint y: 186, endPoint x: 444, endPoint y: 178, distance: 491.6
click at [444, 178] on h4 "Global problems are related to governments and international organizations. Wha…" at bounding box center [651, 188] width 827 height 53
drag, startPoint x: 254, startPoint y: 187, endPoint x: 453, endPoint y: 200, distance: 199.1
click at [453, 200] on h4 "Global problems are related to governments and international organizations. Wha…" at bounding box center [651, 188] width 827 height 53
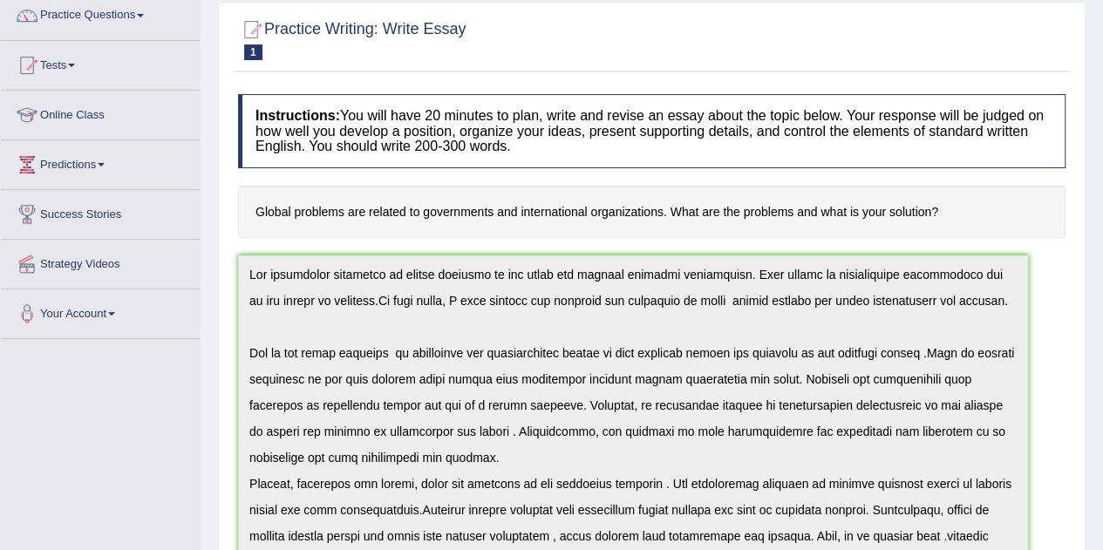
scroll to position [0, 0]
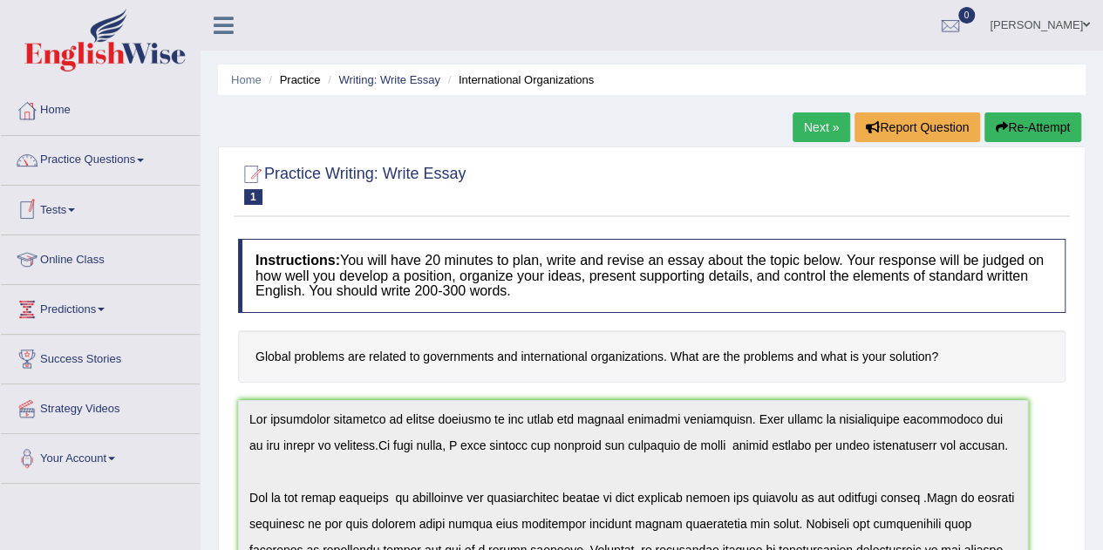
click at [60, 210] on link "Tests" at bounding box center [100, 208] width 199 height 44
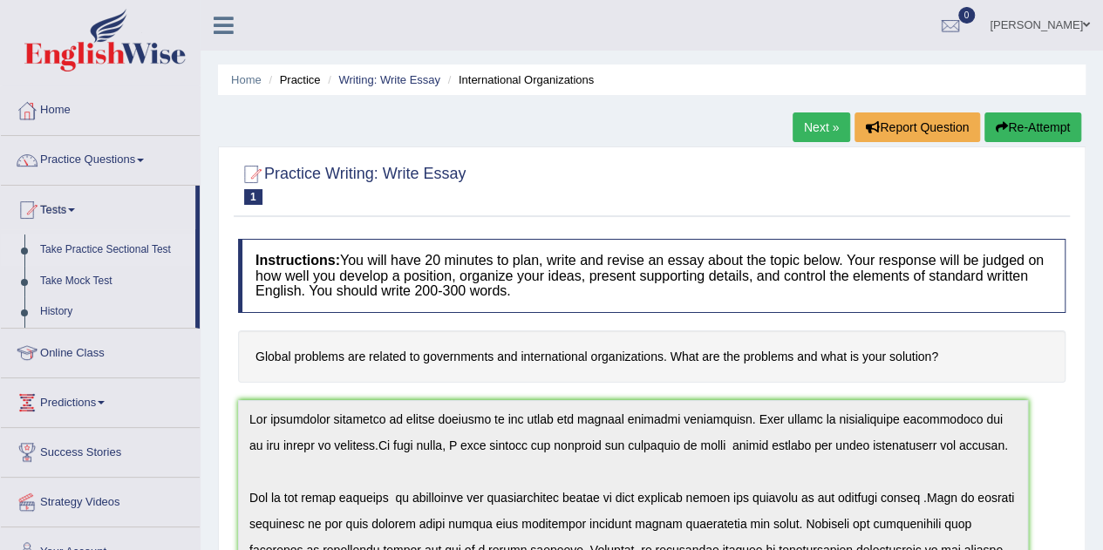
click at [112, 246] on link "Take Practice Sectional Test" at bounding box center [113, 249] width 163 height 31
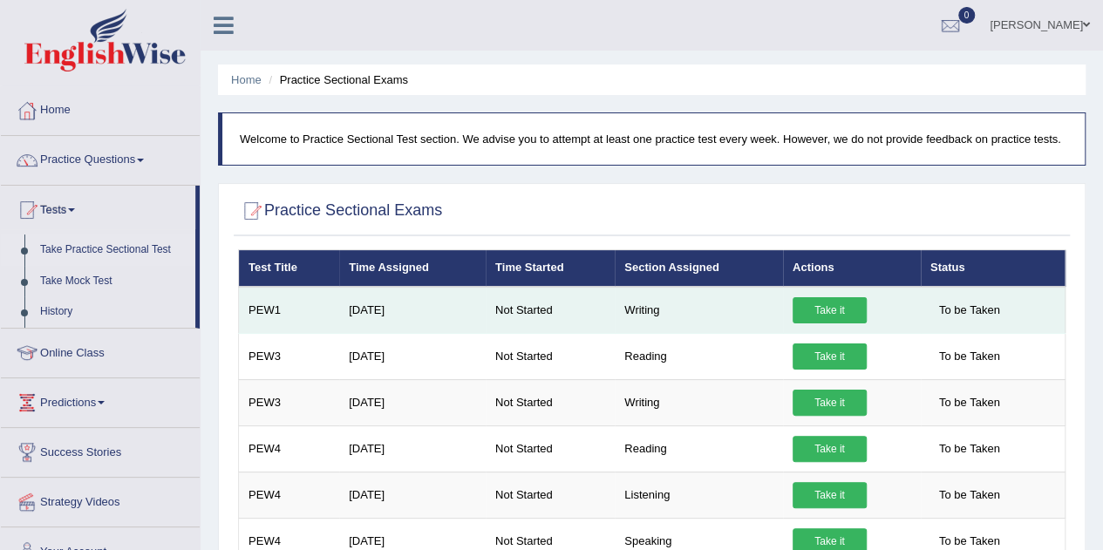
click at [821, 304] on link "Take it" at bounding box center [829, 310] width 74 height 26
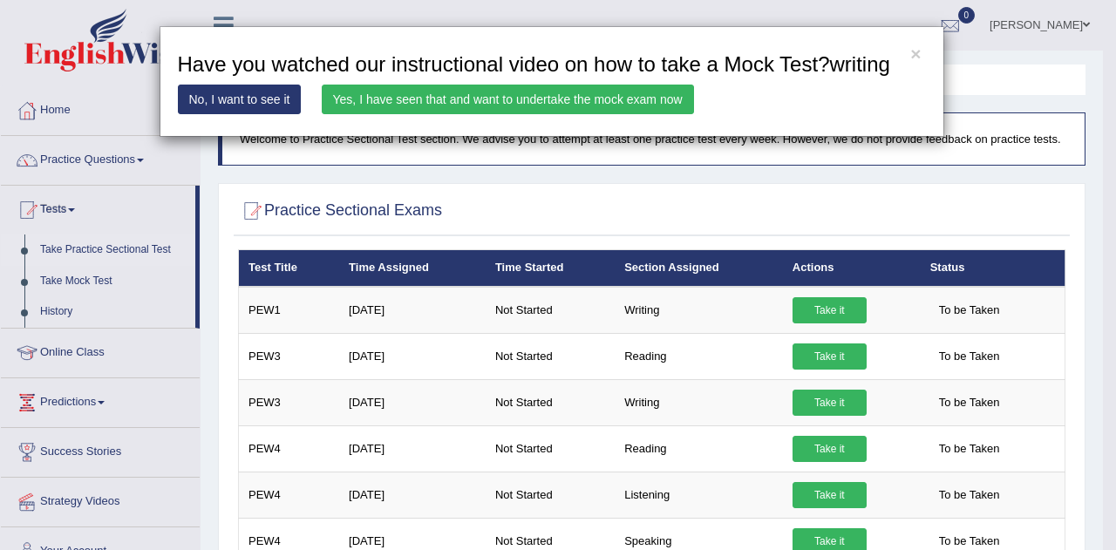
click at [628, 98] on link "Yes, I have seen that and want to undertake the mock exam now" at bounding box center [508, 100] width 372 height 30
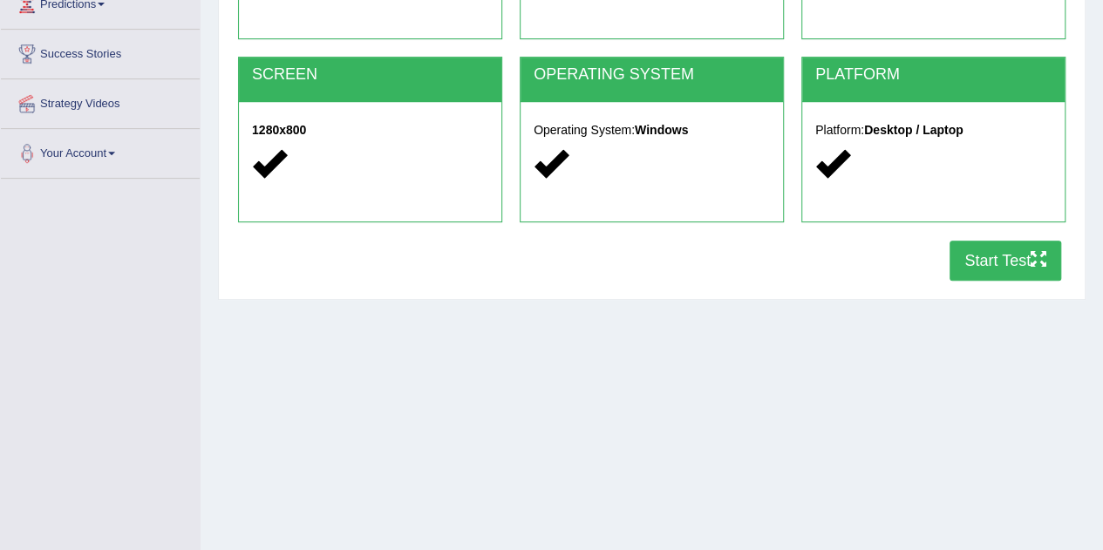
scroll to position [316, 0]
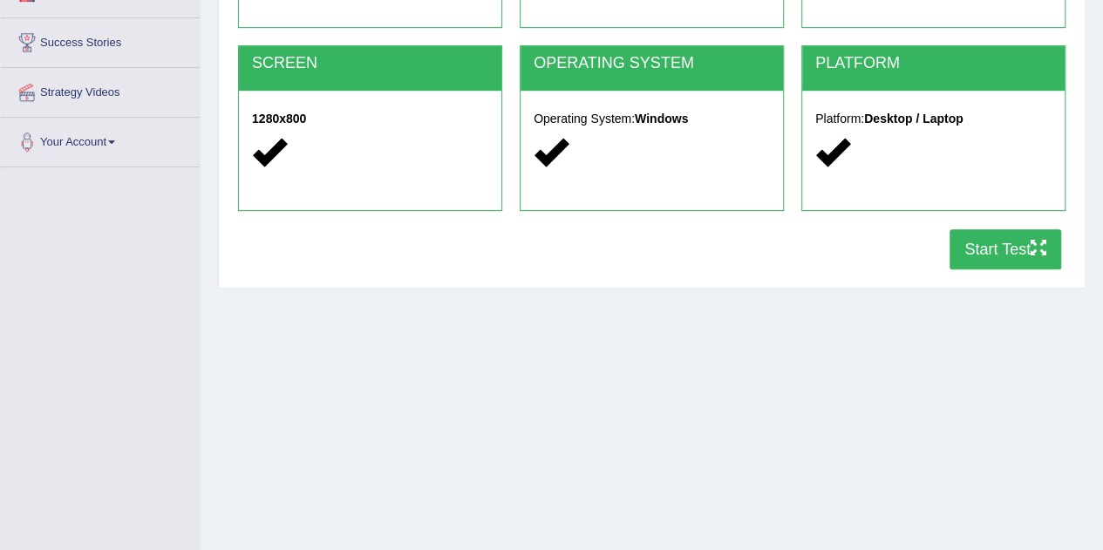
click at [976, 254] on button "Start Test" at bounding box center [1005, 249] width 112 height 40
